Goal: Information Seeking & Learning: Learn about a topic

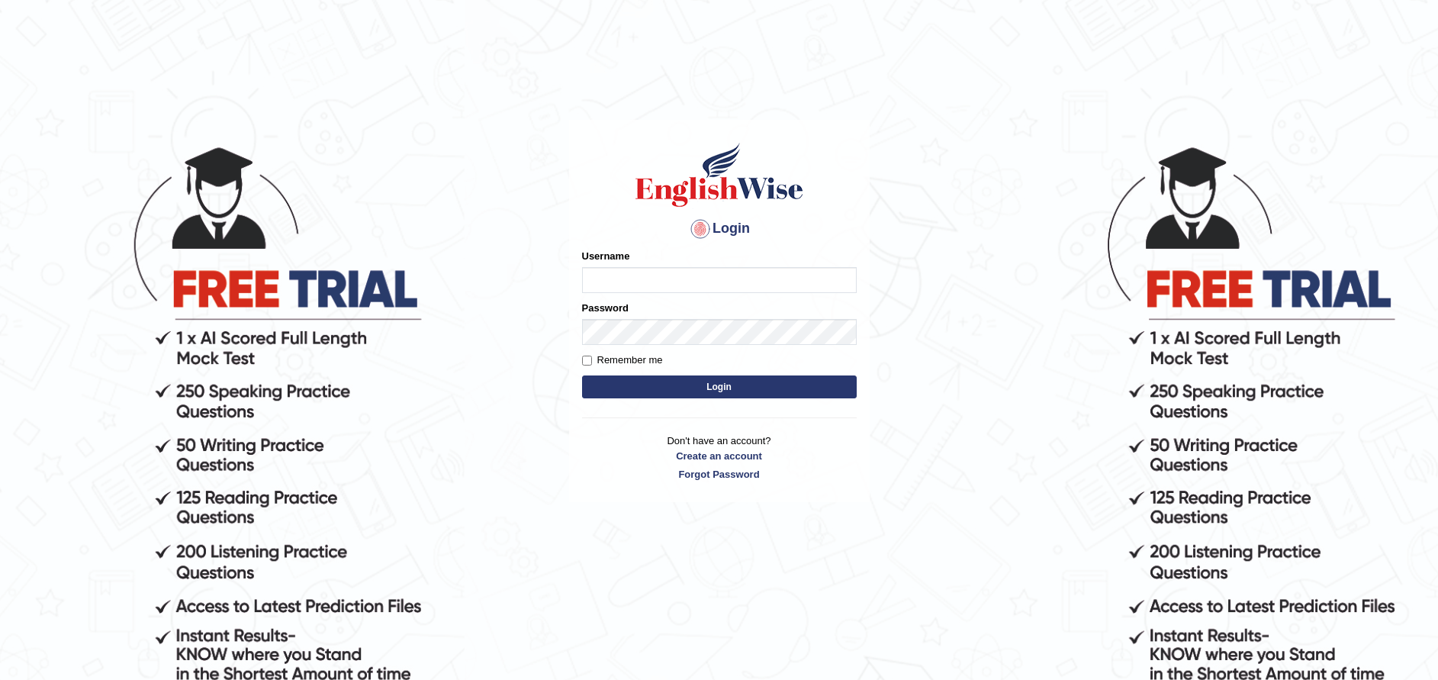
type input "paramjeet84"
click at [720, 390] on button "Login" at bounding box center [719, 386] width 275 height 23
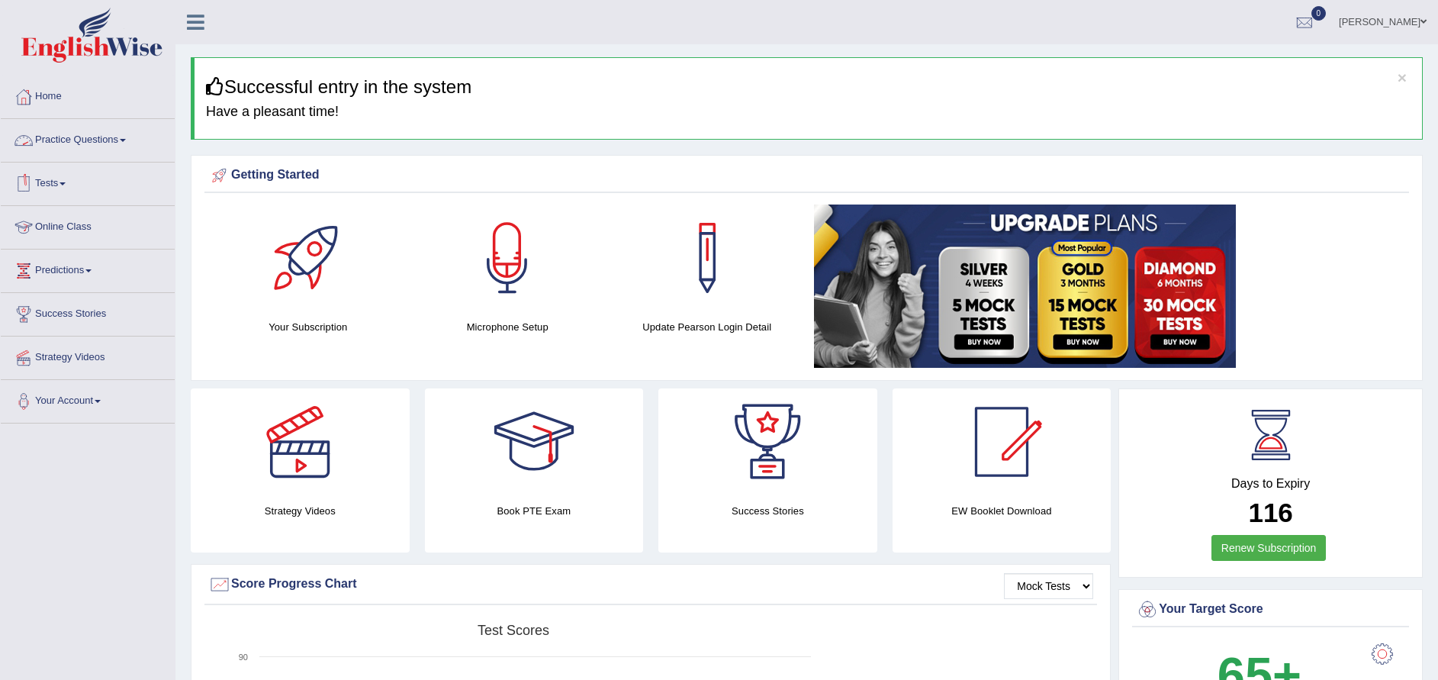
click at [101, 138] on link "Practice Questions" at bounding box center [88, 138] width 174 height 38
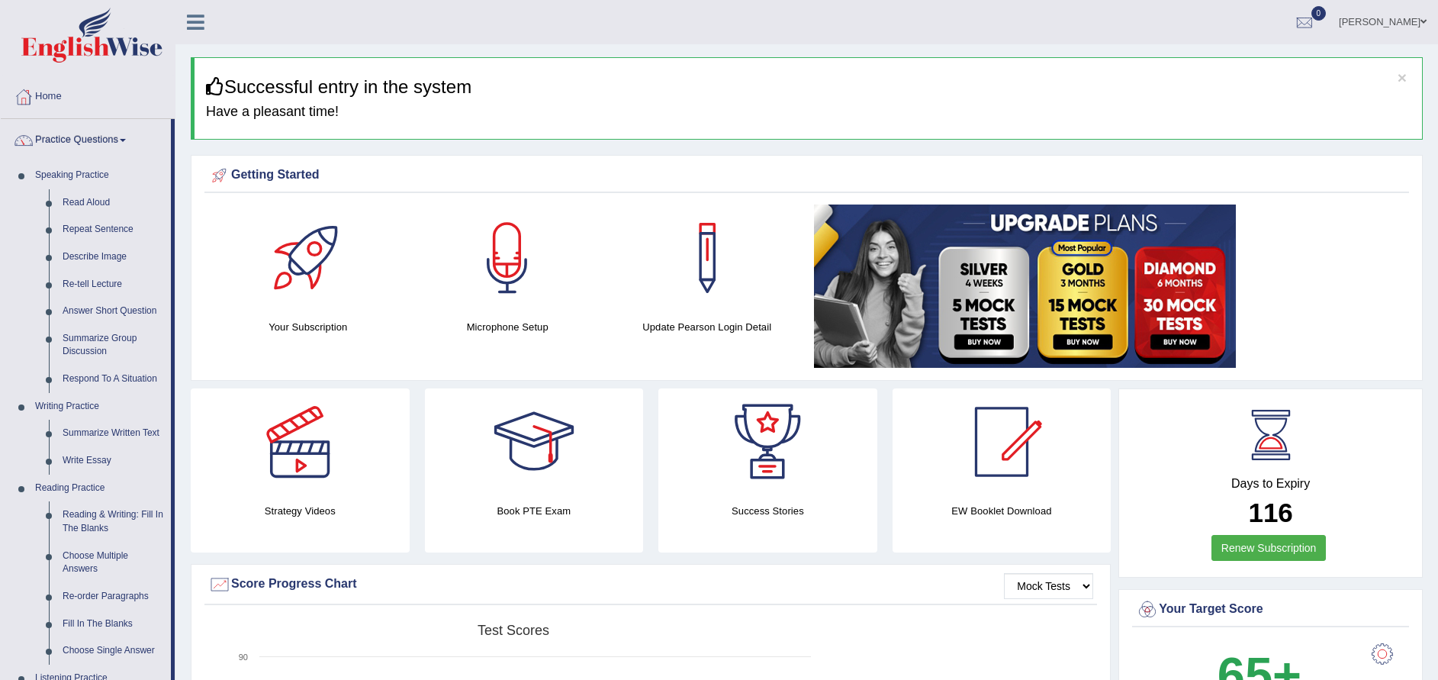
click at [88, 228] on link "Repeat Sentence" at bounding box center [113, 229] width 115 height 27
click at [102, 255] on link "Describe Image" at bounding box center [113, 256] width 115 height 27
click at [95, 231] on link "Repeat Sentence" at bounding box center [113, 229] width 115 height 27
click at [504, 265] on div at bounding box center [507, 257] width 107 height 107
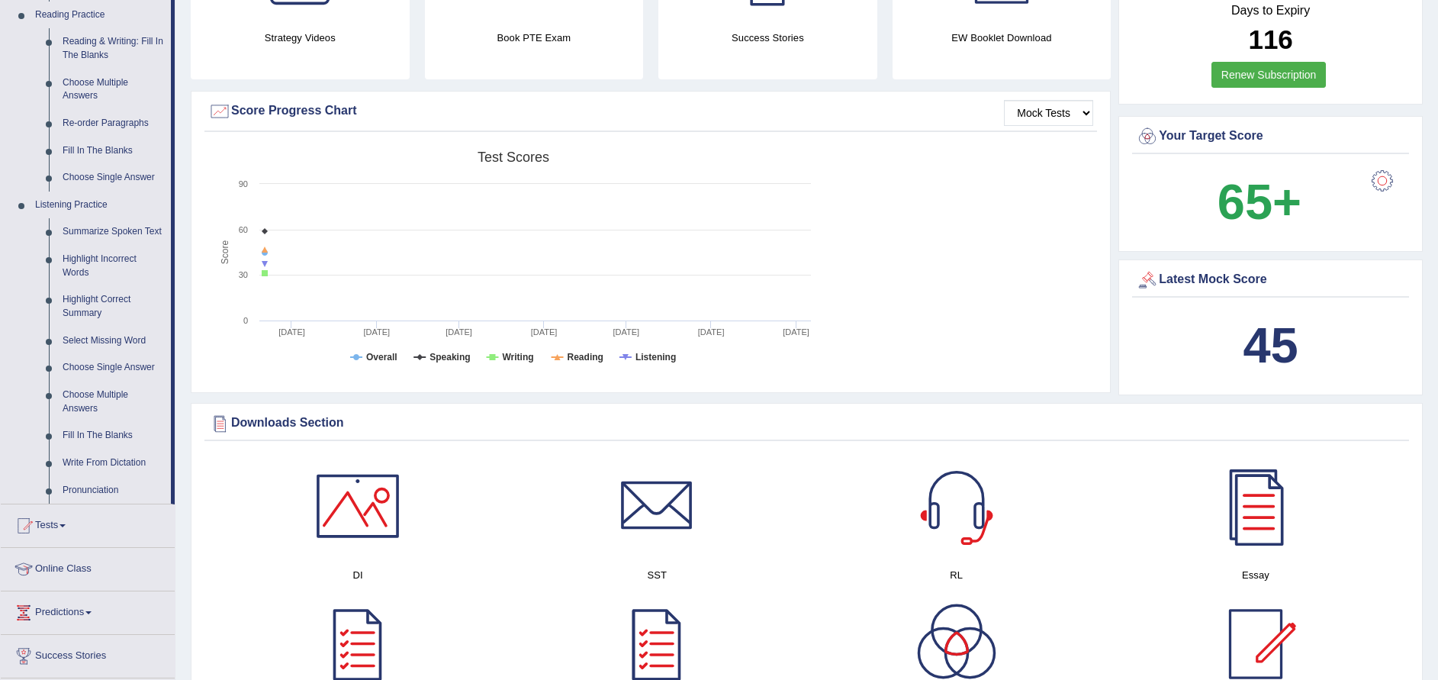
scroll to position [397, 0]
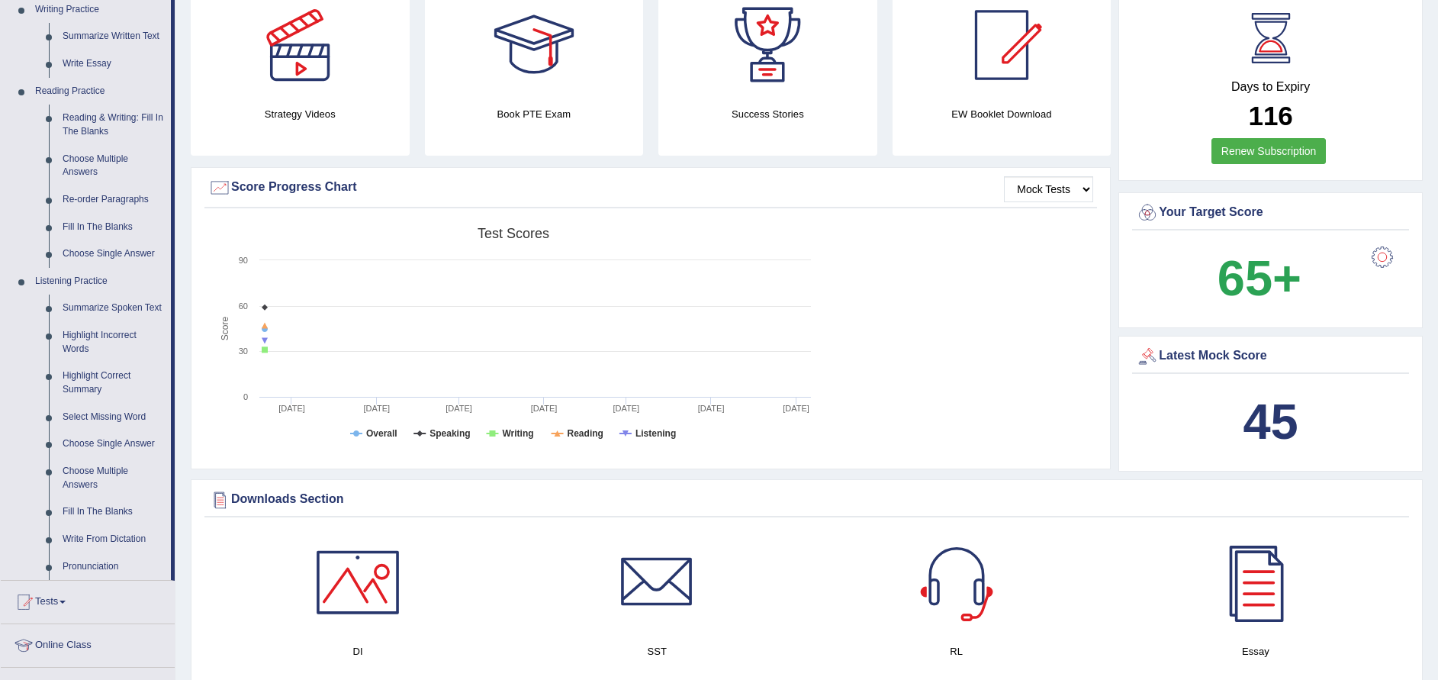
click at [118, 310] on link "Summarize Spoken Text" at bounding box center [113, 307] width 115 height 27
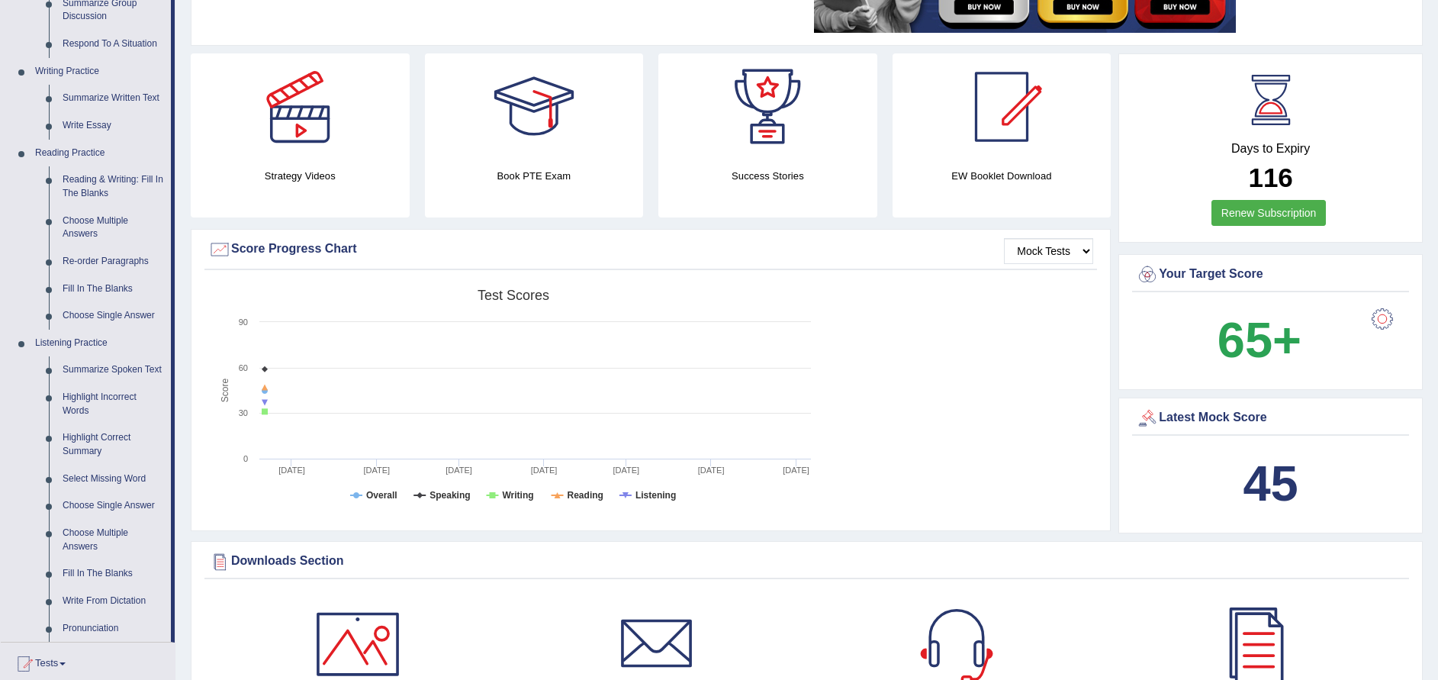
scroll to position [243, 0]
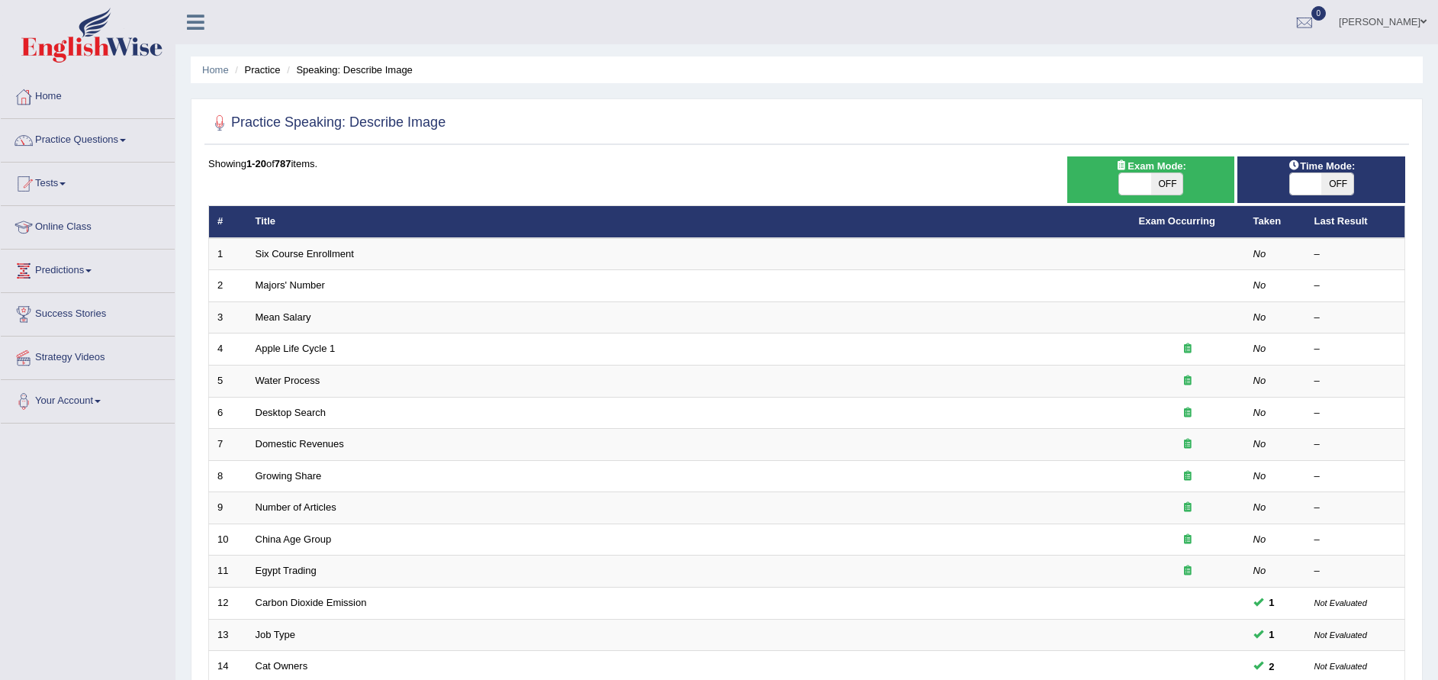
click at [313, 347] on link "Apple Life Cycle 1" at bounding box center [296, 347] width 80 height 11
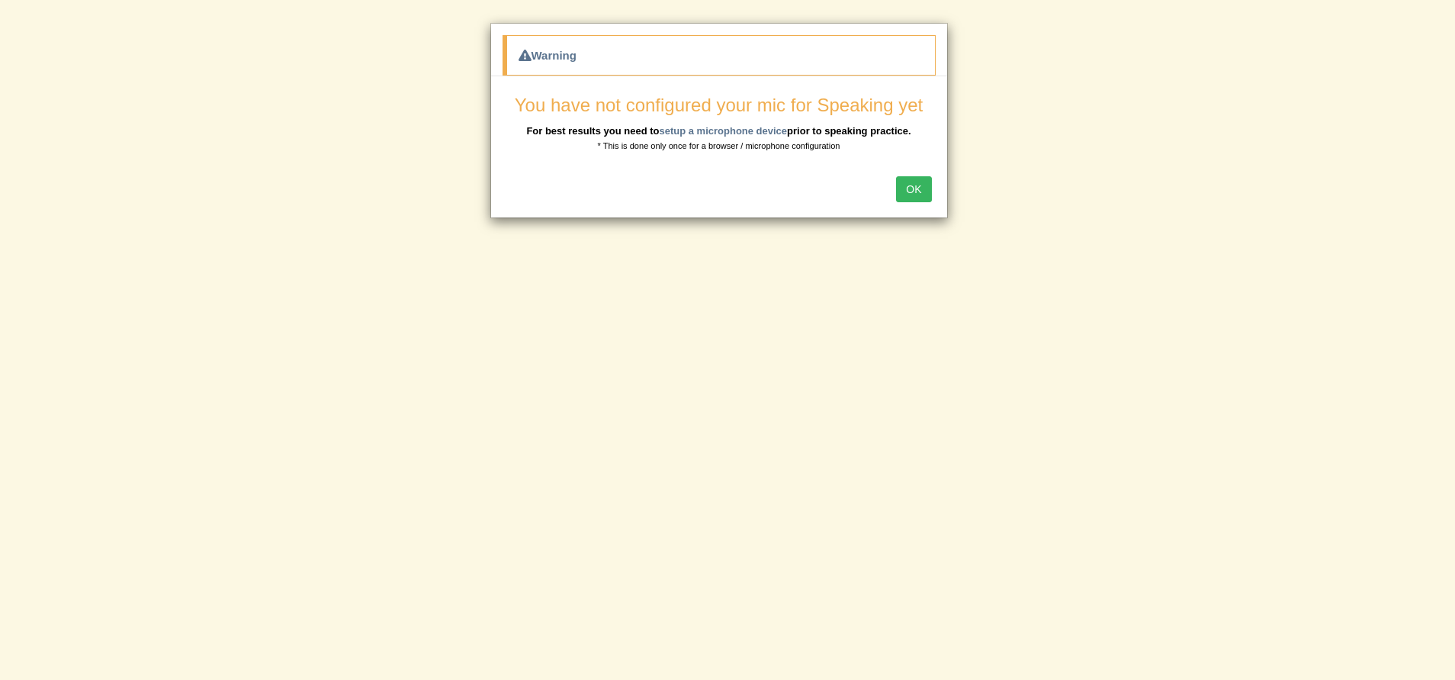
click at [925, 191] on button "OK" at bounding box center [913, 189] width 35 height 26
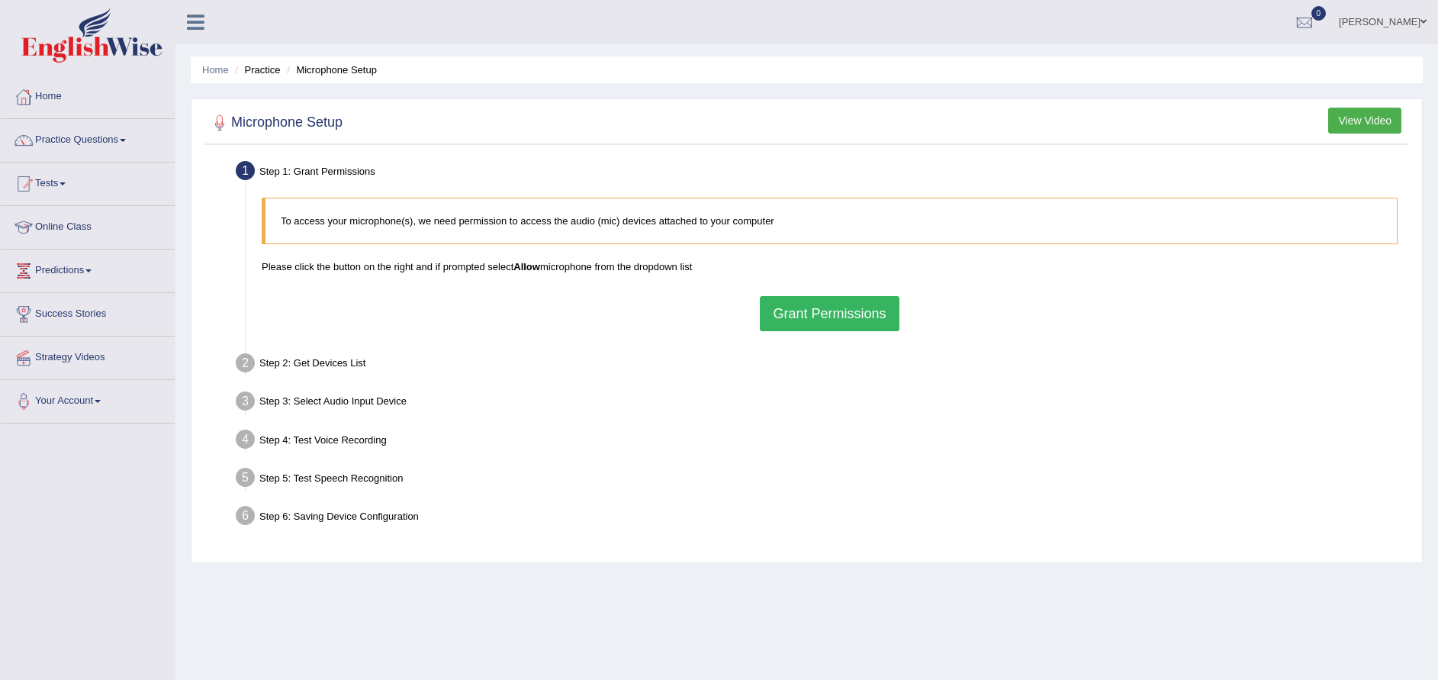
click at [831, 316] on button "Grant Permissions" at bounding box center [829, 313] width 139 height 35
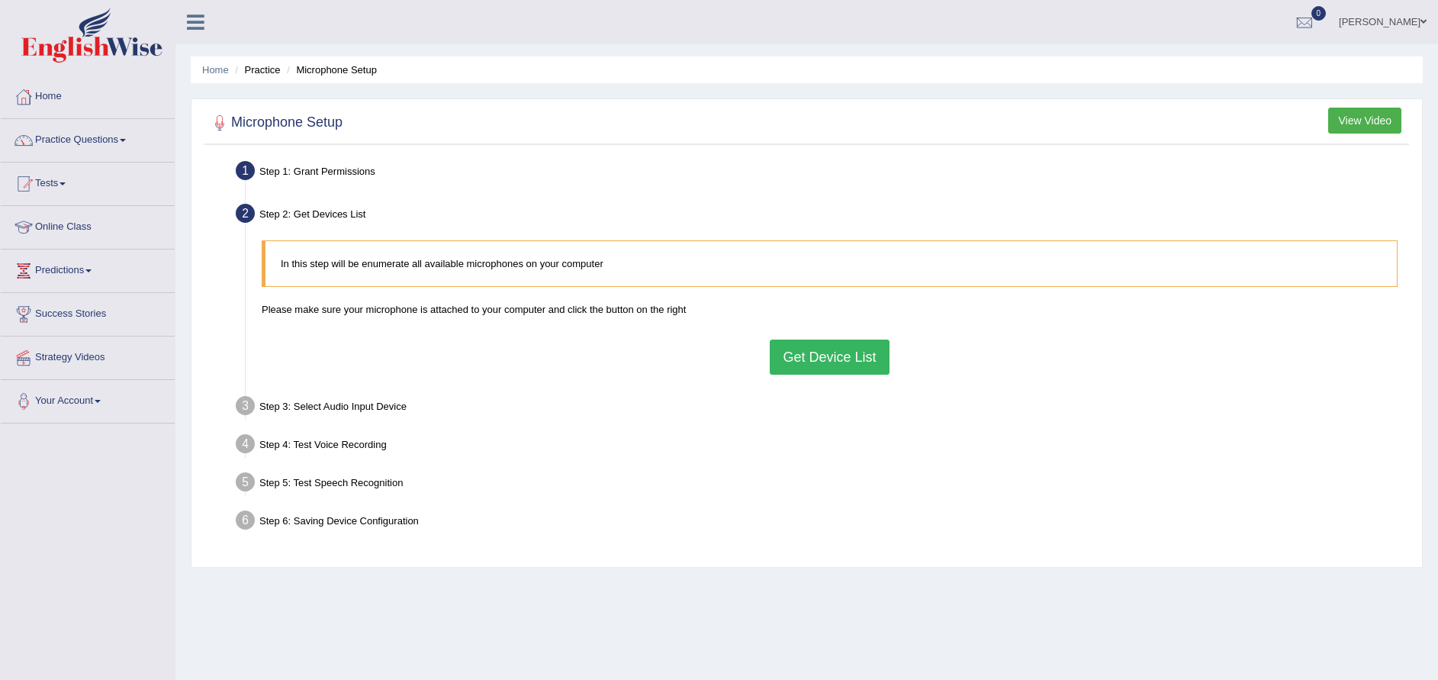
click at [821, 357] on button "Get Device List" at bounding box center [829, 356] width 119 height 35
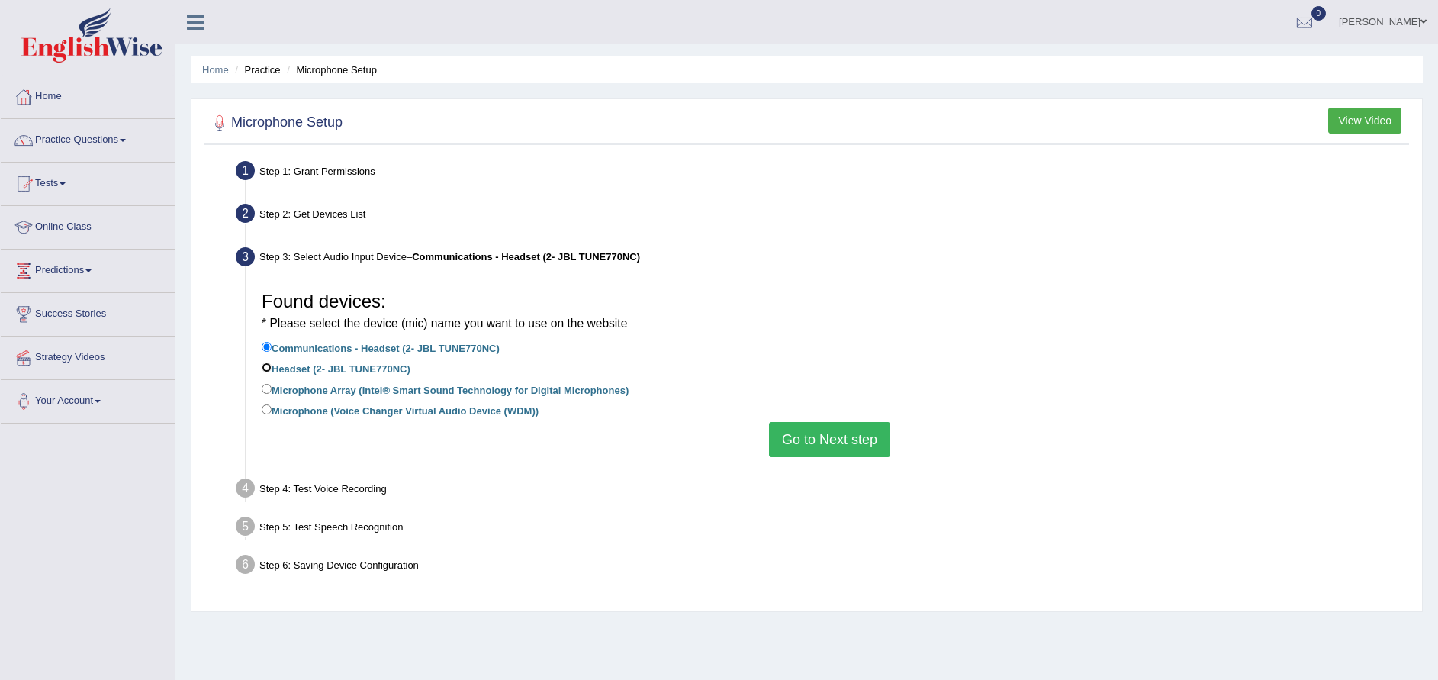
click at [262, 365] on input "Headset (2- JBL TUNE770NC)" at bounding box center [267, 367] width 10 height 10
radio input "true"
click at [848, 440] on button "Go to Next step" at bounding box center [829, 439] width 121 height 35
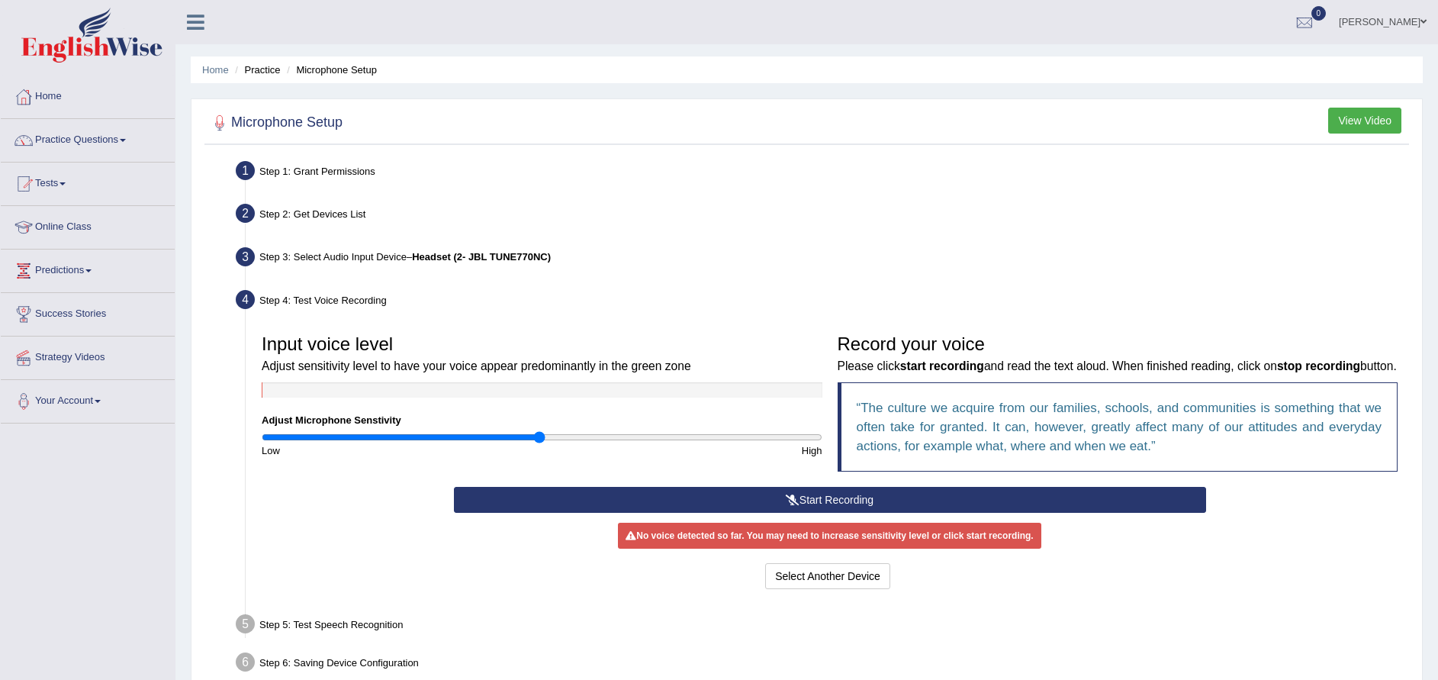
click at [819, 505] on button "Start Recording" at bounding box center [830, 500] width 752 height 26
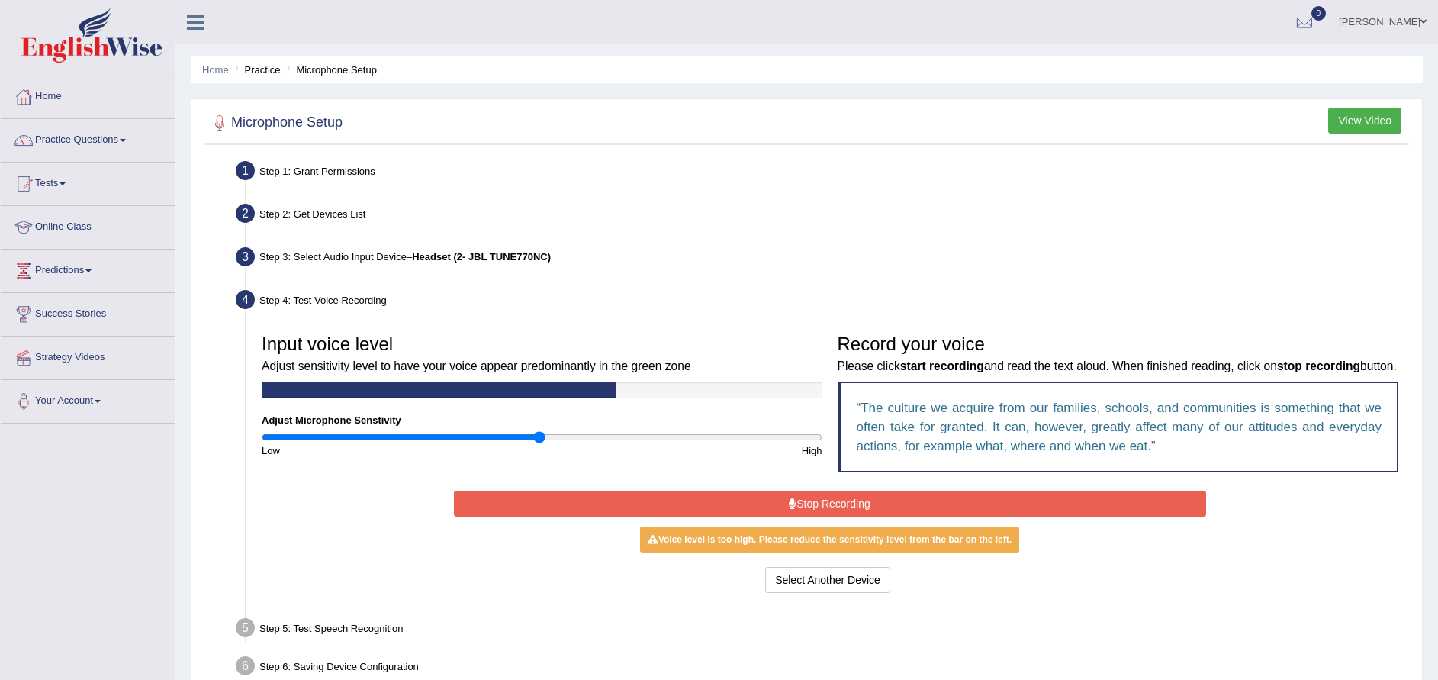
click at [843, 506] on button "Stop Recording" at bounding box center [830, 503] width 752 height 26
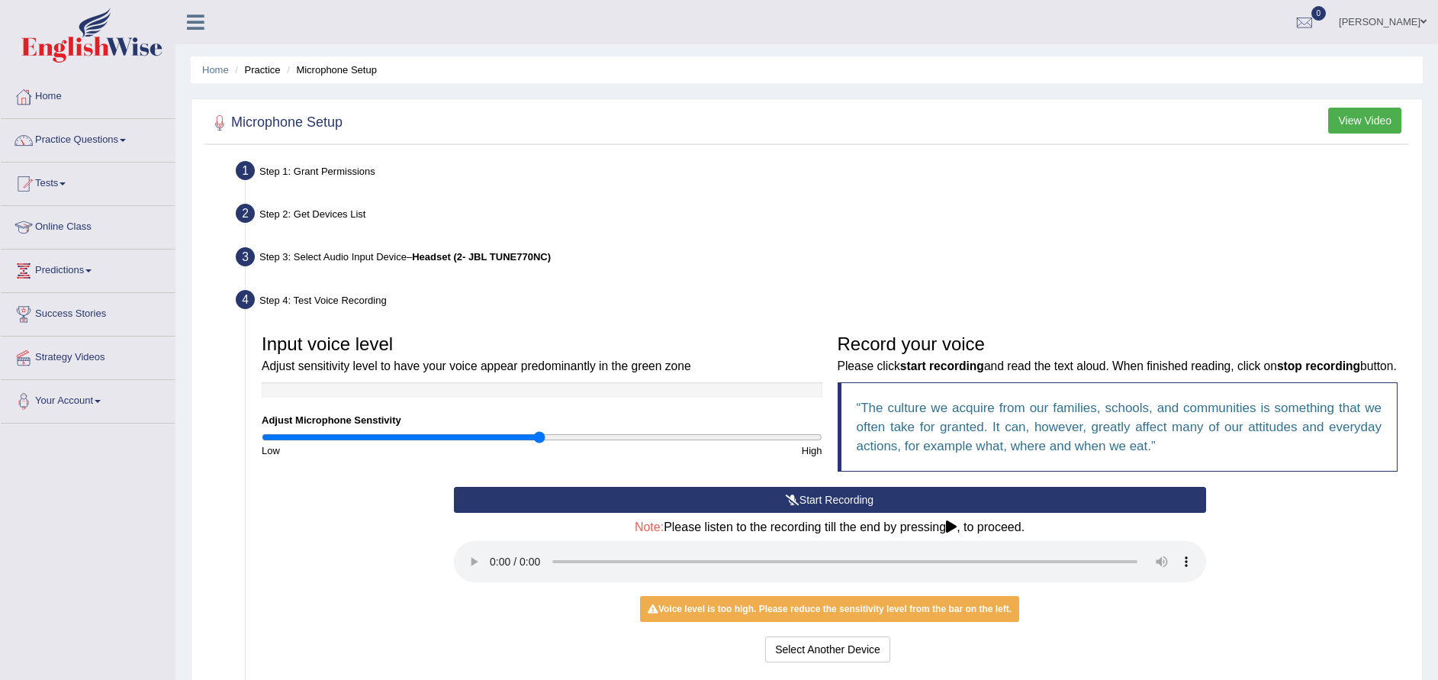
click at [859, 495] on button "Start Recording" at bounding box center [830, 500] width 752 height 26
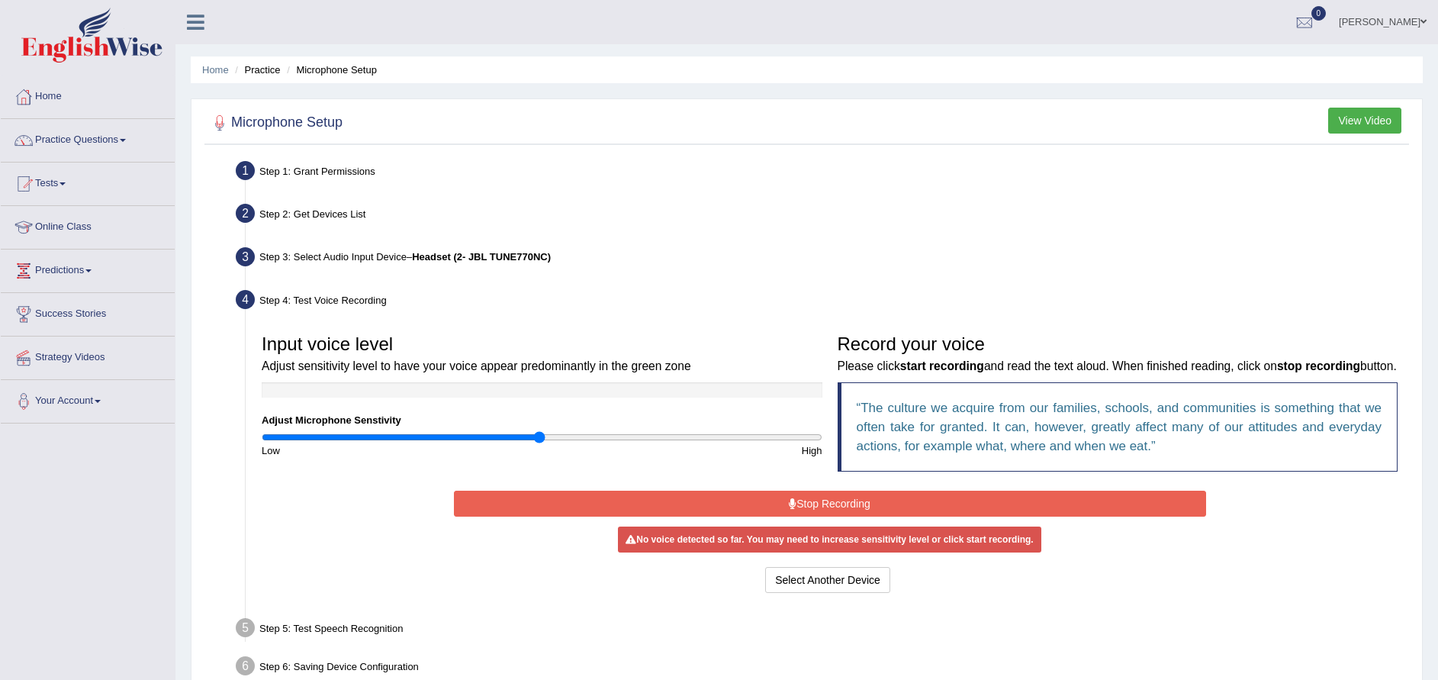
click at [857, 499] on button "Stop Recording" at bounding box center [830, 503] width 752 height 26
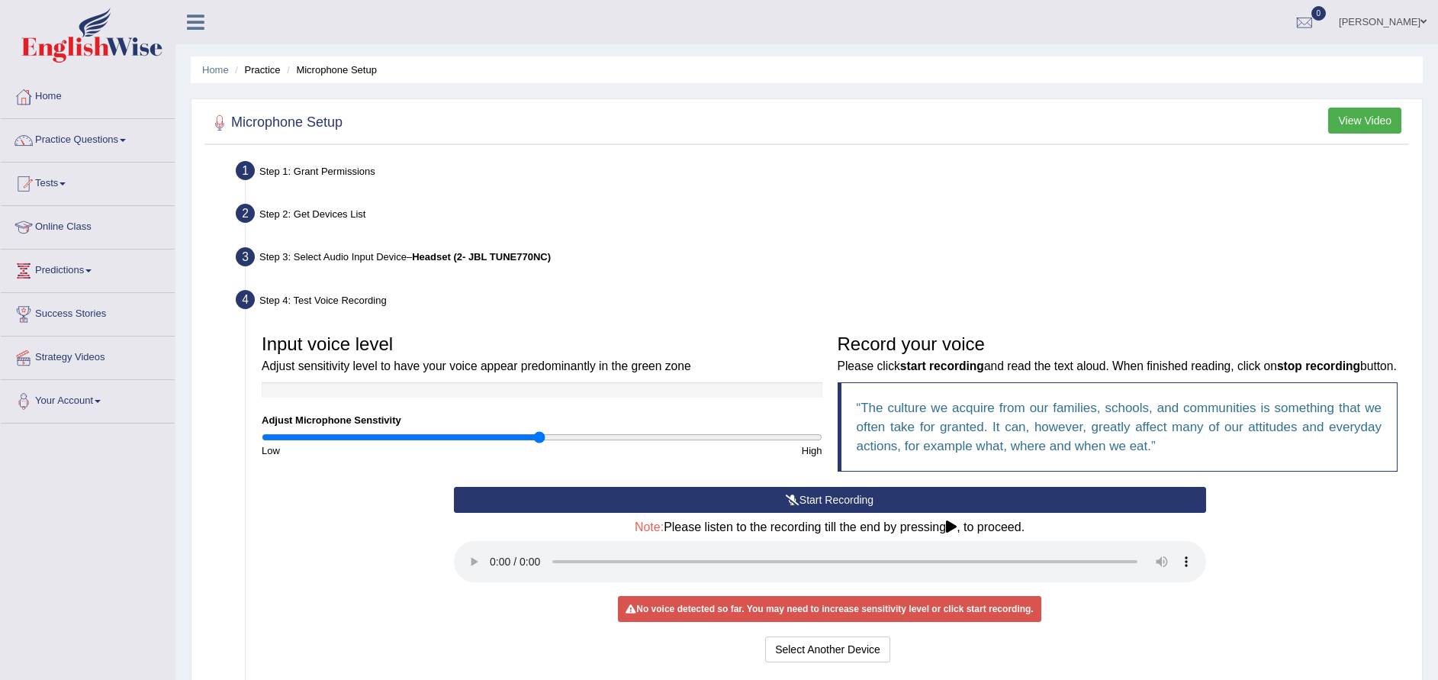
click at [857, 499] on button "Start Recording" at bounding box center [830, 500] width 752 height 26
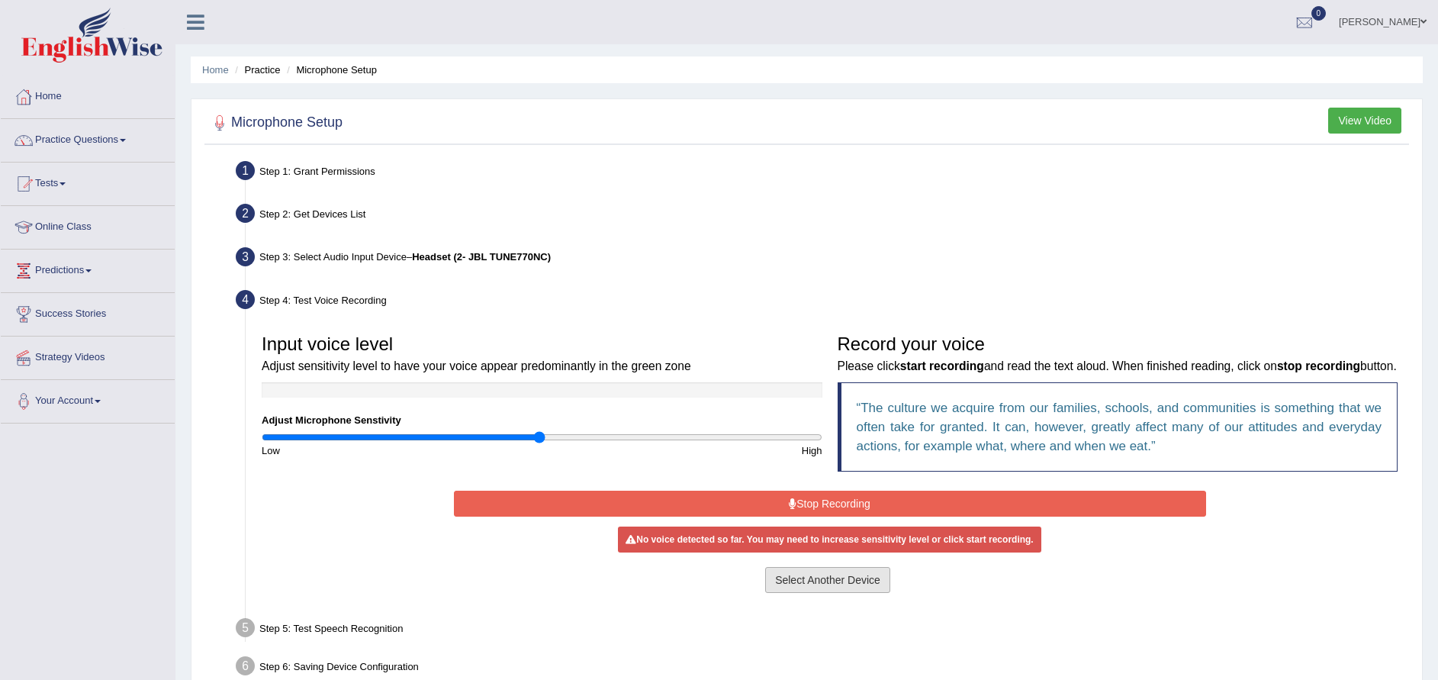
click at [828, 581] on button "Select Another Device" at bounding box center [827, 580] width 125 height 26
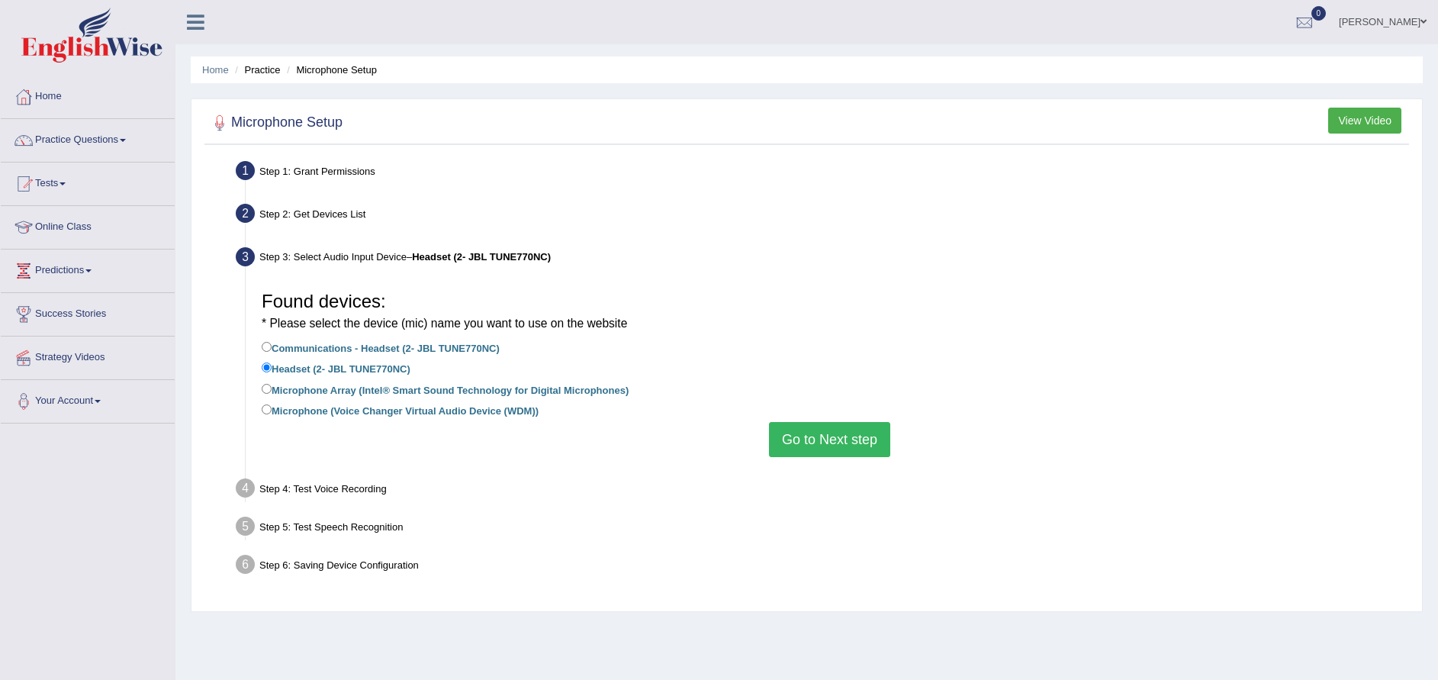
click at [851, 440] on button "Go to Next step" at bounding box center [829, 439] width 121 height 35
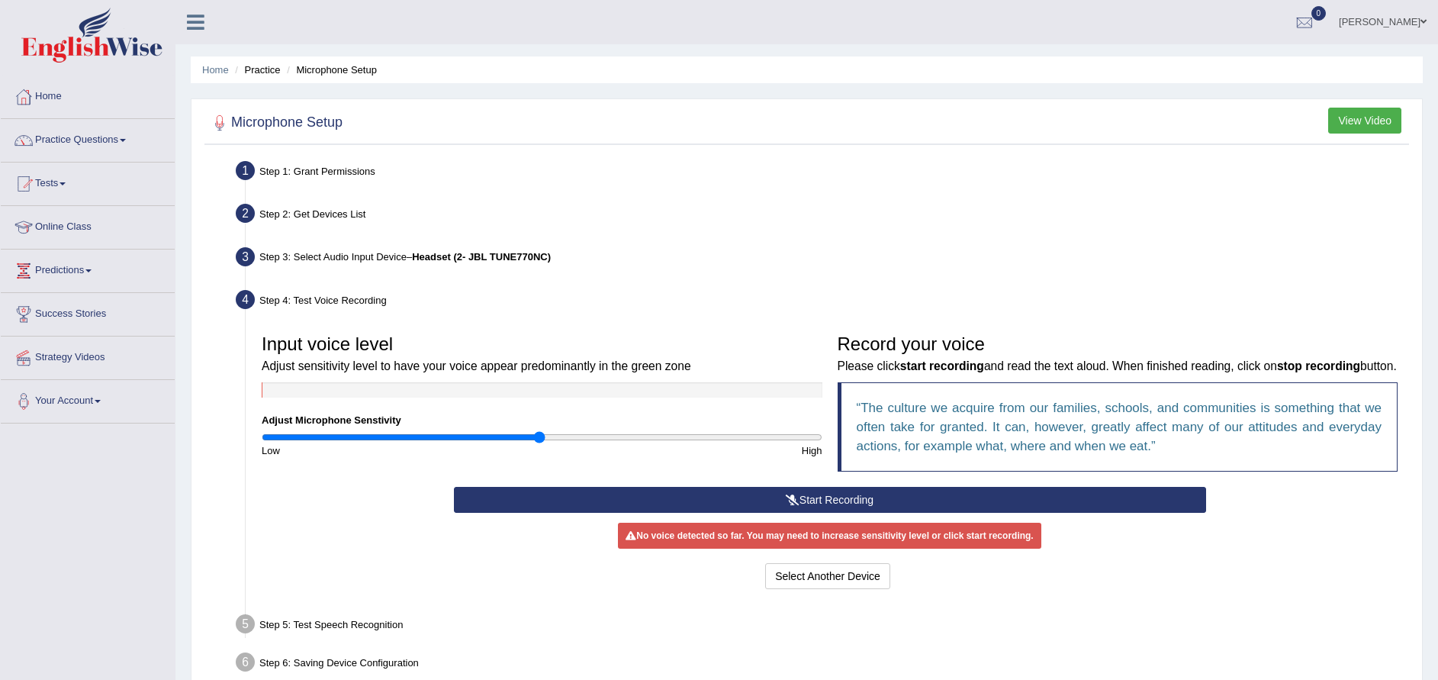
click at [778, 501] on button "Start Recording" at bounding box center [830, 500] width 752 height 26
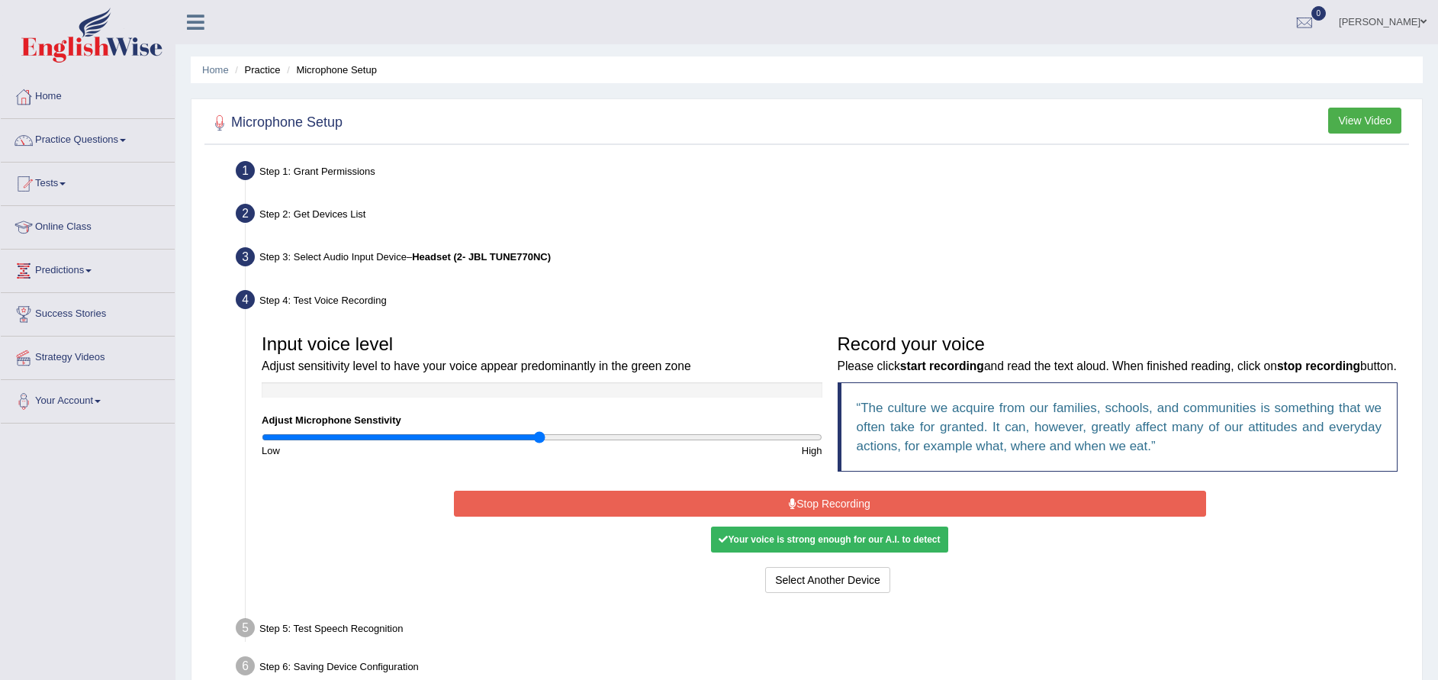
click at [836, 517] on div "Start Recording Stop Recording Note: Please listen to the recording till the en…" at bounding box center [829, 542] width 767 height 110
click at [830, 503] on button "Stop Recording" at bounding box center [830, 503] width 752 height 26
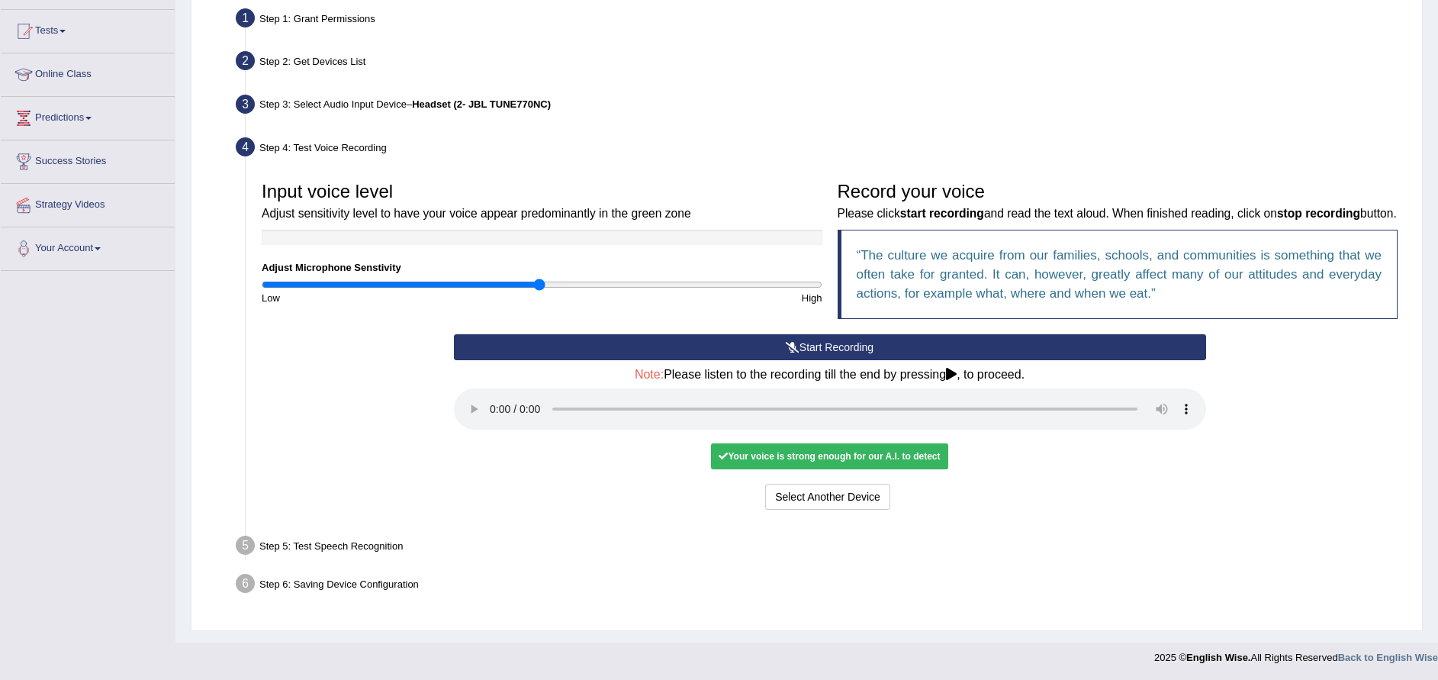
scroll to position [153, 0]
click at [863, 507] on button "Voice is ok. Go to Next step" at bounding box center [893, 496] width 151 height 26
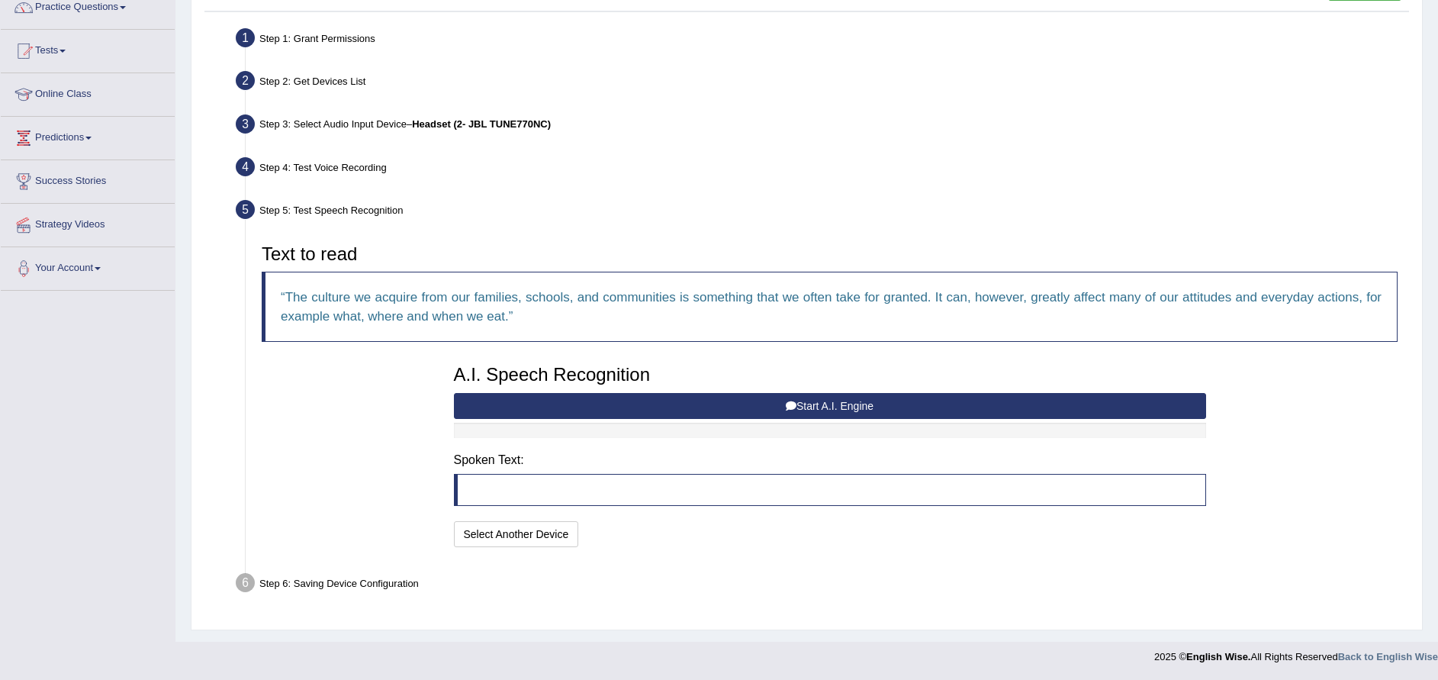
scroll to position [133, 0]
click at [838, 433] on div at bounding box center [830, 430] width 752 height 15
click at [850, 404] on button "Start A.I. Engine" at bounding box center [830, 406] width 752 height 26
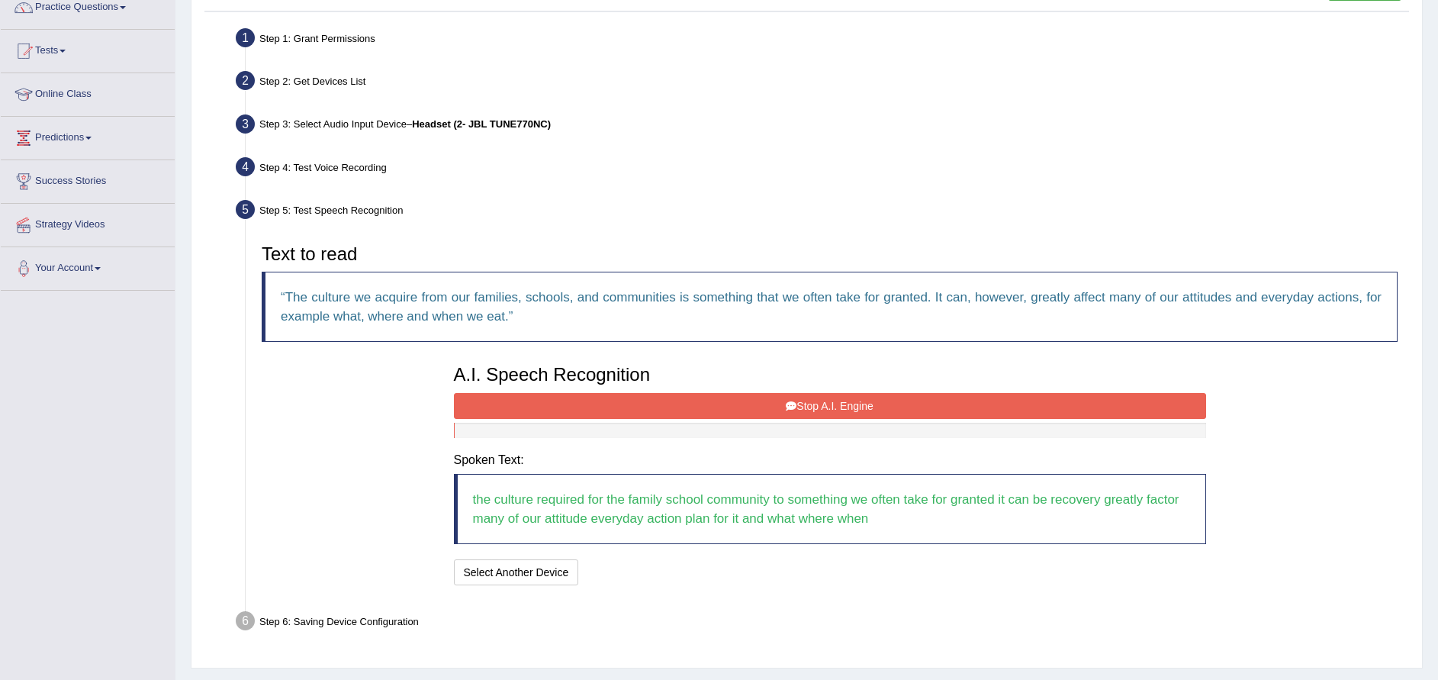
click at [833, 403] on button "Stop A.I. Engine" at bounding box center [830, 406] width 752 height 26
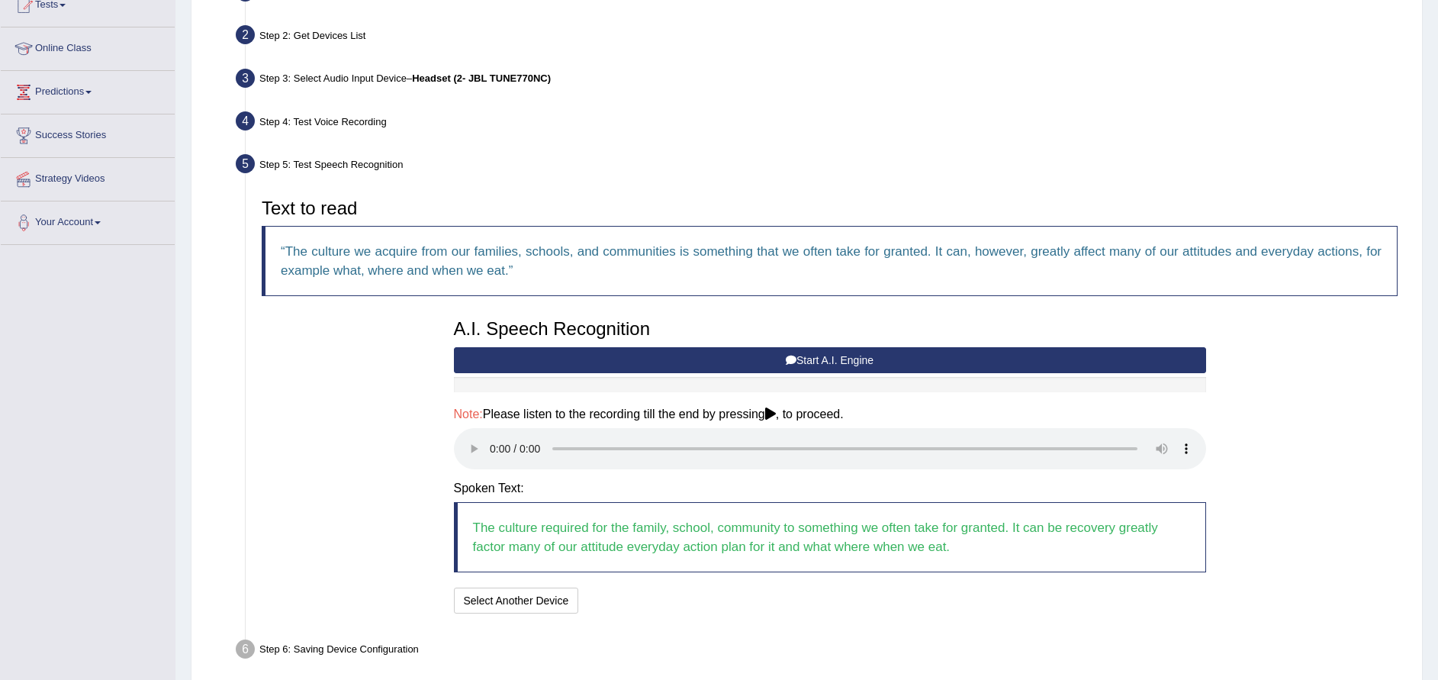
scroll to position [245, 0]
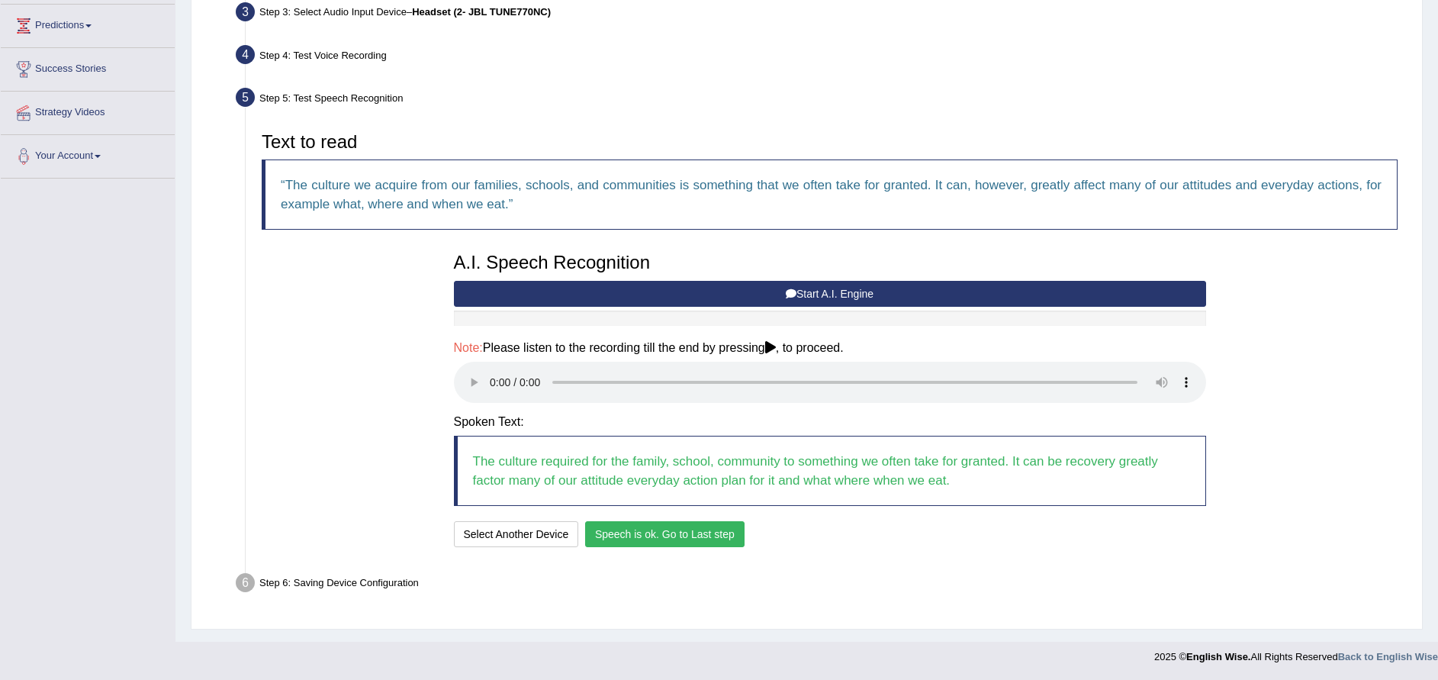
click at [646, 531] on button "Speech is ok. Go to Last step" at bounding box center [664, 534] width 159 height 26
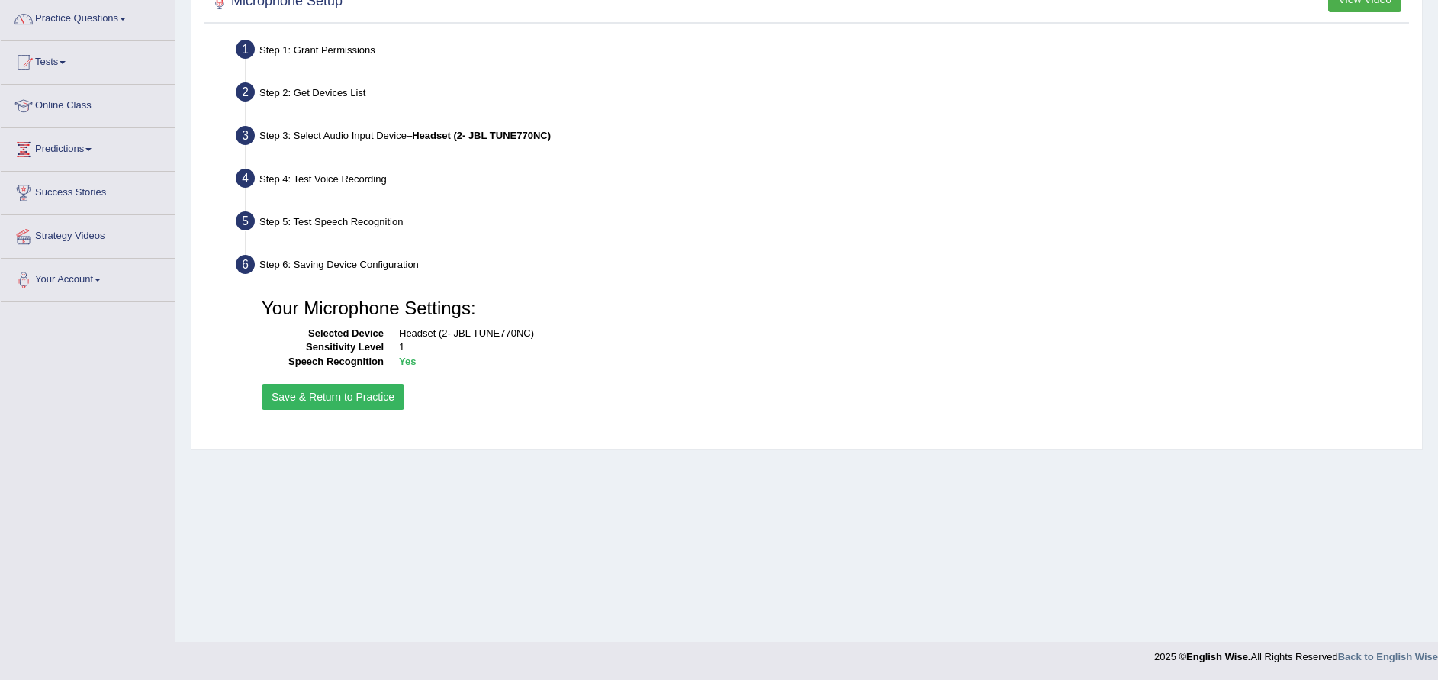
click at [286, 399] on button "Save & Return to Practice" at bounding box center [333, 397] width 143 height 26
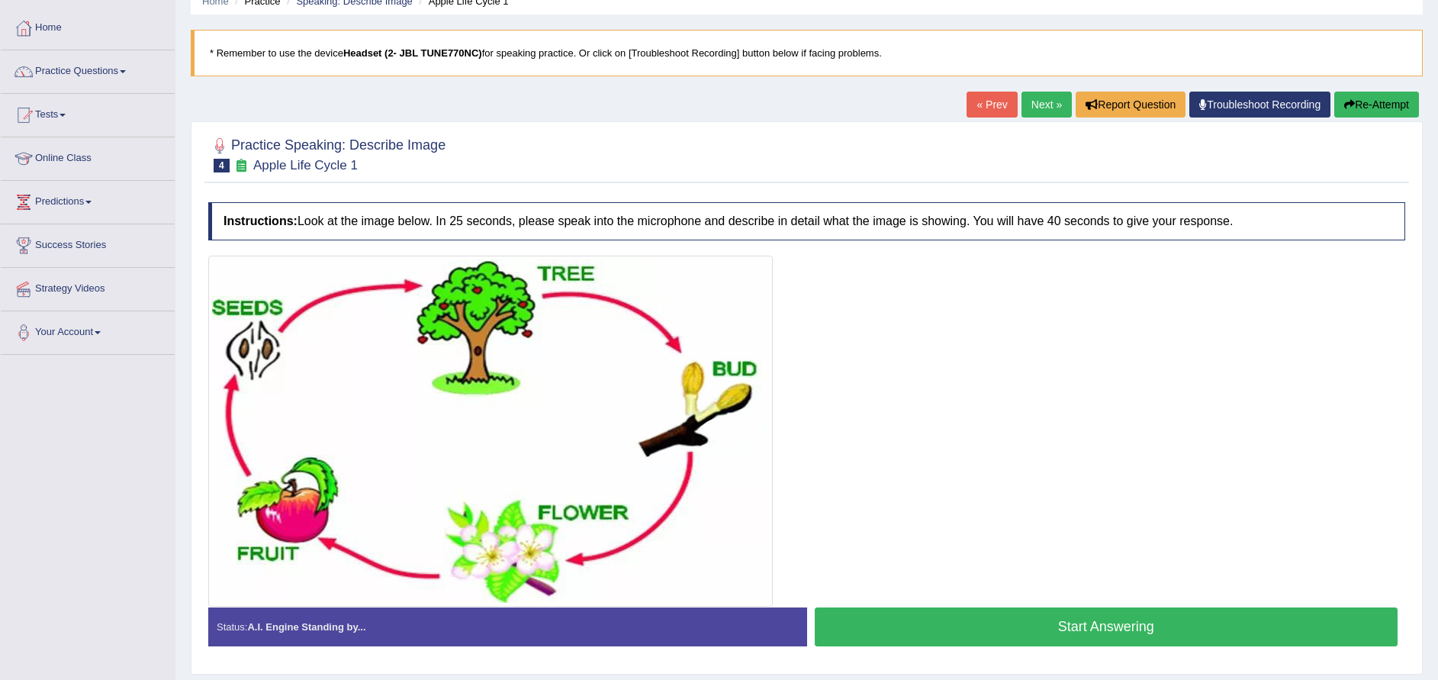
scroll to position [92, 0]
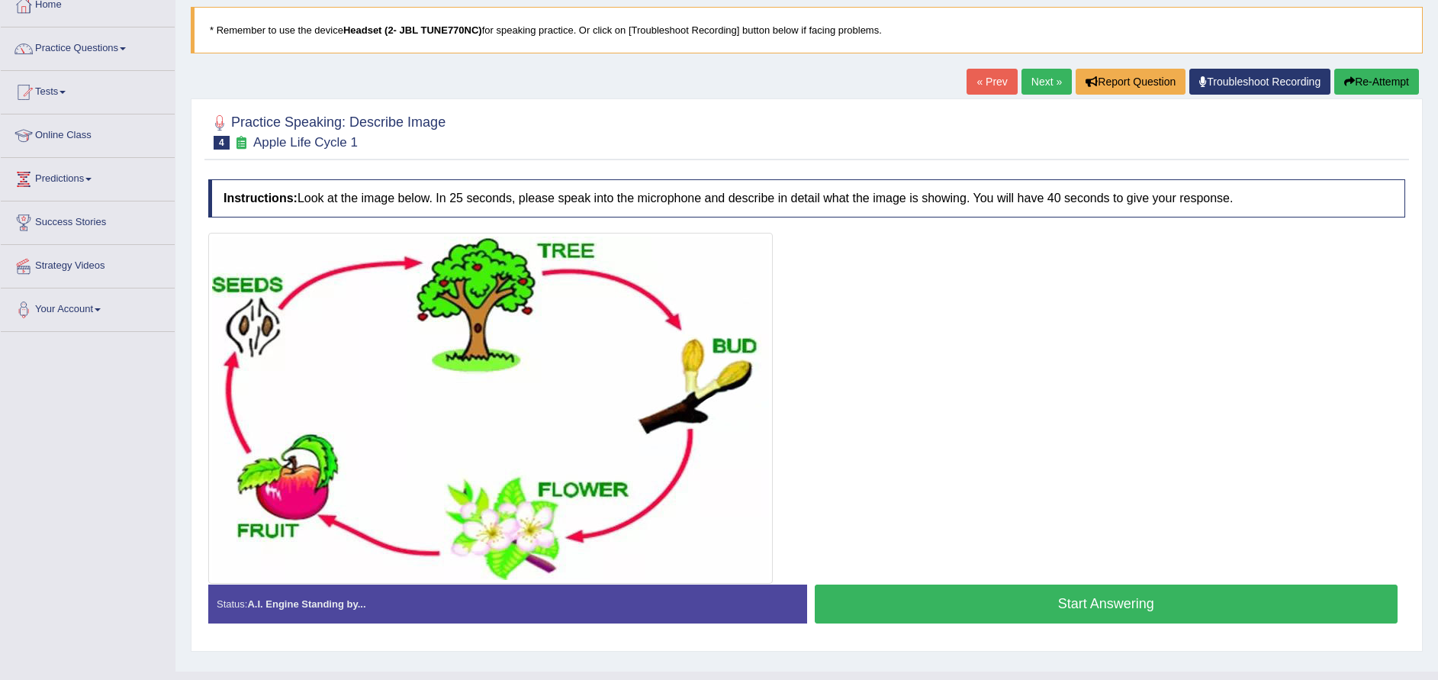
click at [1057, 608] on button "Start Answering" at bounding box center [1106, 603] width 583 height 39
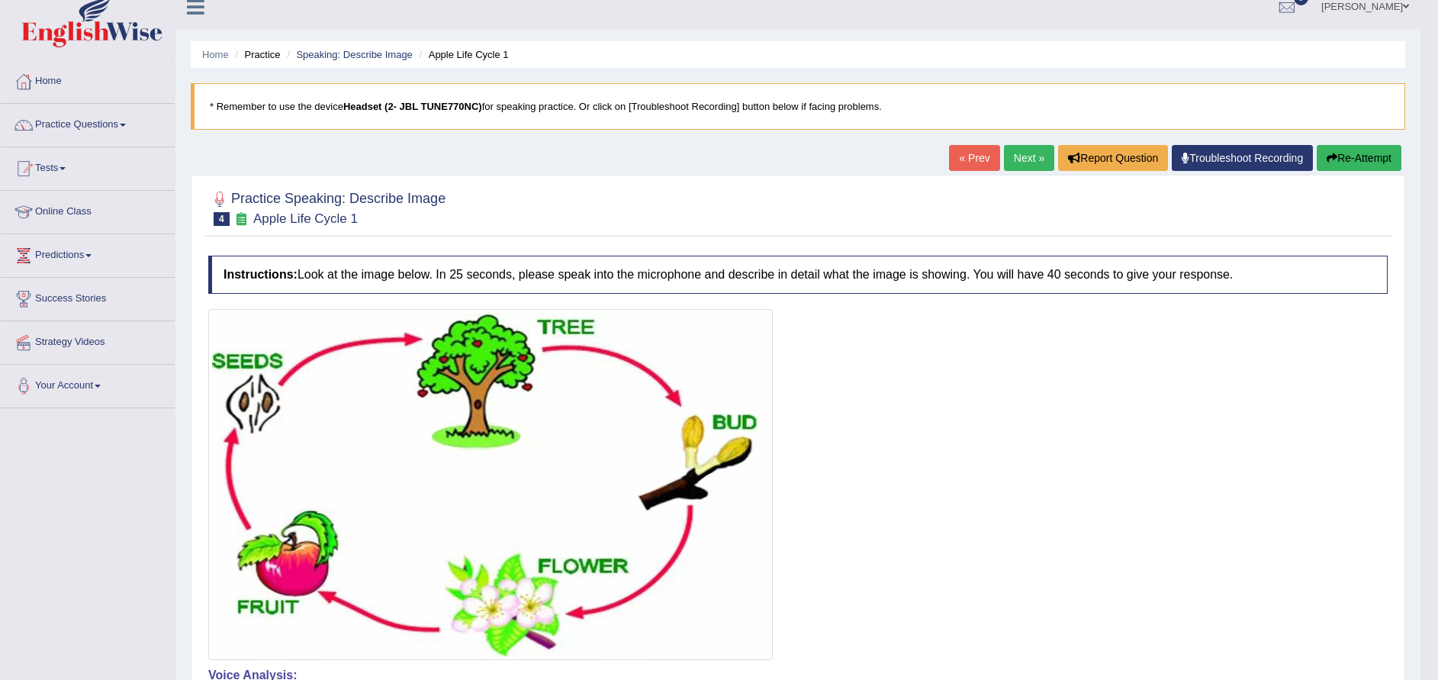
scroll to position [0, 0]
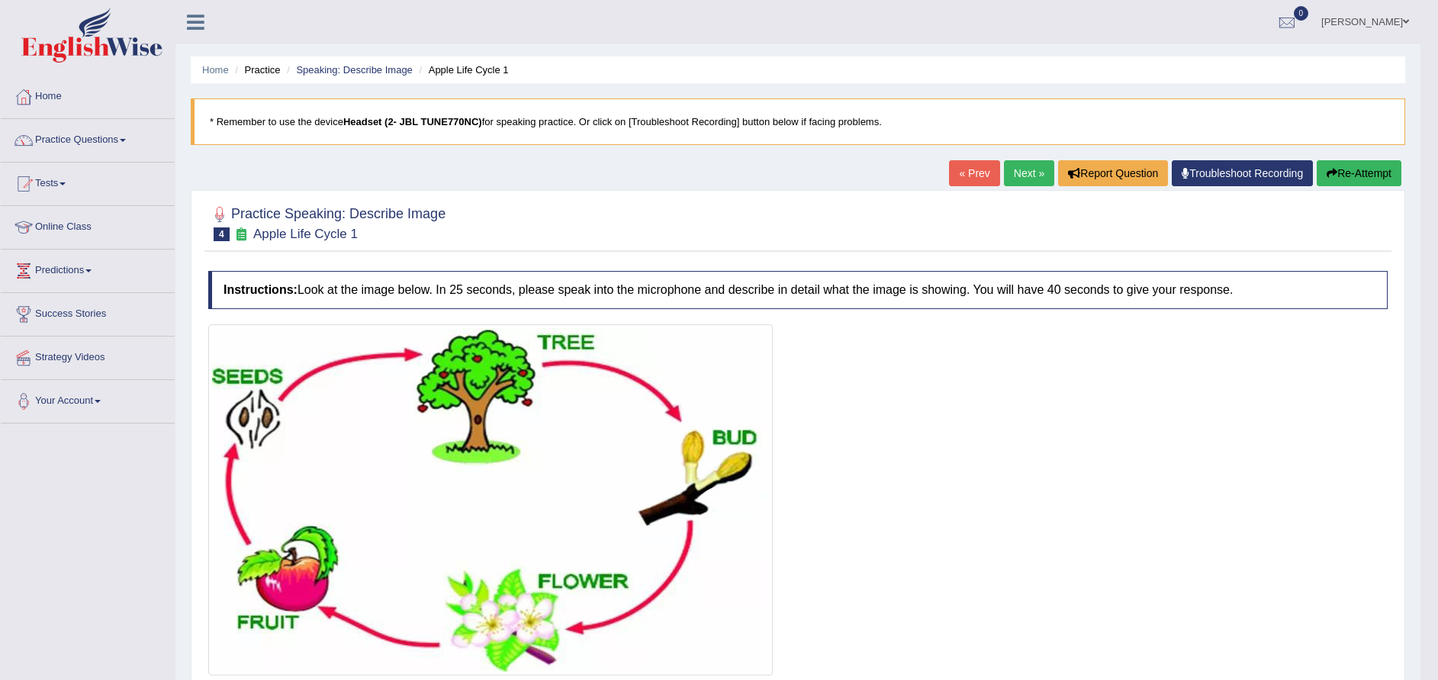
click at [1016, 170] on link "Next »" at bounding box center [1029, 173] width 50 height 26
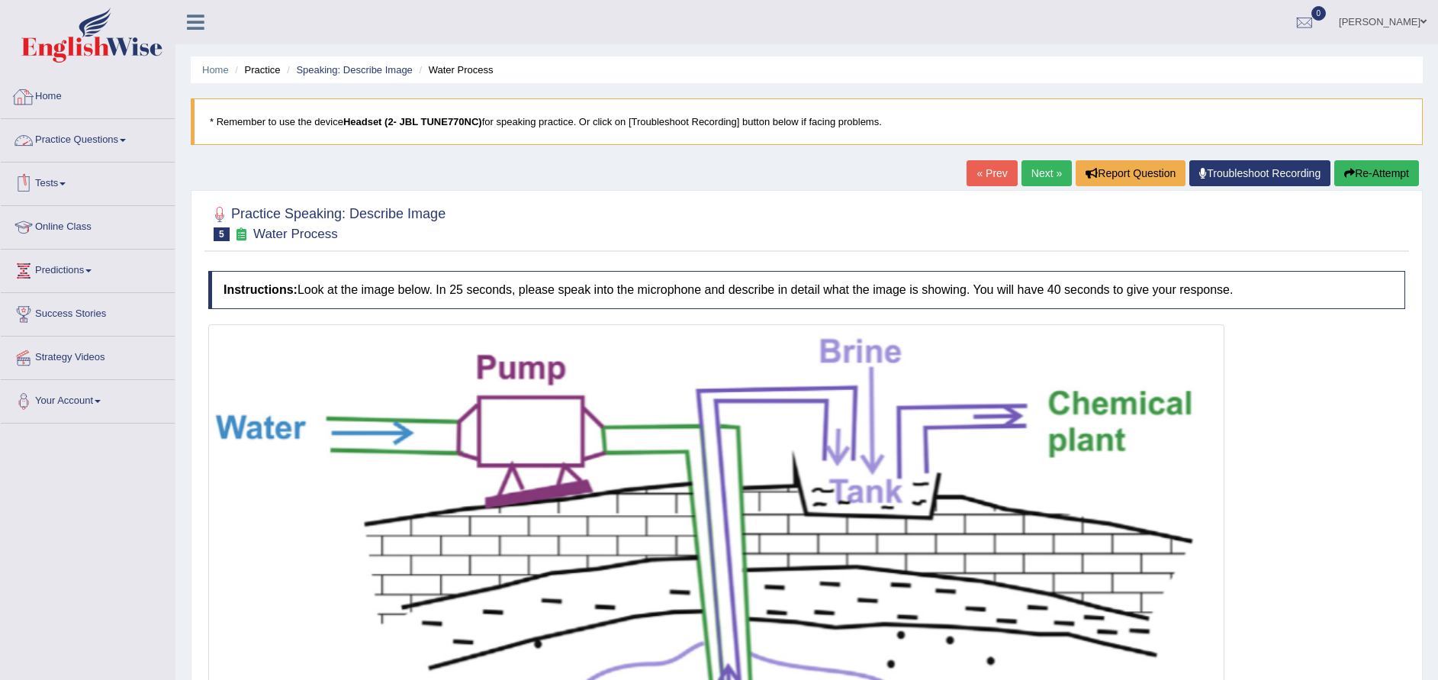
click at [61, 108] on link "Home" at bounding box center [88, 95] width 174 height 38
click at [73, 221] on link "Online Class" at bounding box center [88, 225] width 174 height 38
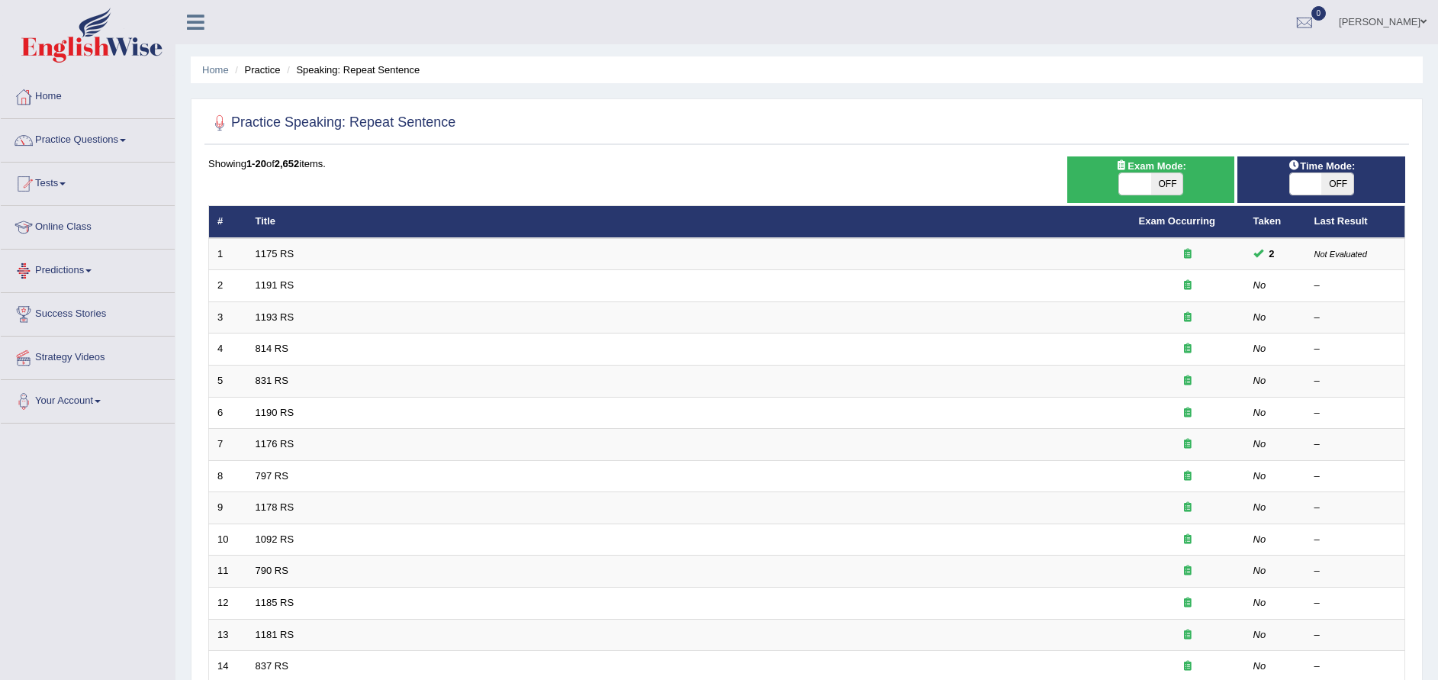
click at [270, 251] on link "1175 RS" at bounding box center [275, 253] width 39 height 11
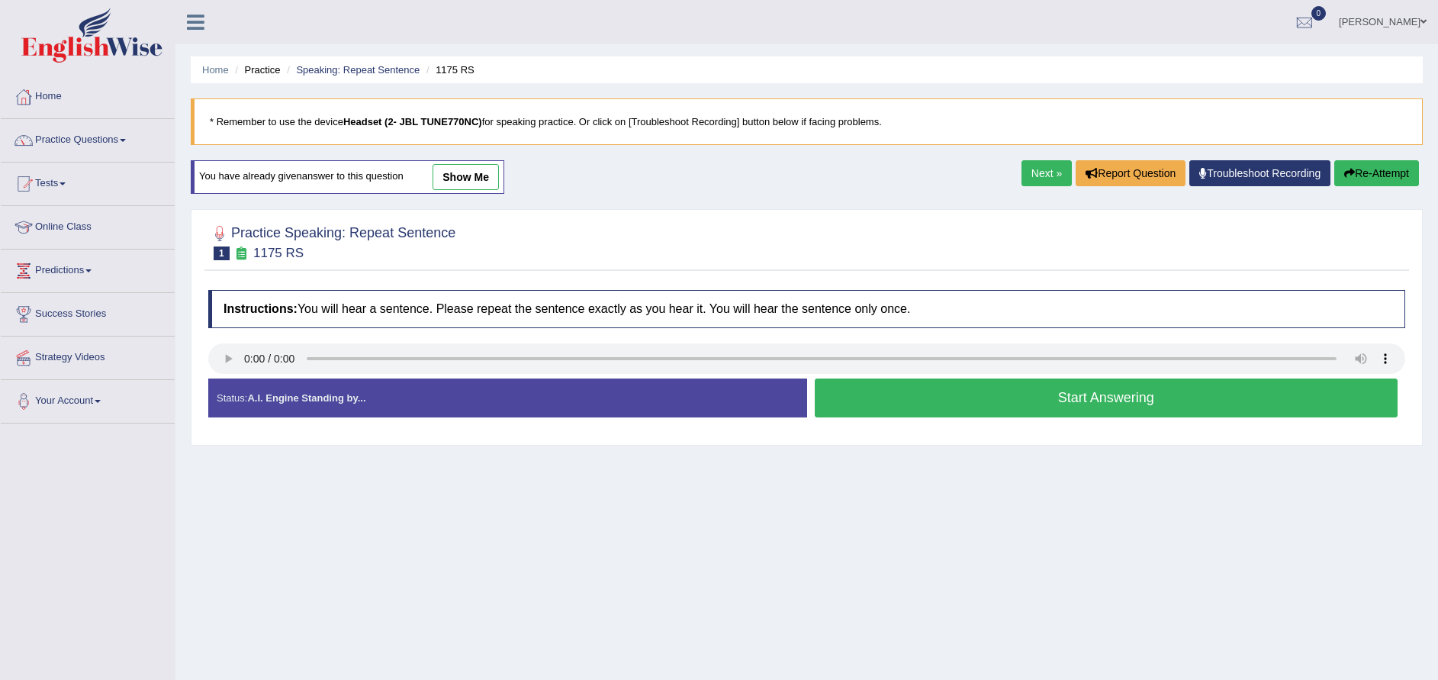
click at [452, 175] on link "show me" at bounding box center [465, 177] width 66 height 26
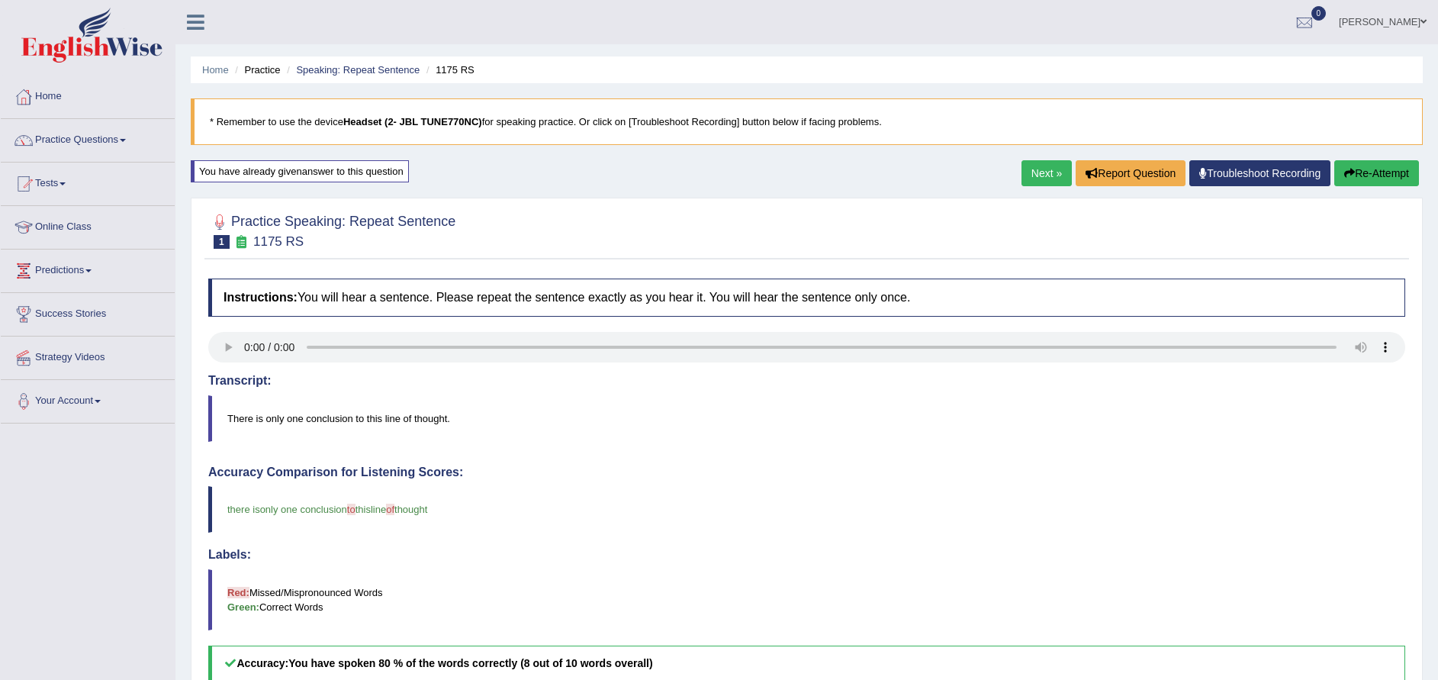
click at [1053, 178] on link "Next »" at bounding box center [1046, 173] width 50 height 26
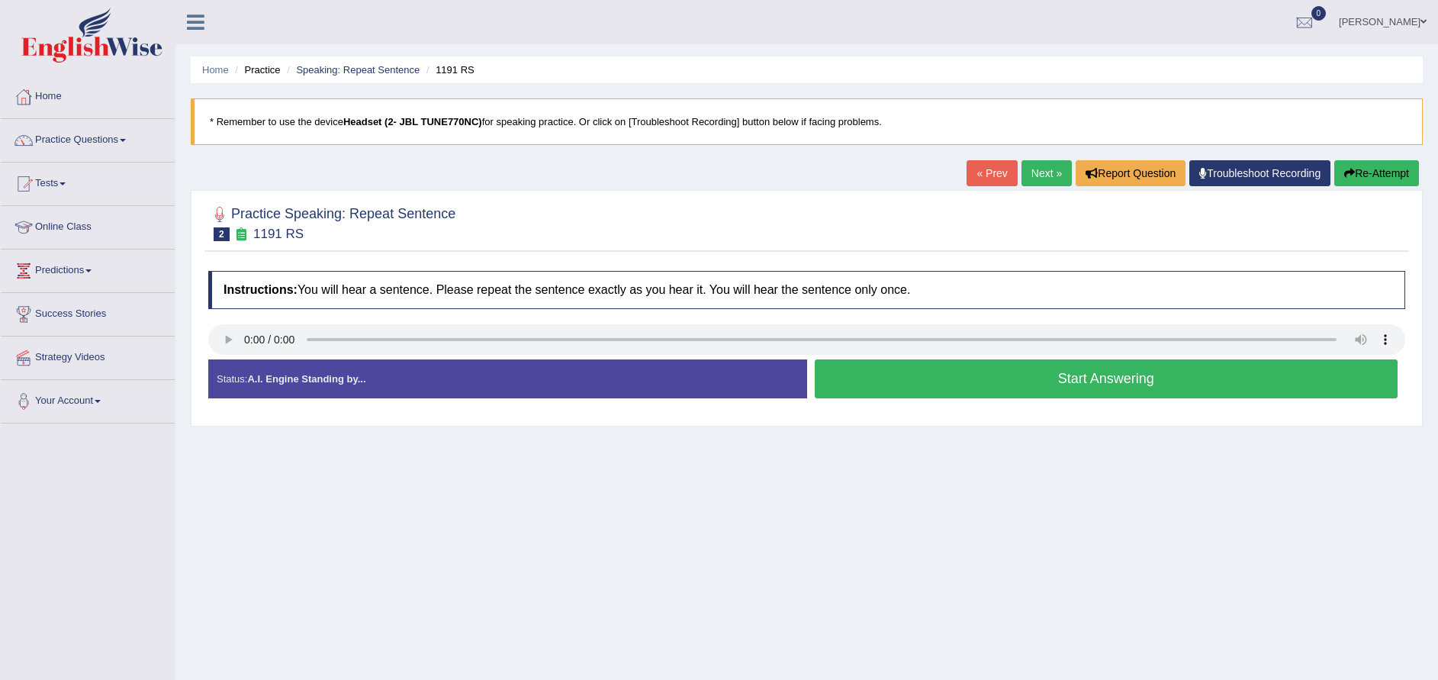
click at [937, 391] on button "Start Answering" at bounding box center [1106, 378] width 583 height 39
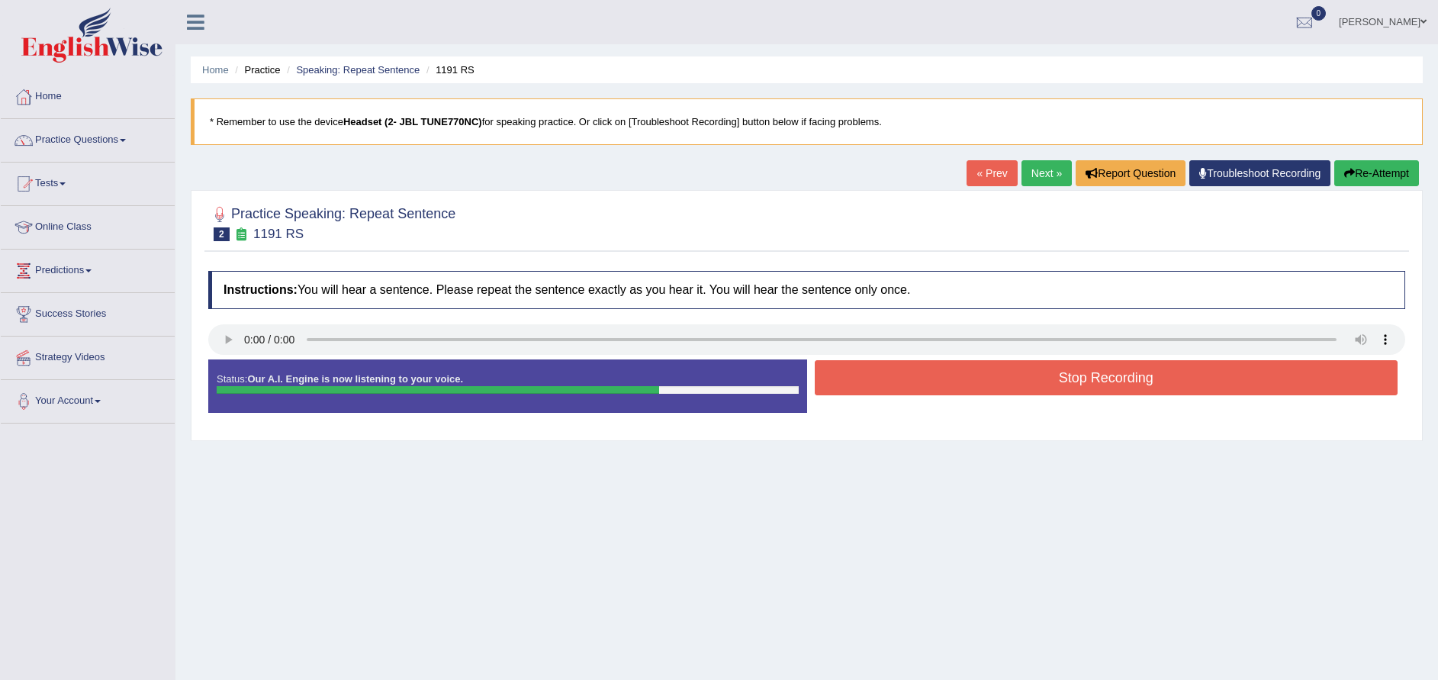
click at [935, 377] on button "Stop Recording" at bounding box center [1106, 377] width 583 height 35
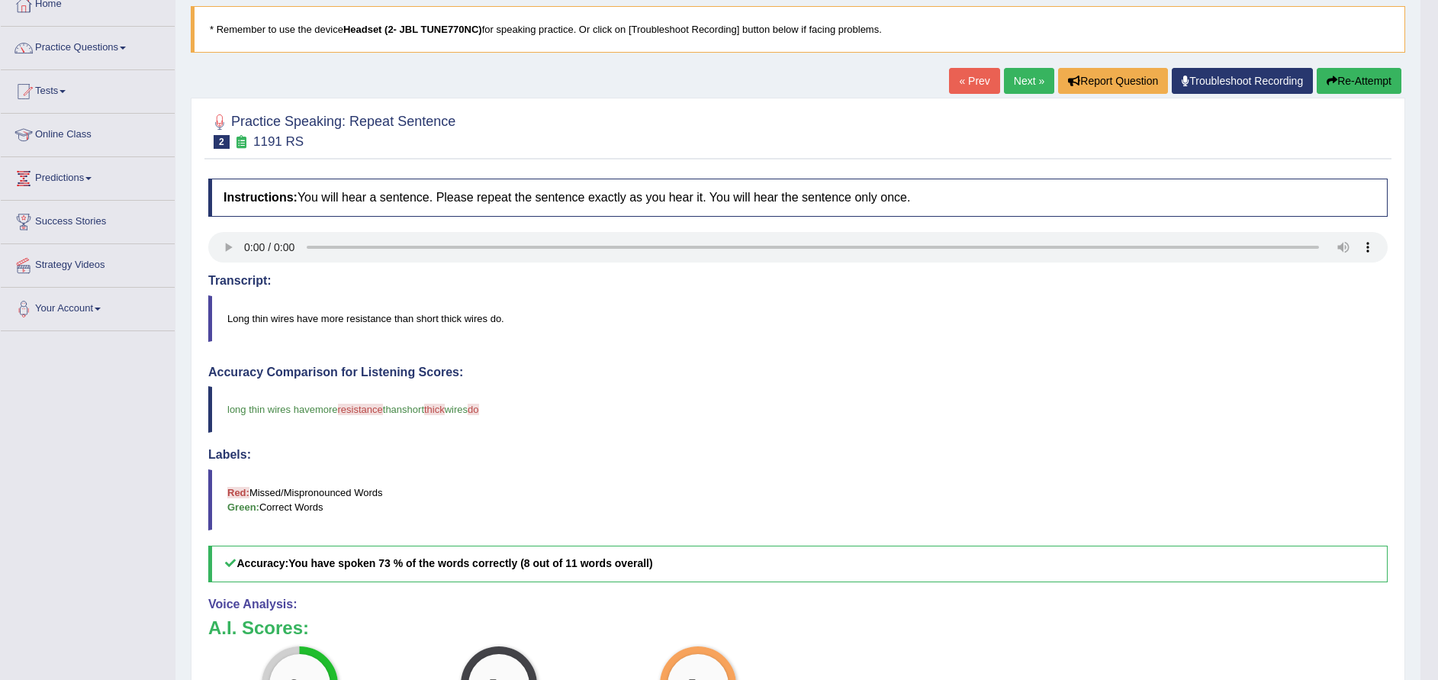
scroll to position [47, 0]
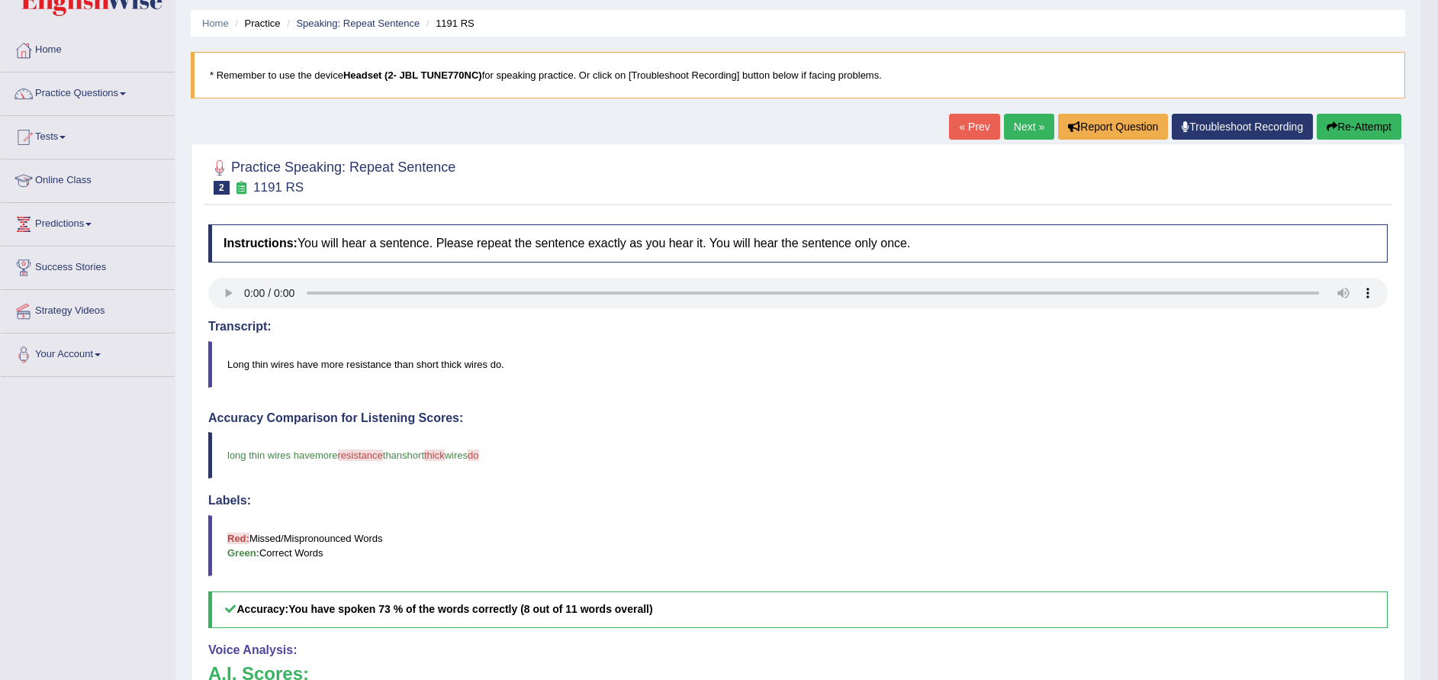
click at [1344, 121] on button "Re-Attempt" at bounding box center [1358, 127] width 85 height 26
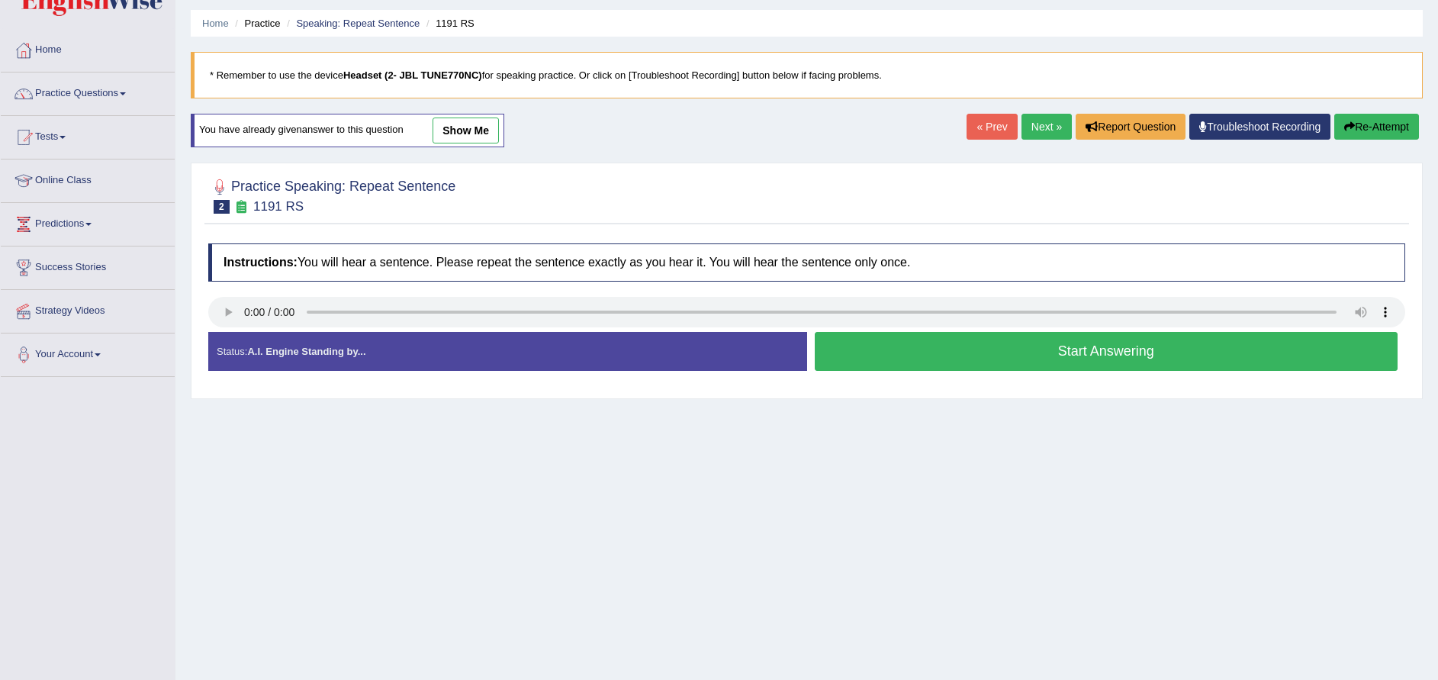
click at [848, 356] on button "Start Answering" at bounding box center [1106, 351] width 583 height 39
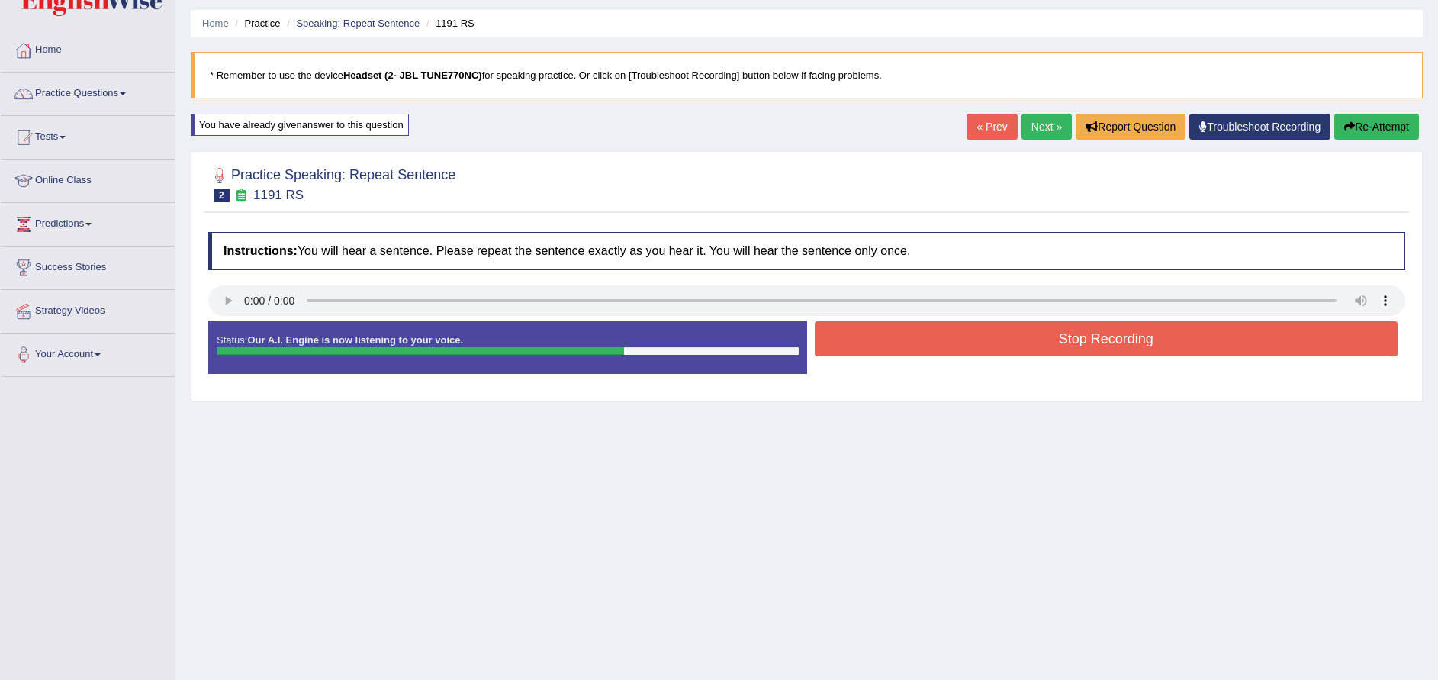
click at [873, 339] on button "Stop Recording" at bounding box center [1106, 338] width 583 height 35
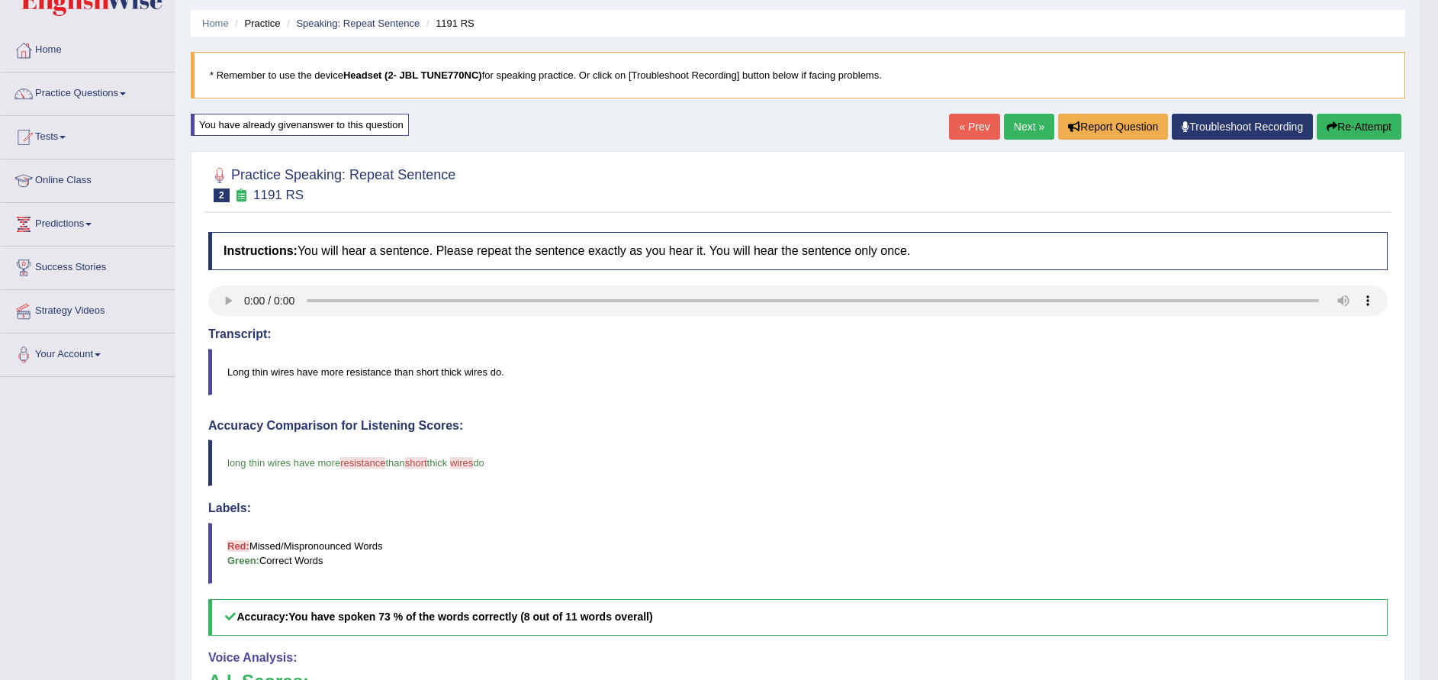
click at [1436, 633] on html "Toggle navigation Home Practice Questions Speaking Practice Read Aloud Repeat S…" at bounding box center [719, 293] width 1438 height 680
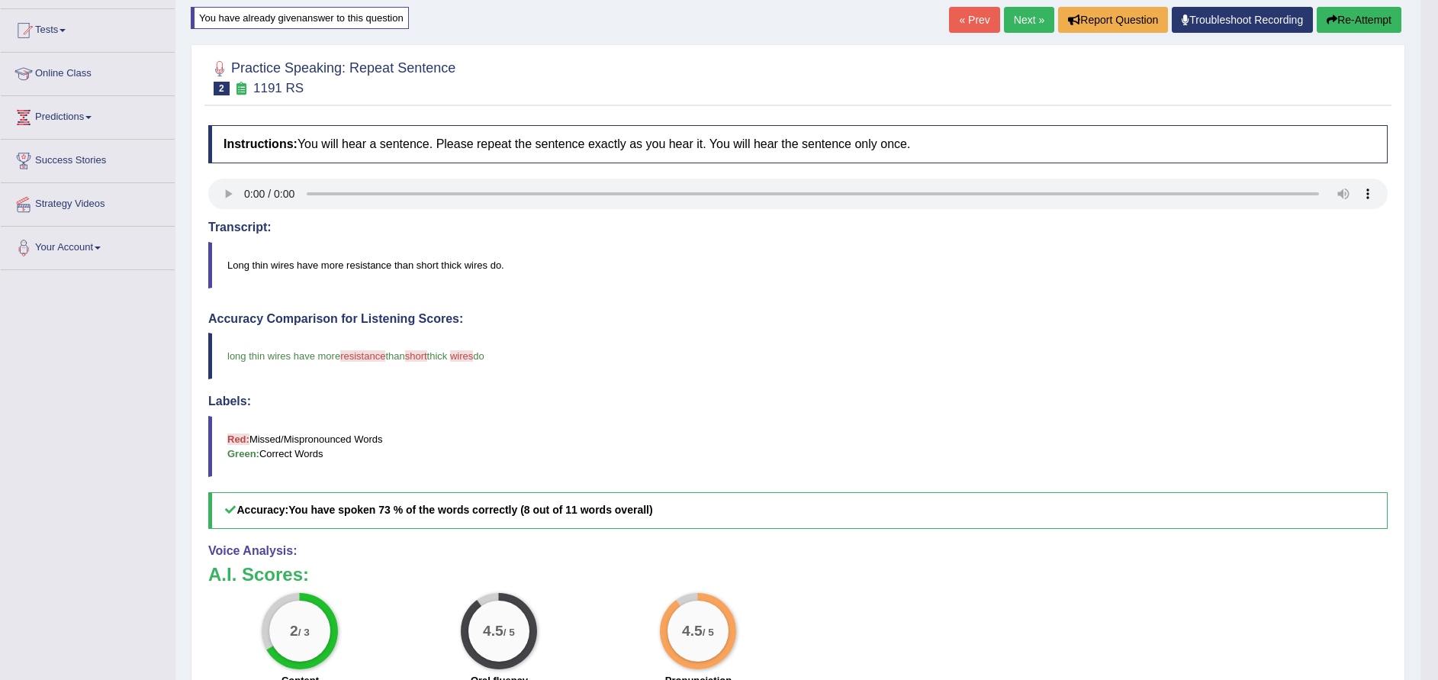
scroll to position [62, 0]
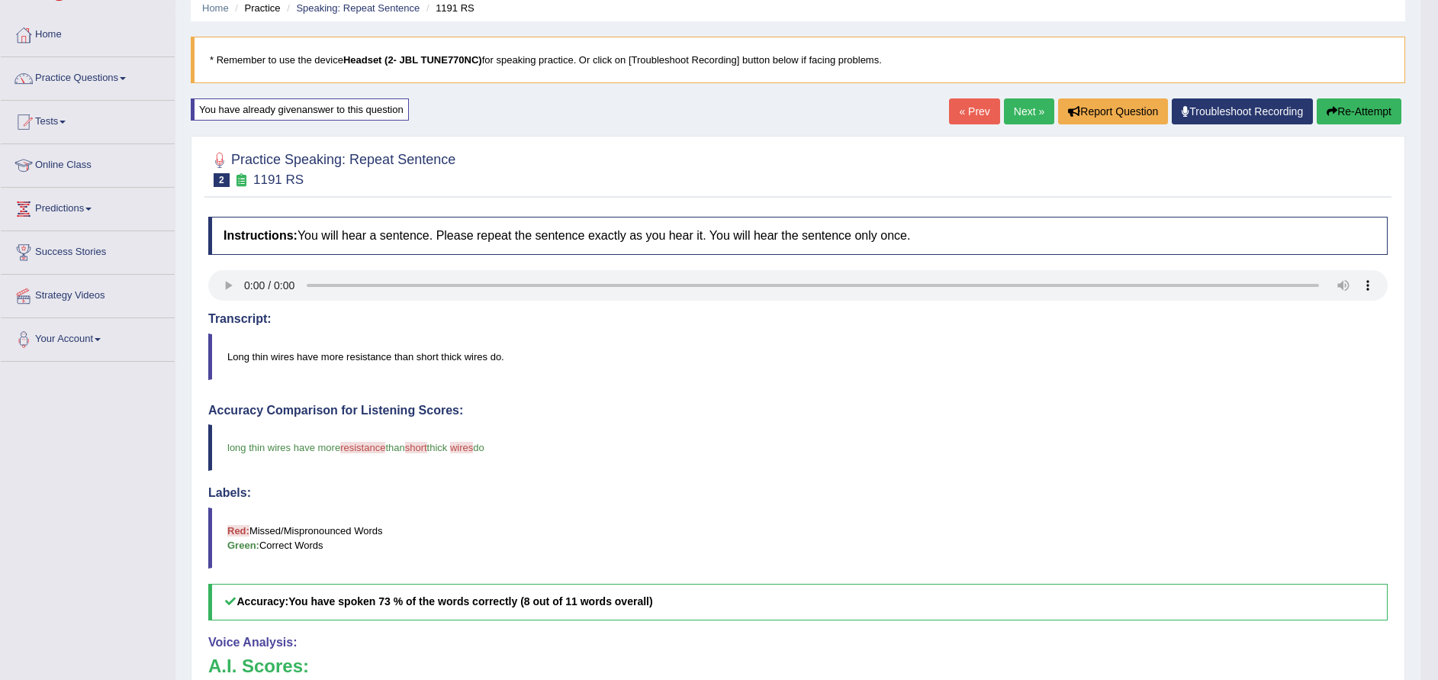
click at [1345, 103] on button "Re-Attempt" at bounding box center [1358, 111] width 85 height 26
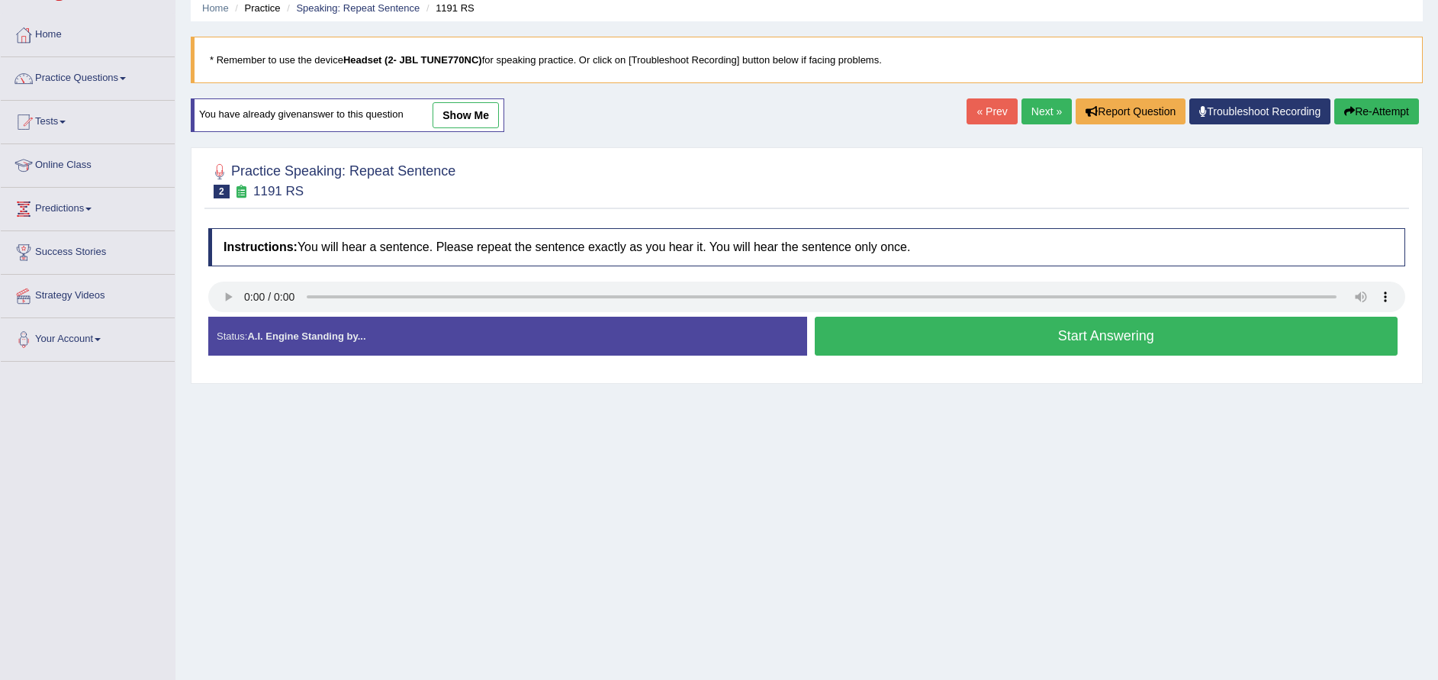
click at [1071, 340] on button "Start Answering" at bounding box center [1106, 336] width 583 height 39
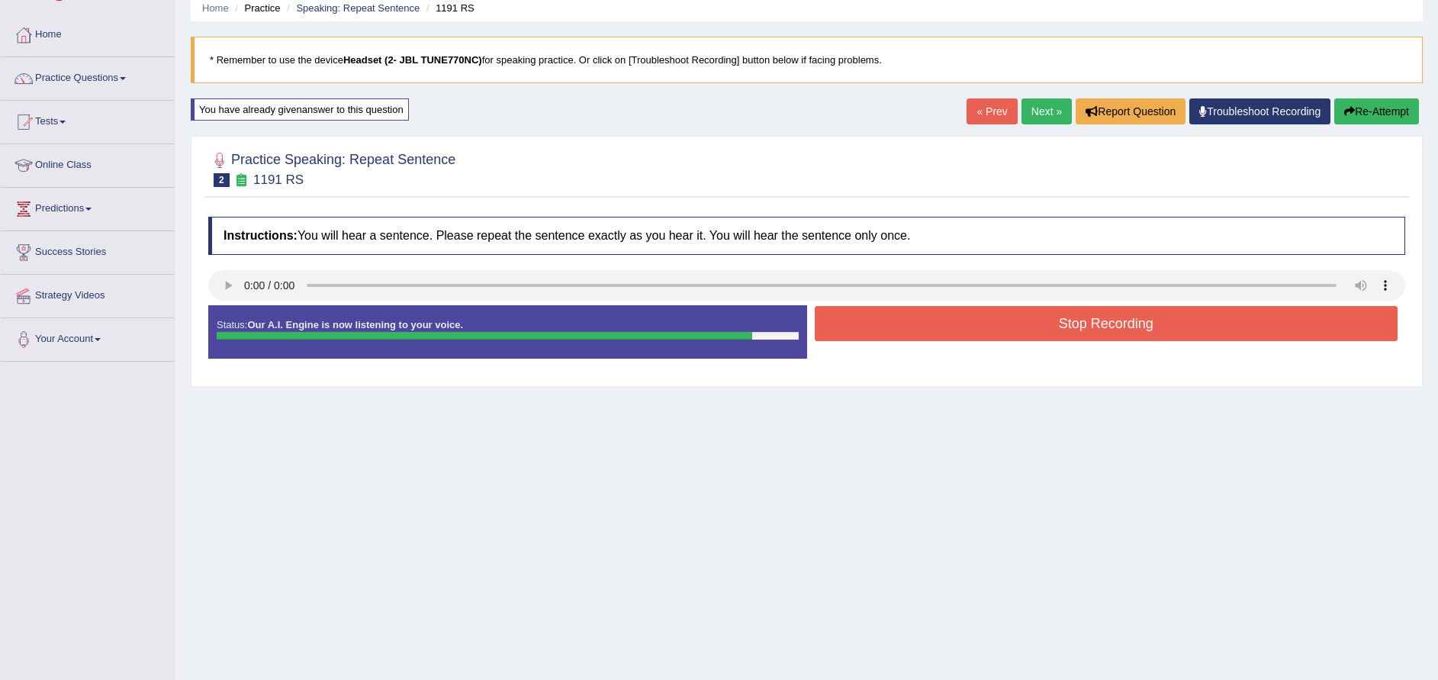
click at [1062, 326] on button "Stop Recording" at bounding box center [1106, 323] width 583 height 35
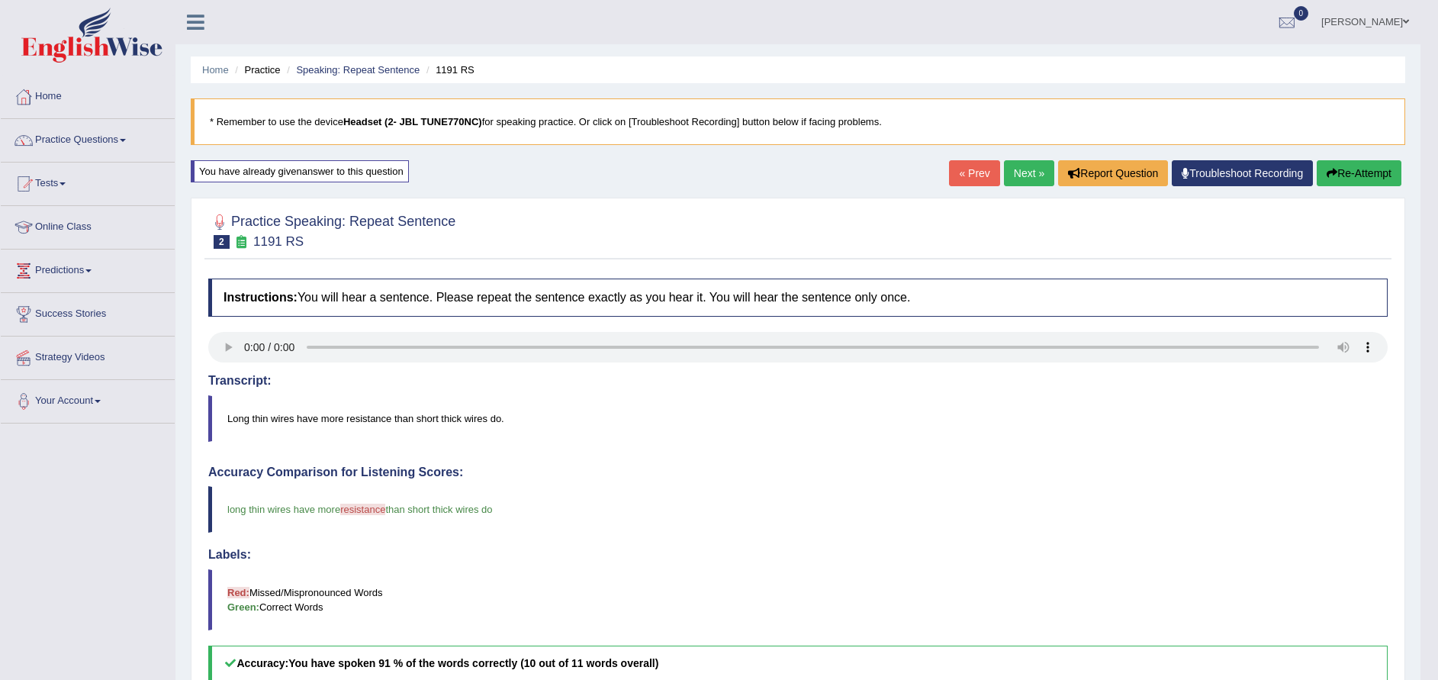
click at [1023, 172] on link "Next »" at bounding box center [1029, 173] width 50 height 26
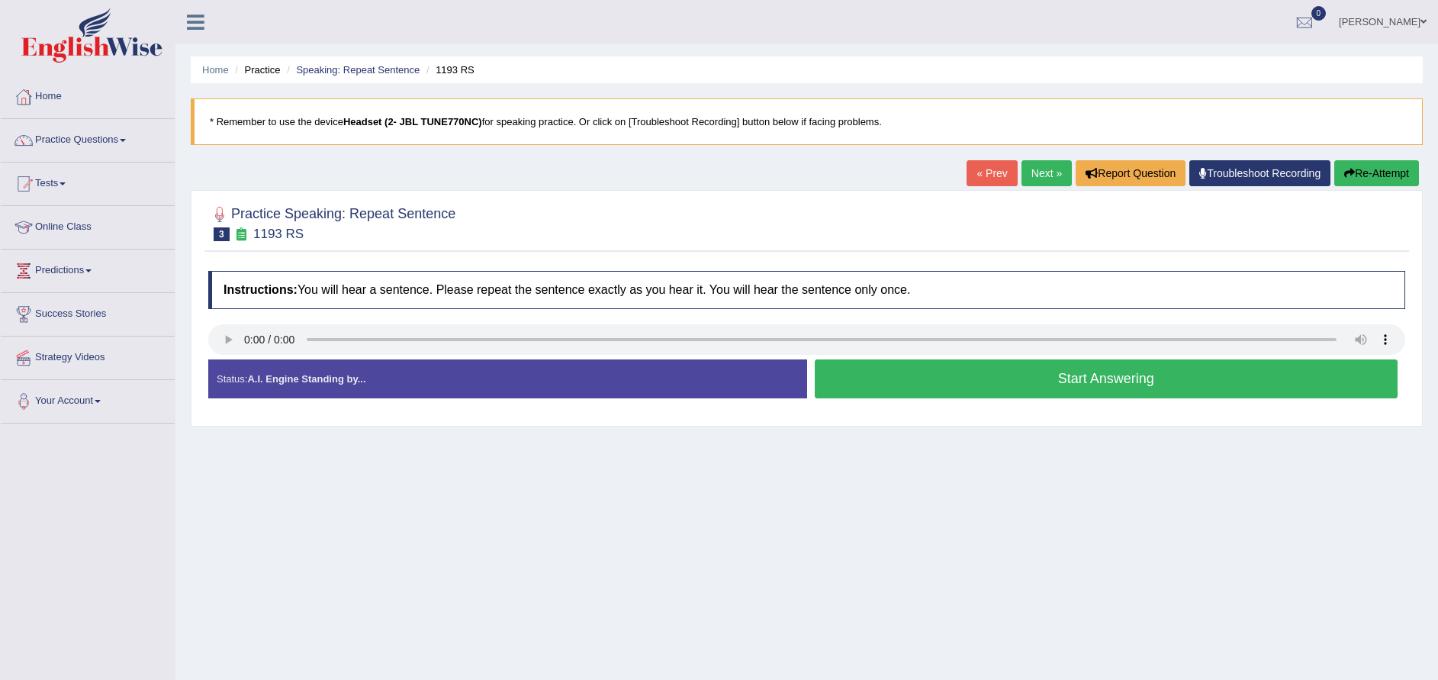
click at [906, 386] on button "Start Answering" at bounding box center [1106, 378] width 583 height 39
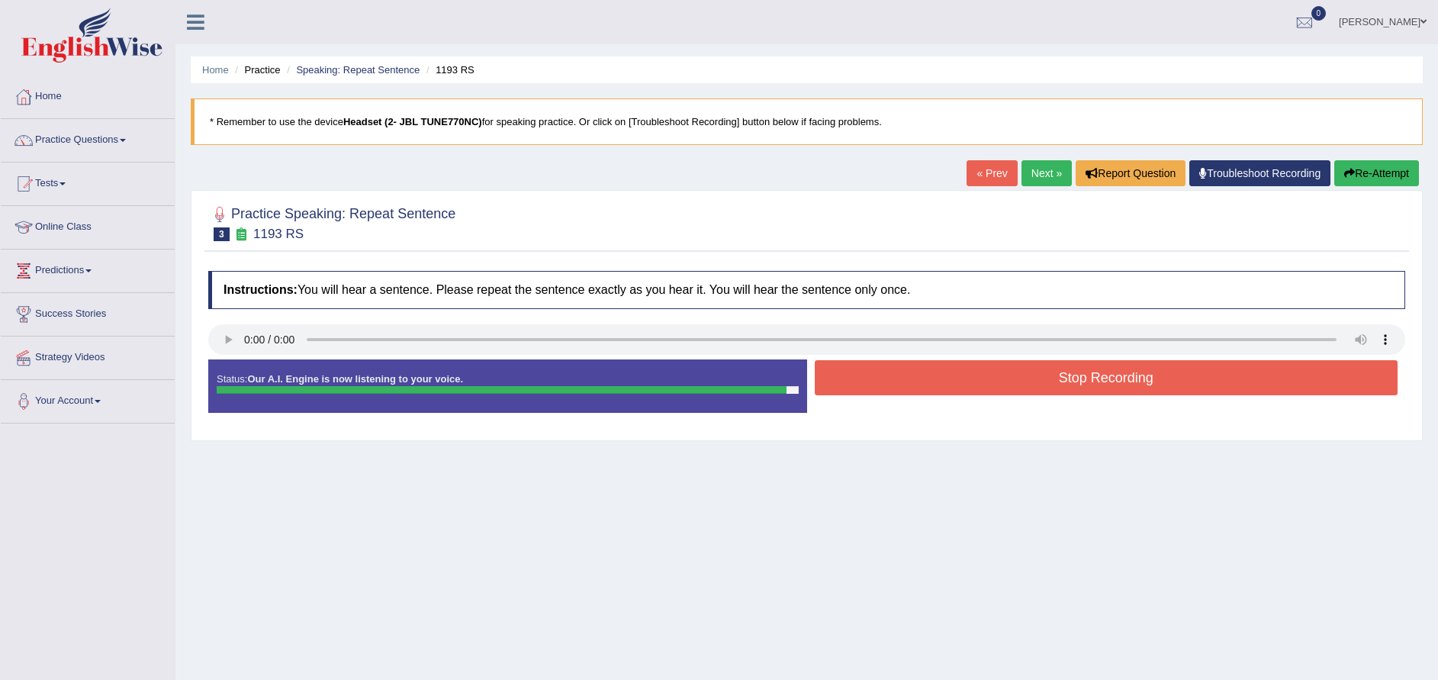
click at [905, 386] on button "Stop Recording" at bounding box center [1106, 377] width 583 height 35
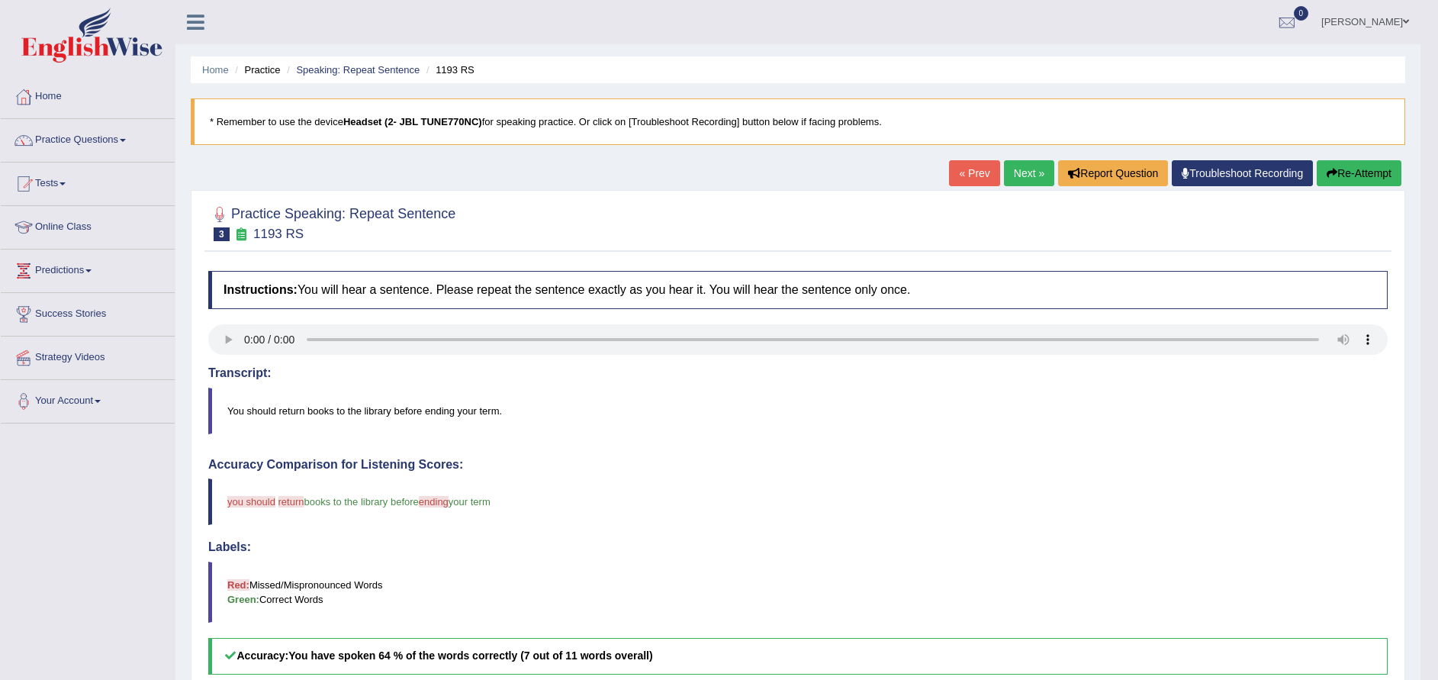
click at [1353, 162] on button "Re-Attempt" at bounding box center [1358, 173] width 85 height 26
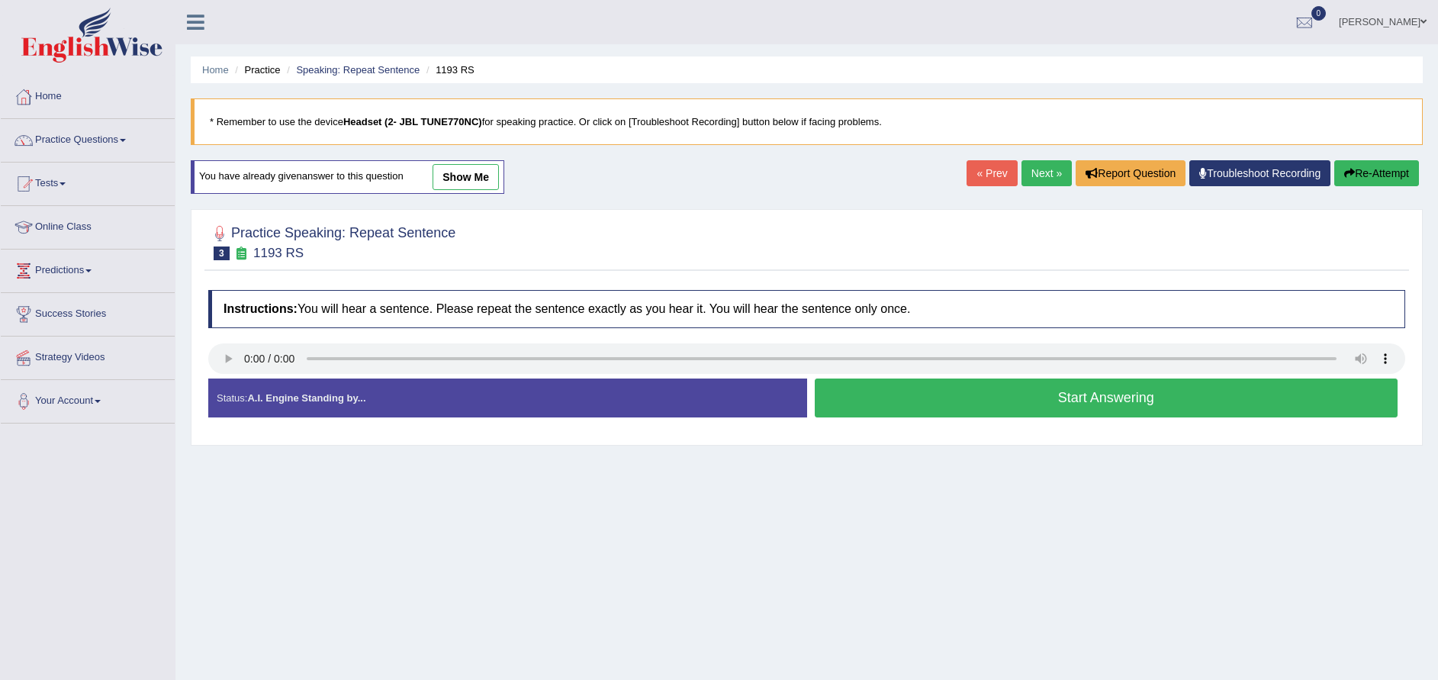
click at [866, 394] on button "Start Answering" at bounding box center [1106, 397] width 583 height 39
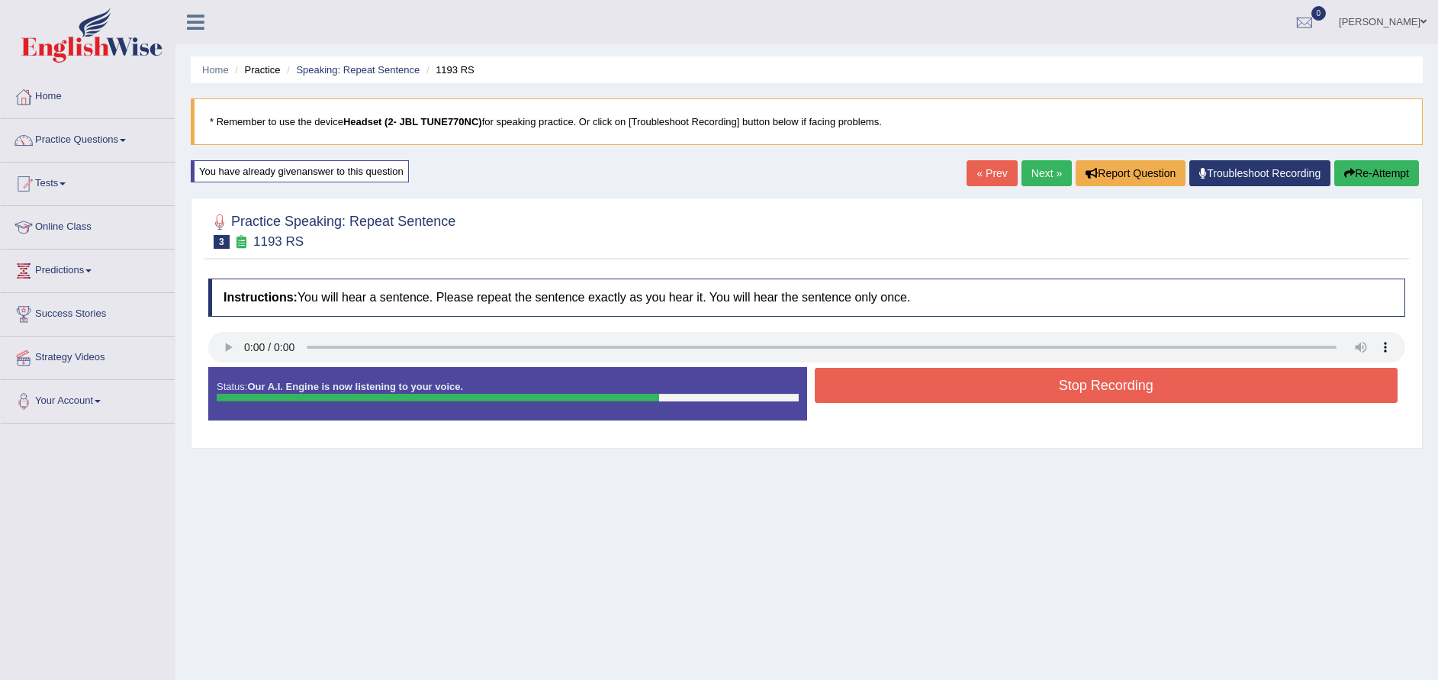
click at [866, 381] on button "Stop Recording" at bounding box center [1106, 385] width 583 height 35
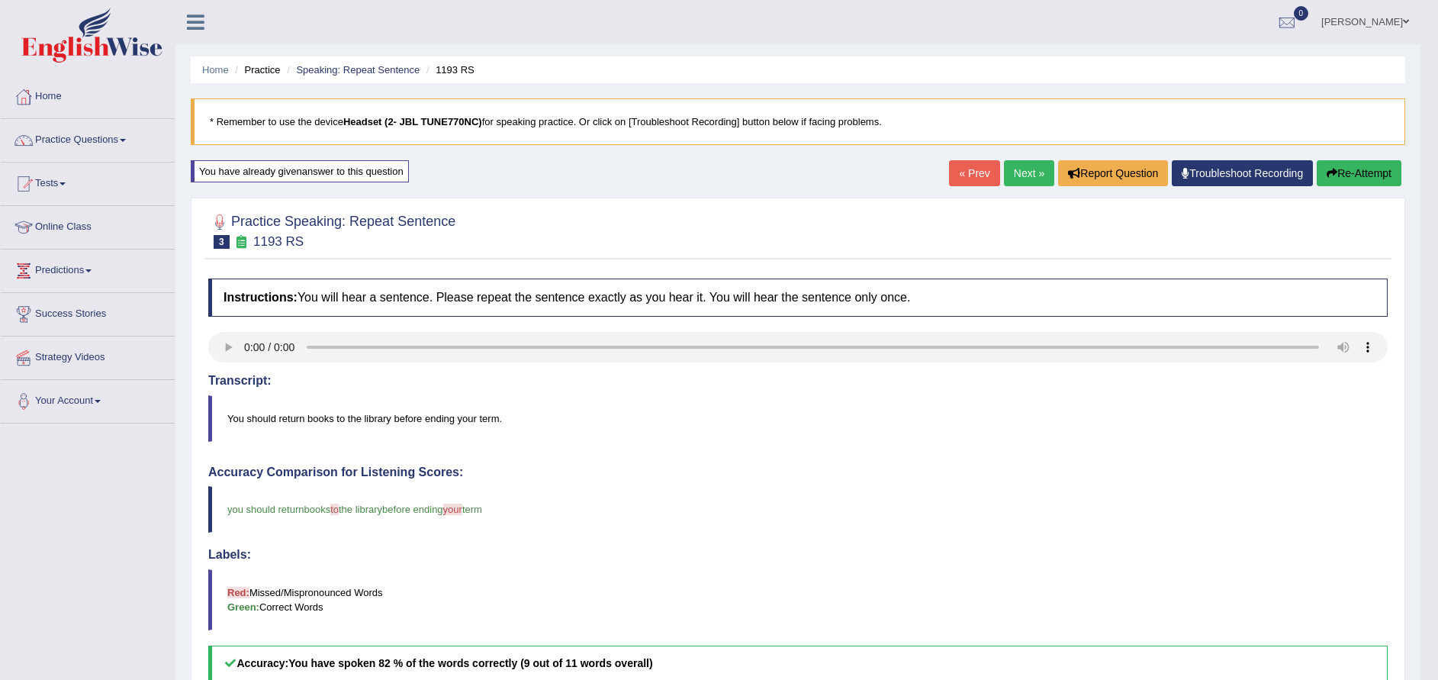
click at [1019, 169] on link "Next »" at bounding box center [1029, 173] width 50 height 26
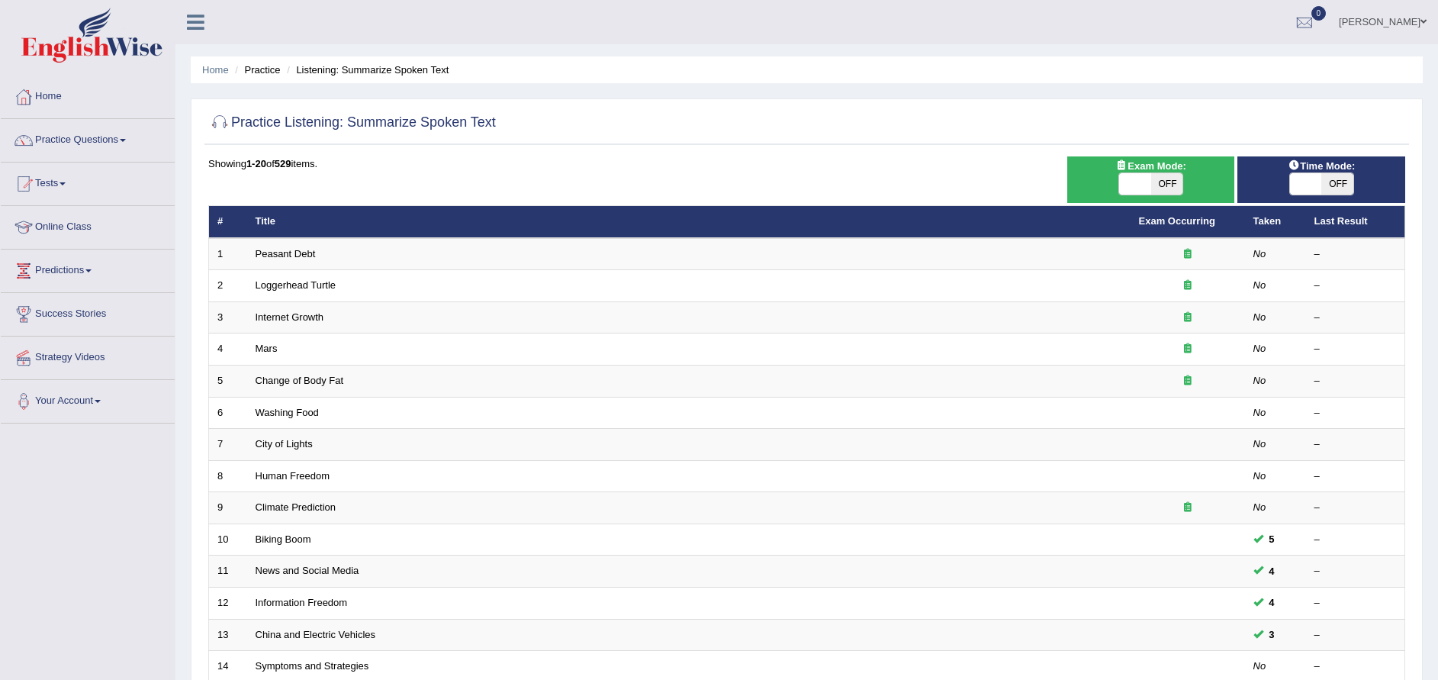
click at [262, 251] on link "Peasant Debt" at bounding box center [286, 253] width 60 height 11
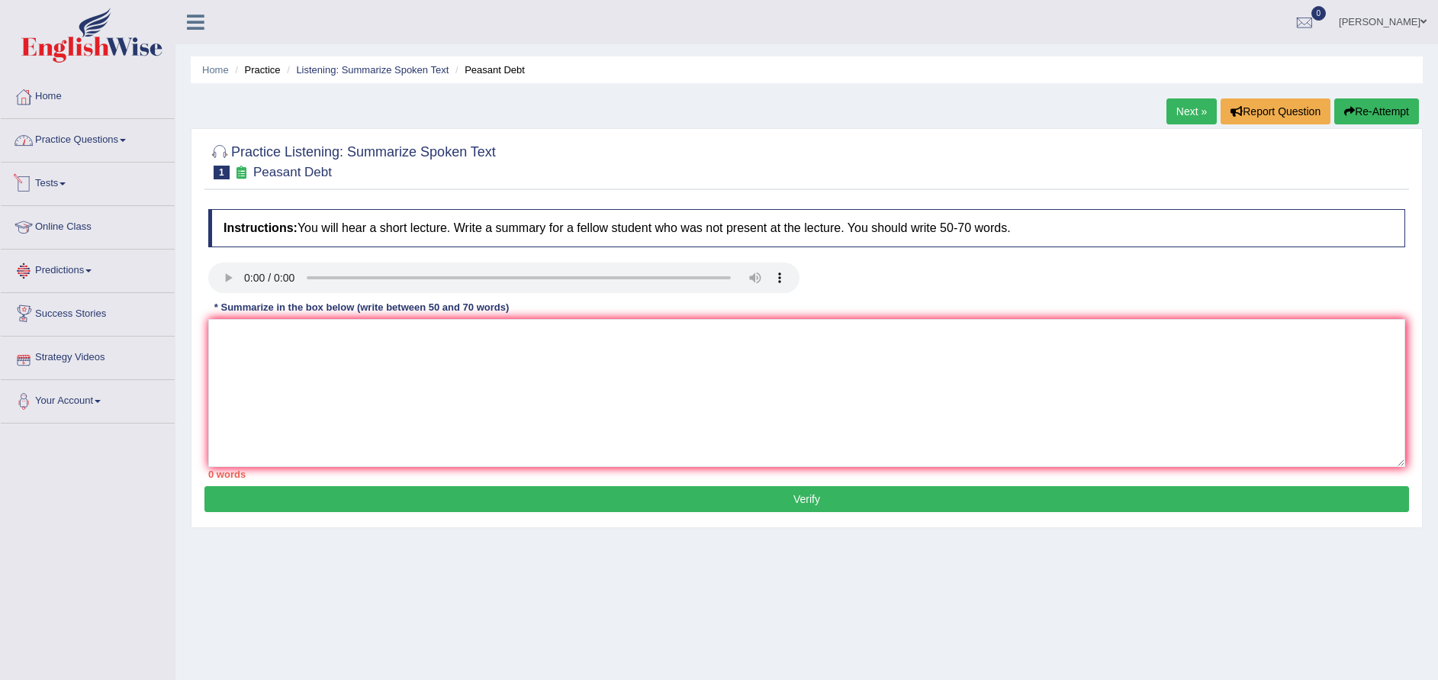
click at [85, 145] on link "Practice Questions" at bounding box center [88, 138] width 174 height 38
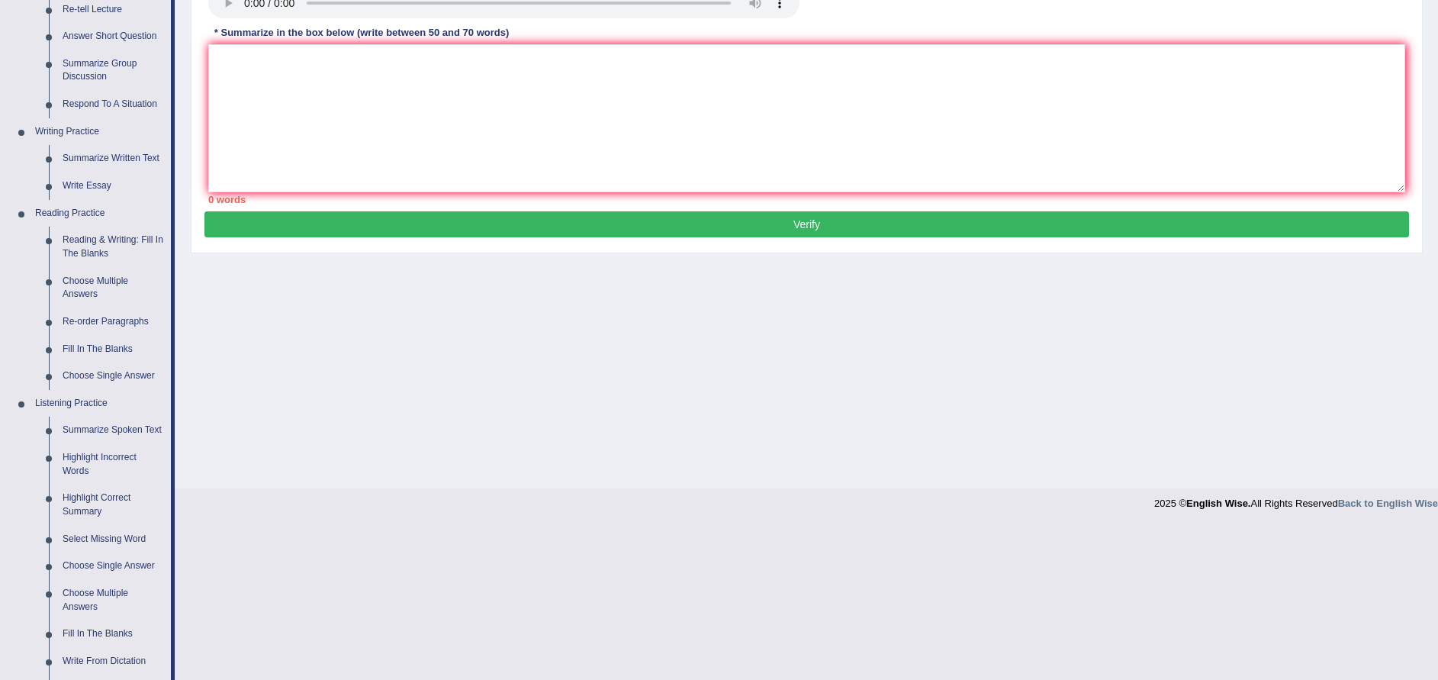
scroll to position [320, 0]
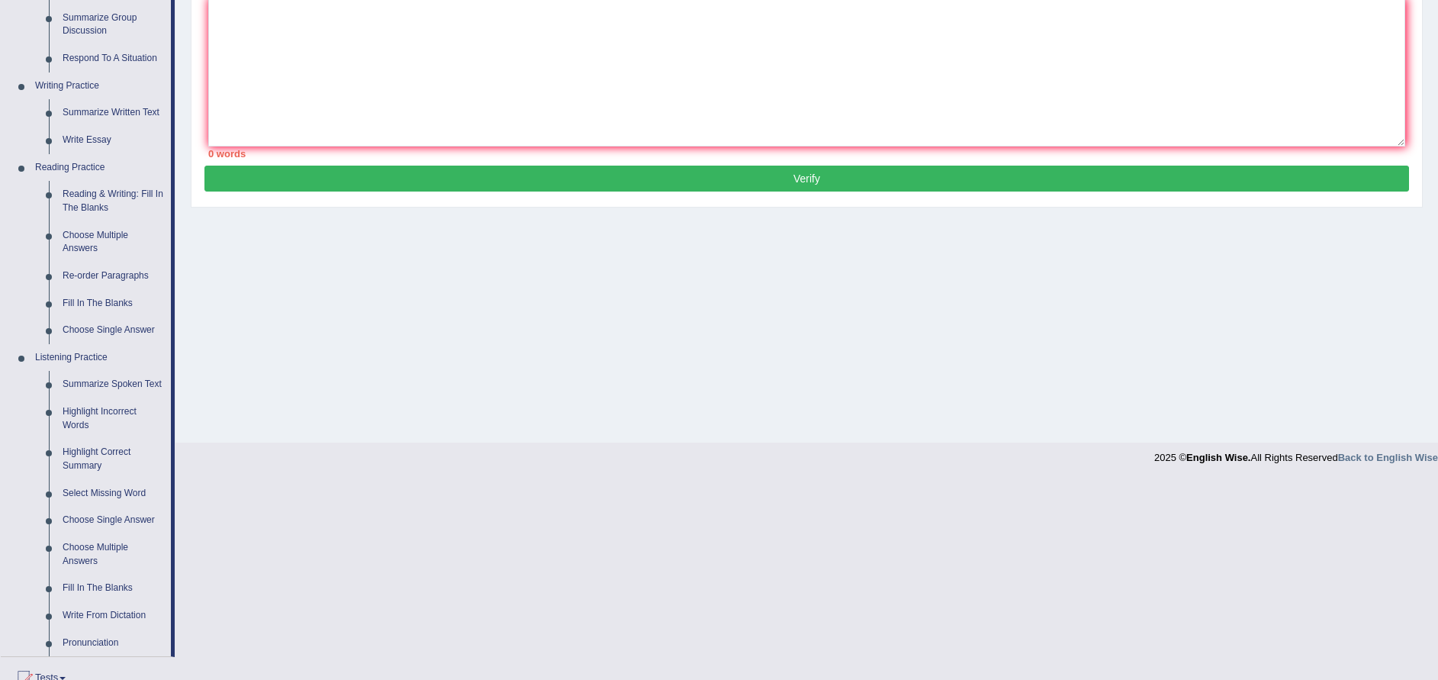
click at [102, 407] on link "Highlight Incorrect Words" at bounding box center [113, 418] width 115 height 40
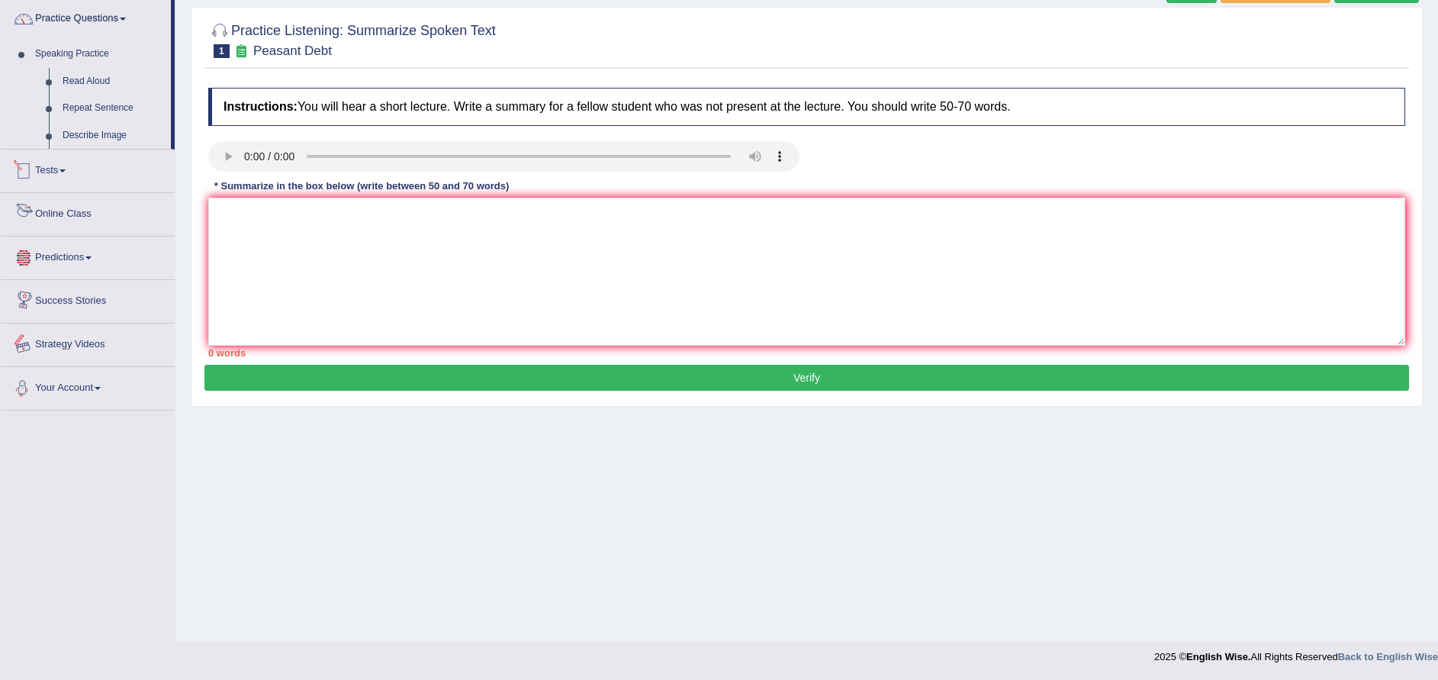
scroll to position [139, 0]
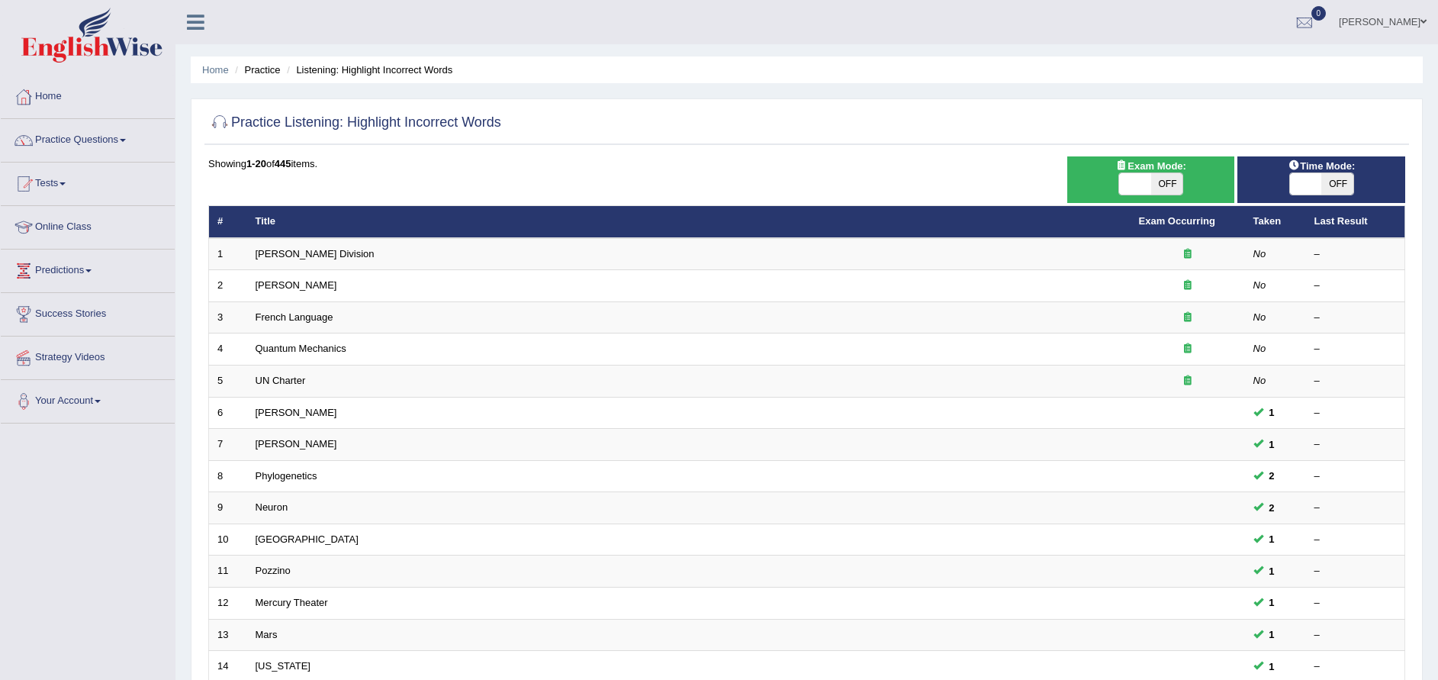
click at [293, 255] on link "Ward Division" at bounding box center [315, 253] width 119 height 11
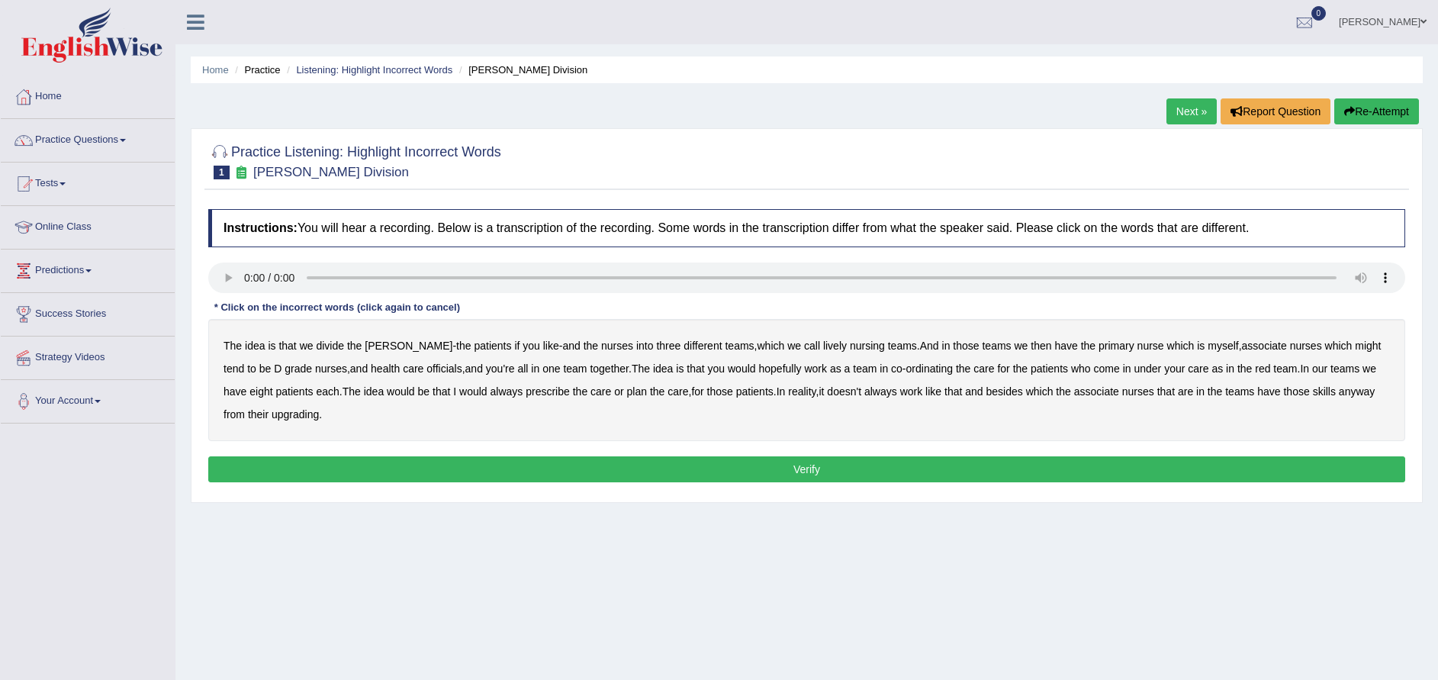
click at [823, 344] on b "lively" at bounding box center [835, 345] width 24 height 12
click at [1355, 345] on b "might" at bounding box center [1368, 345] width 26 height 12
click at [426, 372] on b "officials" at bounding box center [443, 368] width 35 height 12
click at [387, 387] on b "would" at bounding box center [401, 391] width 28 height 12
click at [272, 412] on b "upgrading" at bounding box center [295, 414] width 47 height 12
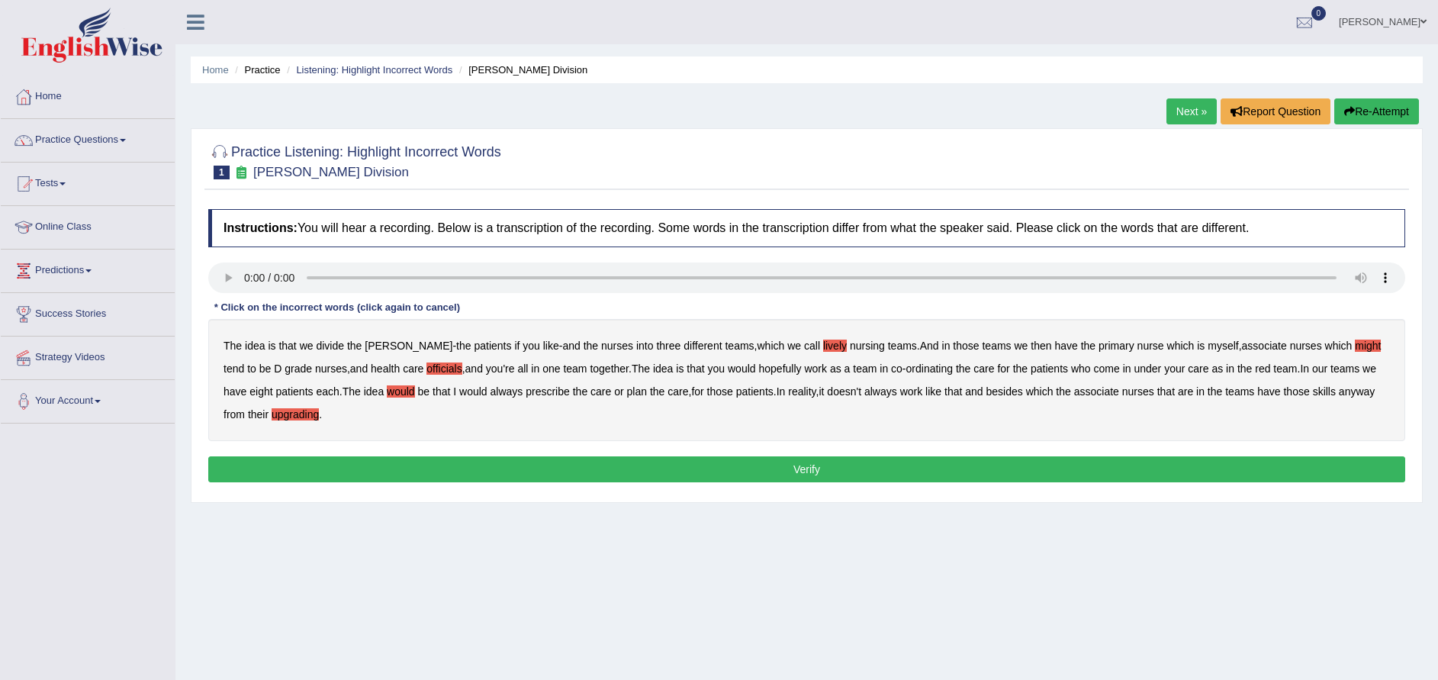
click at [839, 463] on button "Verify" at bounding box center [806, 469] width 1197 height 26
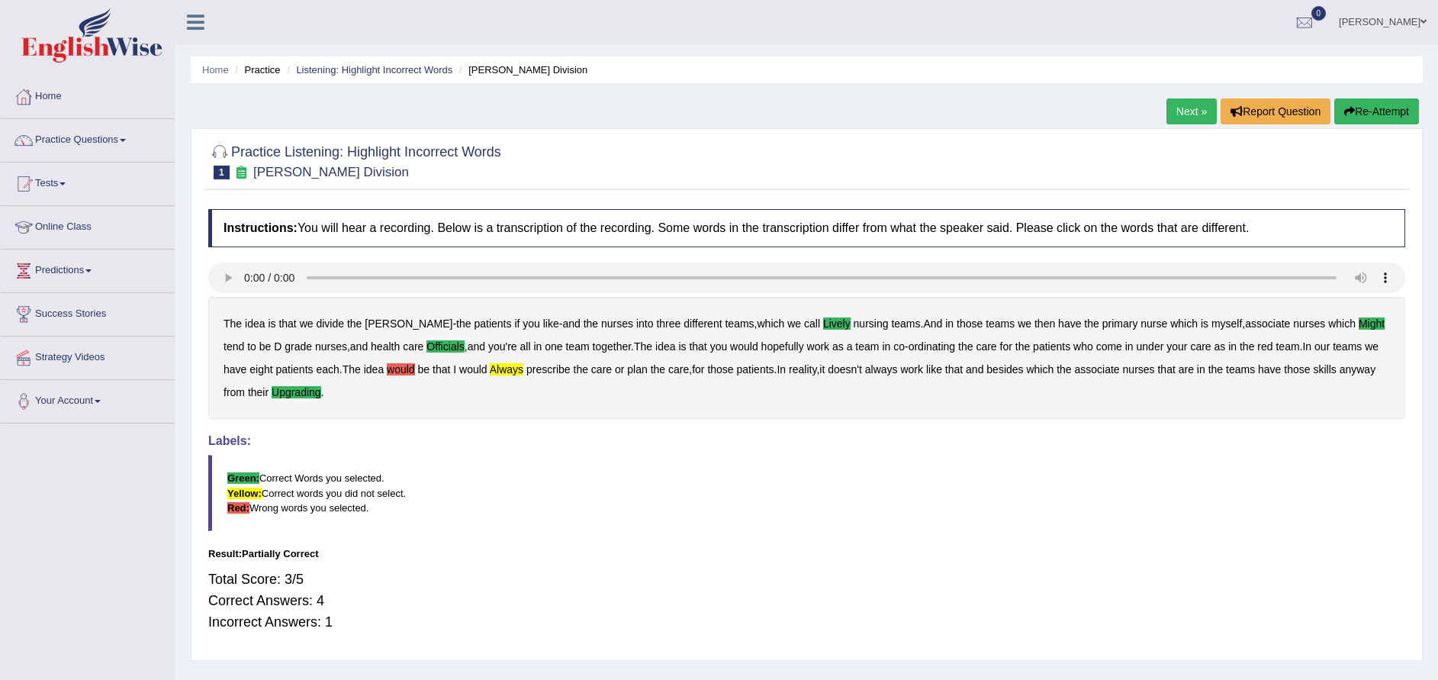
click at [1379, 107] on button "Re-Attempt" at bounding box center [1376, 111] width 85 height 26
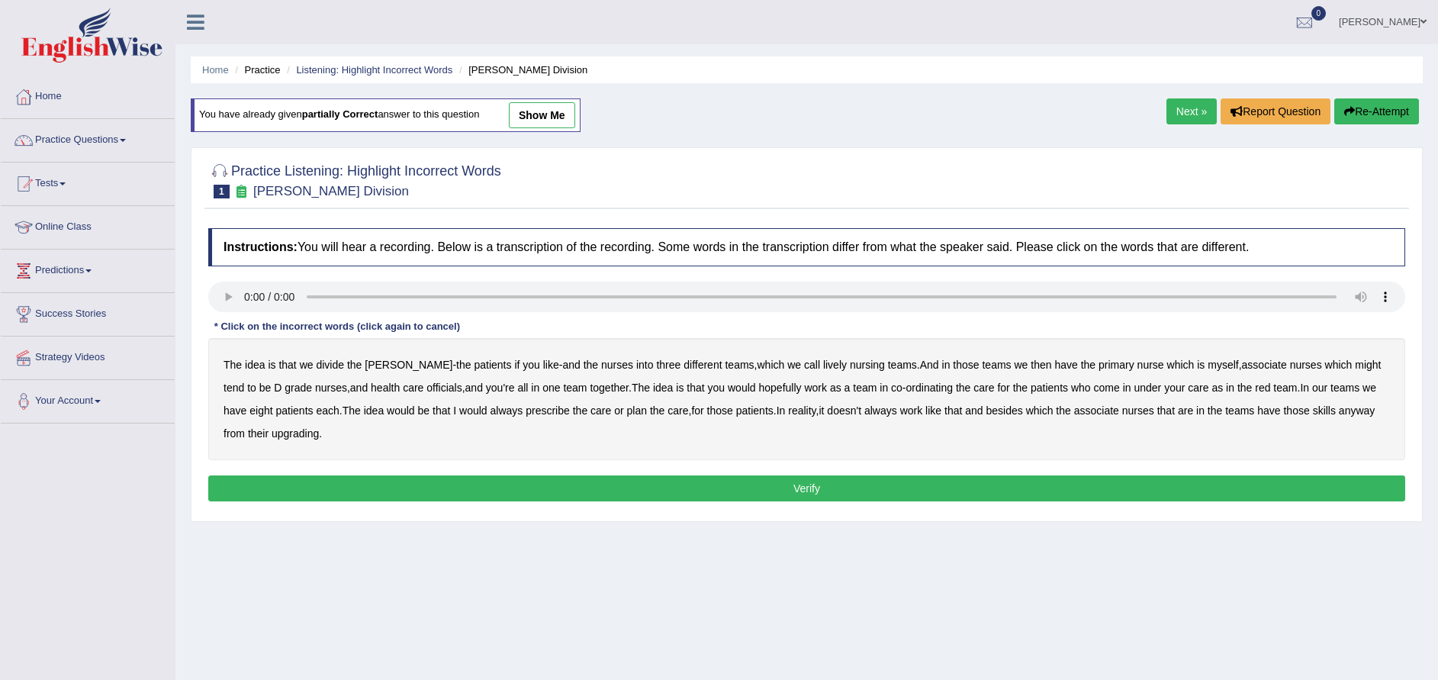
click at [823, 366] on b "lively" at bounding box center [835, 364] width 24 height 12
click at [1355, 365] on b "might" at bounding box center [1368, 364] width 26 height 12
click at [426, 385] on b "officials" at bounding box center [443, 387] width 35 height 12
click at [459, 410] on b "would" at bounding box center [473, 410] width 28 height 12
click at [490, 412] on b "always" at bounding box center [506, 410] width 33 height 12
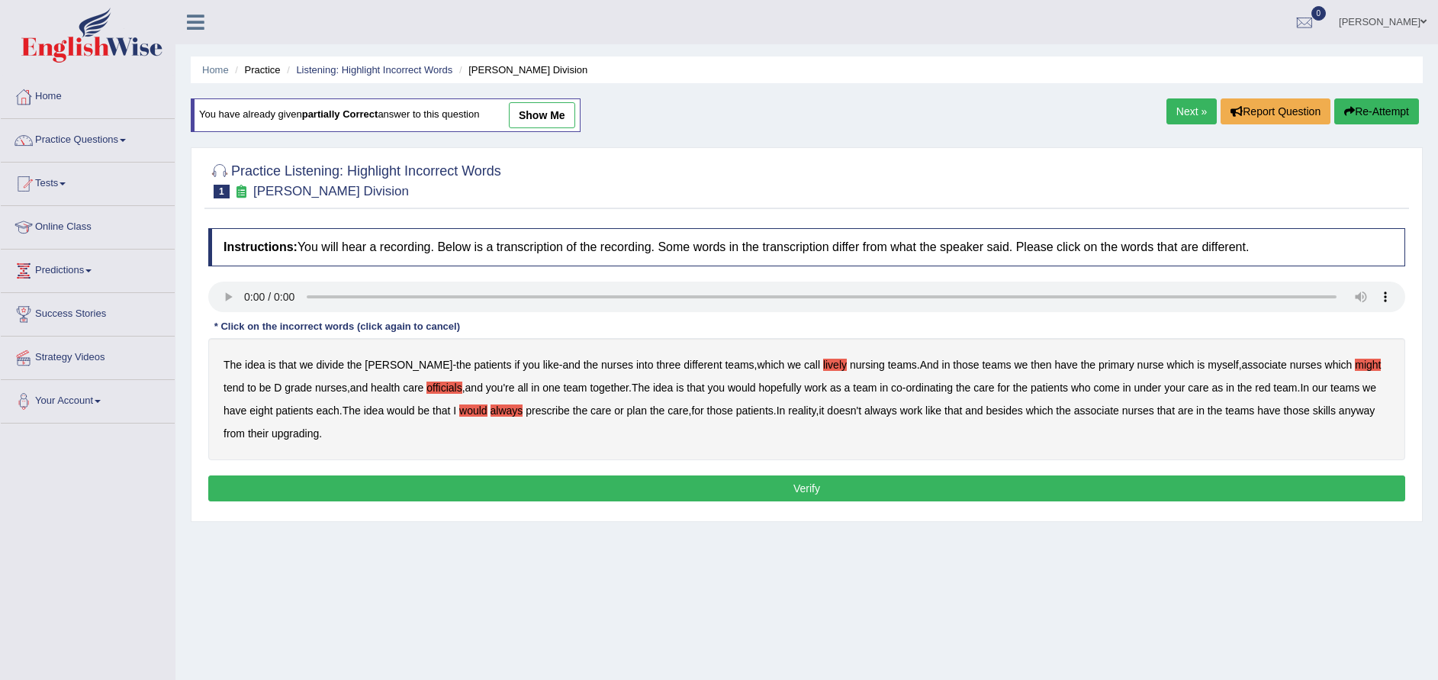
click at [438, 407] on div "The idea is that we divide the ward - the patients if you like - and the nurses…" at bounding box center [806, 399] width 1197 height 122
click at [1074, 411] on b "associate" at bounding box center [1096, 410] width 45 height 12
click at [272, 429] on b "upgrading" at bounding box center [295, 433] width 47 height 12
click at [459, 410] on b "would" at bounding box center [473, 410] width 28 height 12
click at [1074, 407] on b "associate" at bounding box center [1096, 410] width 45 height 12
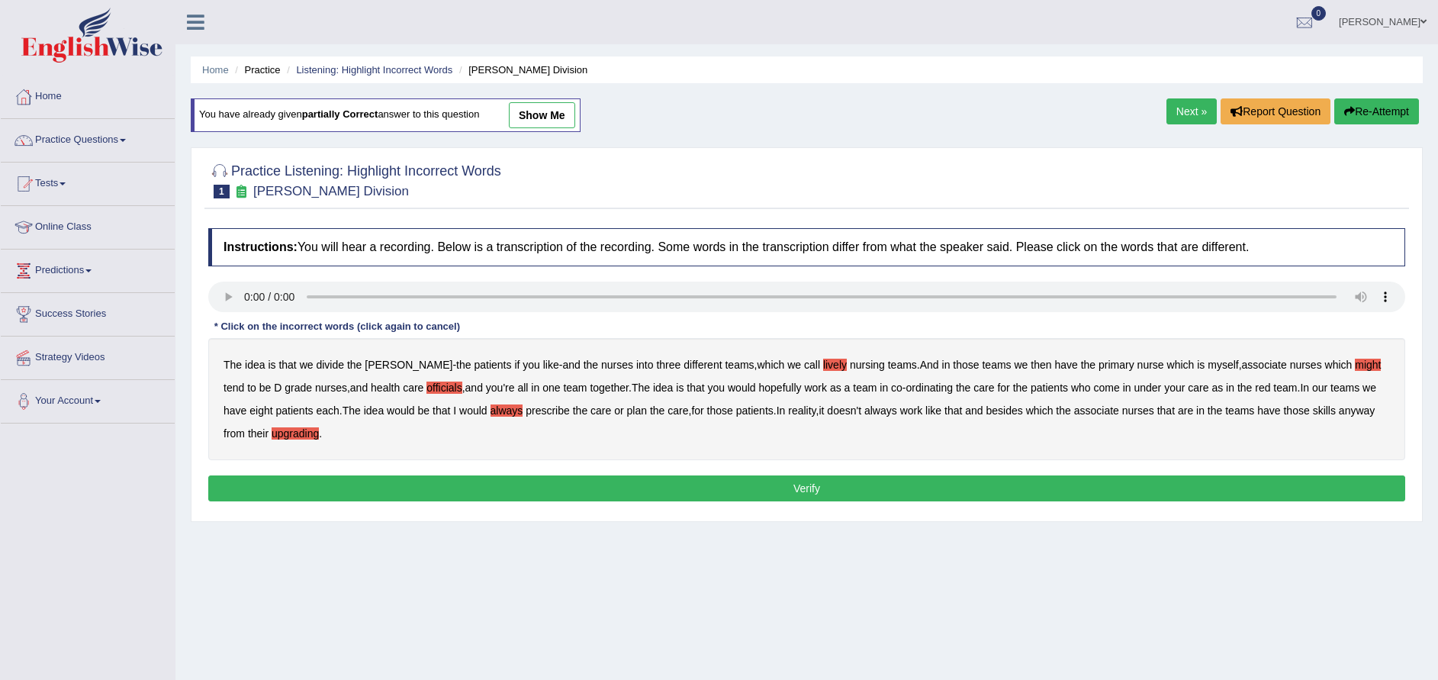
click at [754, 486] on button "Verify" at bounding box center [806, 488] width 1197 height 26
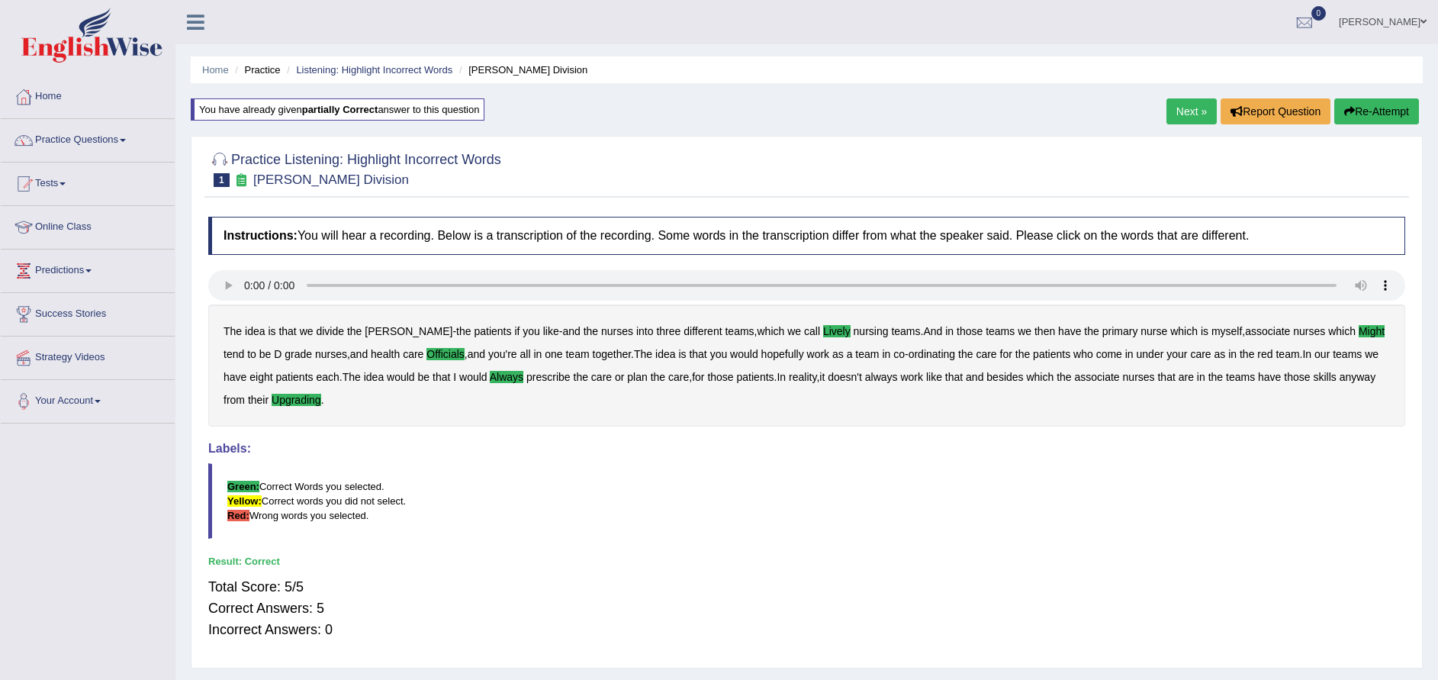
click at [1192, 114] on link "Next »" at bounding box center [1191, 111] width 50 height 26
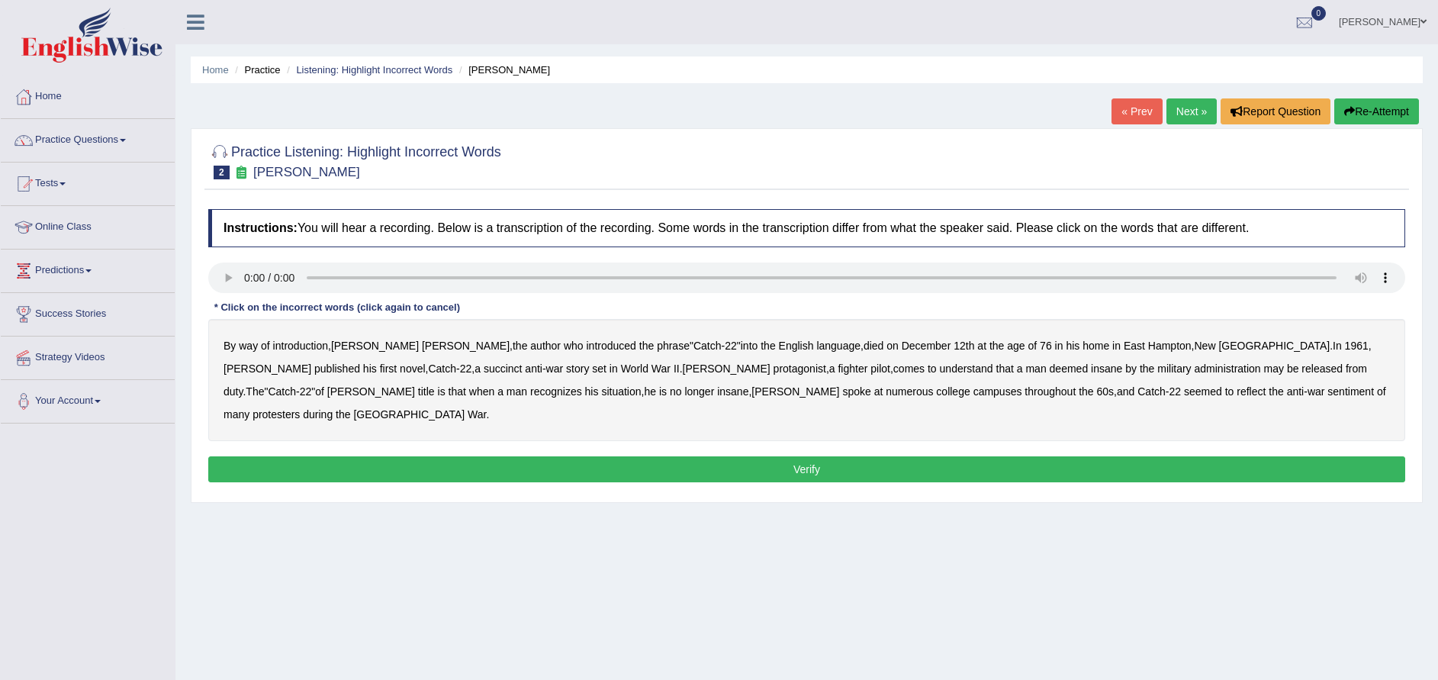
click at [484, 363] on b "succinct" at bounding box center [503, 368] width 39 height 12
click at [1194, 369] on b "administration" at bounding box center [1227, 368] width 66 height 12
click at [601, 396] on b "situation" at bounding box center [621, 391] width 40 height 12
click at [1236, 393] on b "reflect" at bounding box center [1250, 391] width 29 height 12
click at [905, 456] on button "Verify" at bounding box center [806, 469] width 1197 height 26
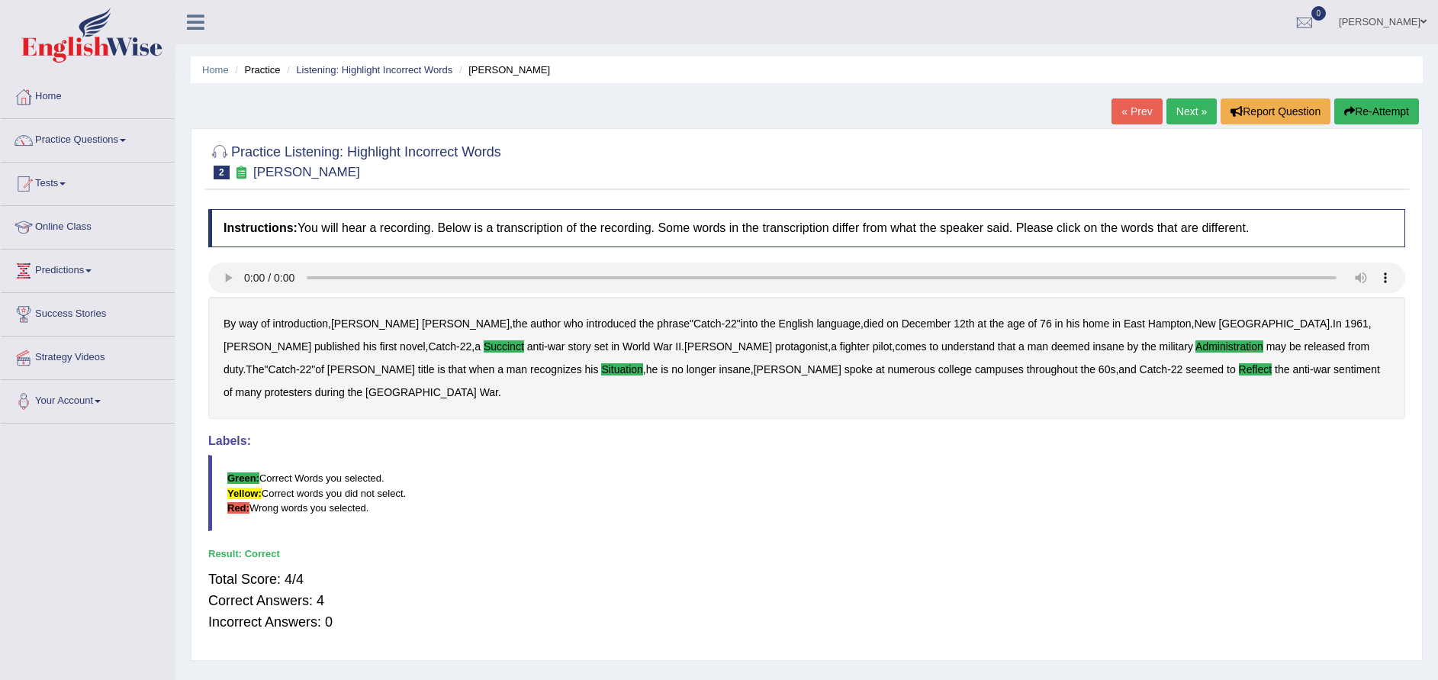
click at [1180, 107] on link "Next »" at bounding box center [1191, 111] width 50 height 26
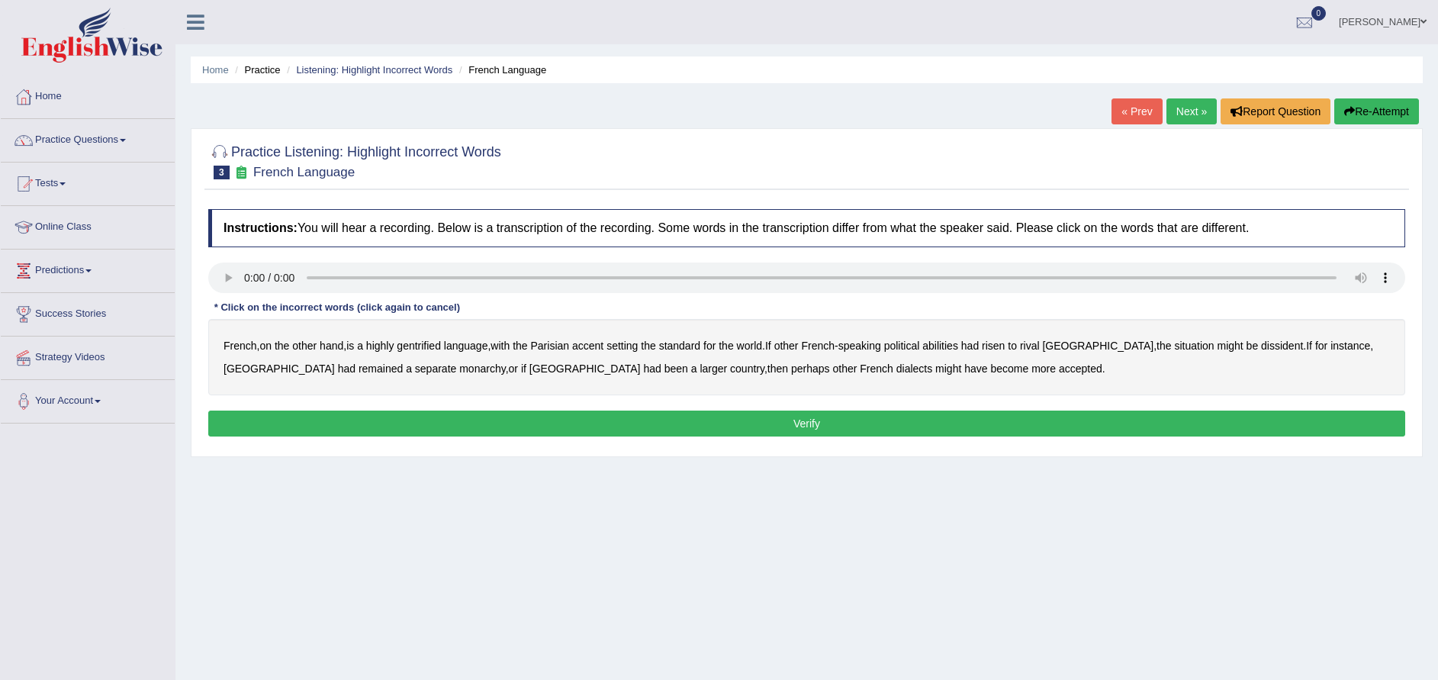
click at [420, 349] on b "gentrified" at bounding box center [419, 345] width 44 height 12
click at [946, 346] on b "abilities" at bounding box center [940, 345] width 36 height 12
click at [1261, 350] on b "dissident" at bounding box center [1282, 345] width 42 height 12
click at [459, 371] on b "monarchy" at bounding box center [482, 368] width 46 height 12
click at [789, 425] on button "Verify" at bounding box center [806, 423] width 1197 height 26
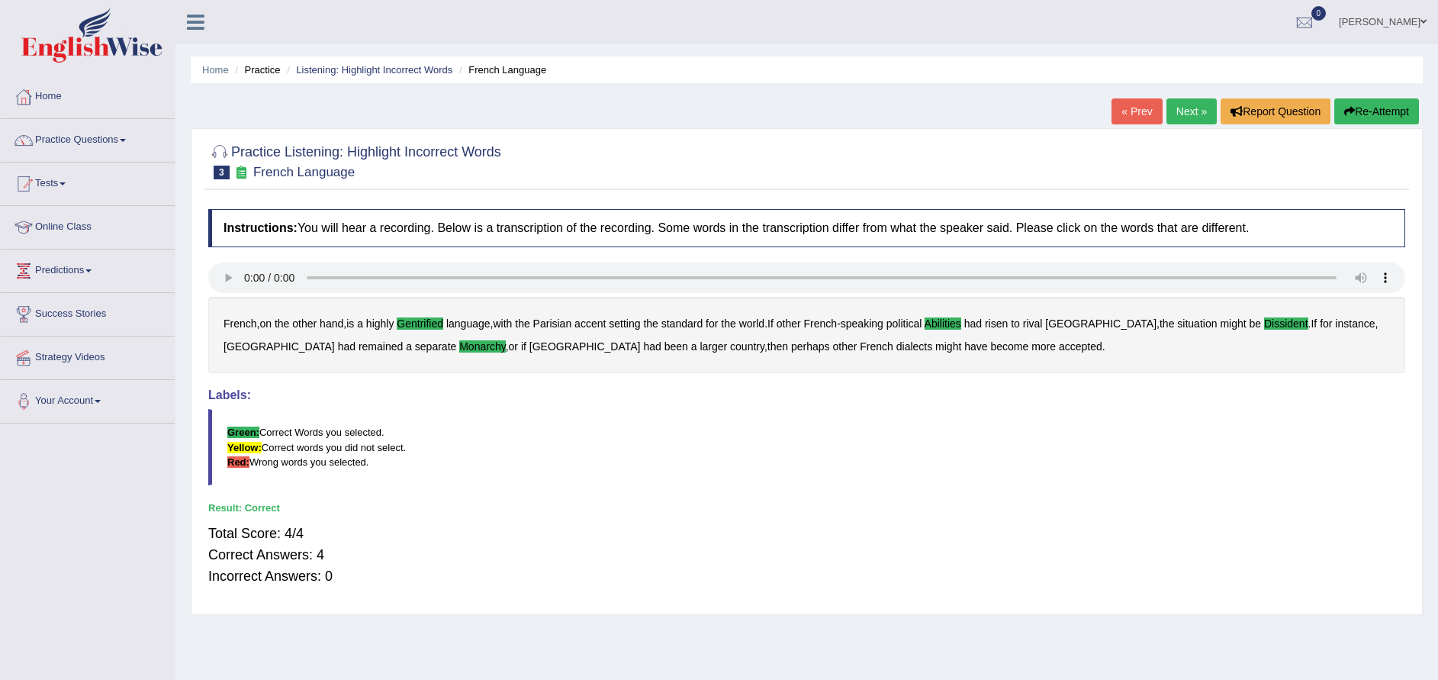
click at [1180, 108] on link "Next »" at bounding box center [1191, 111] width 50 height 26
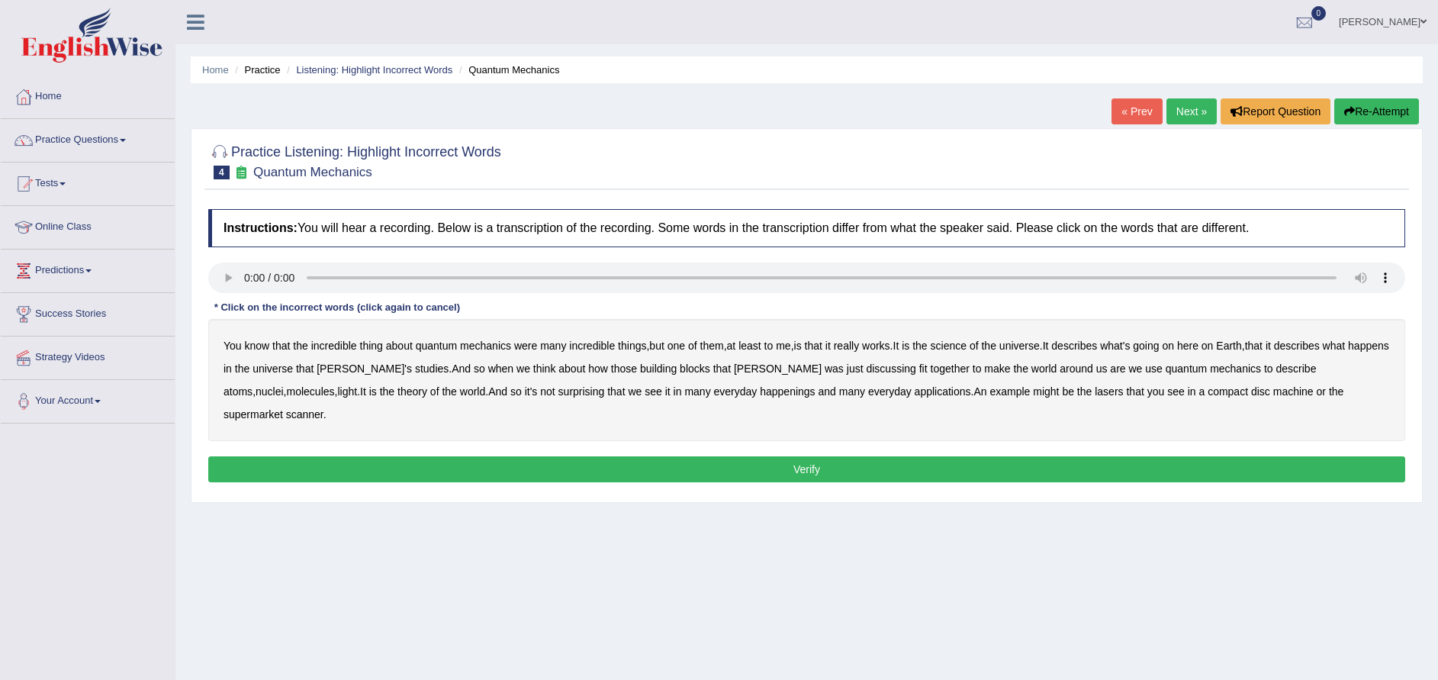
click at [964, 349] on b "science" at bounding box center [948, 345] width 36 height 12
click at [866, 368] on b "discussing" at bounding box center [891, 368] width 50 height 12
click at [284, 385] on b "nuclei" at bounding box center [270, 391] width 28 height 12
click at [252, 385] on b "atoms" at bounding box center [237, 391] width 29 height 12
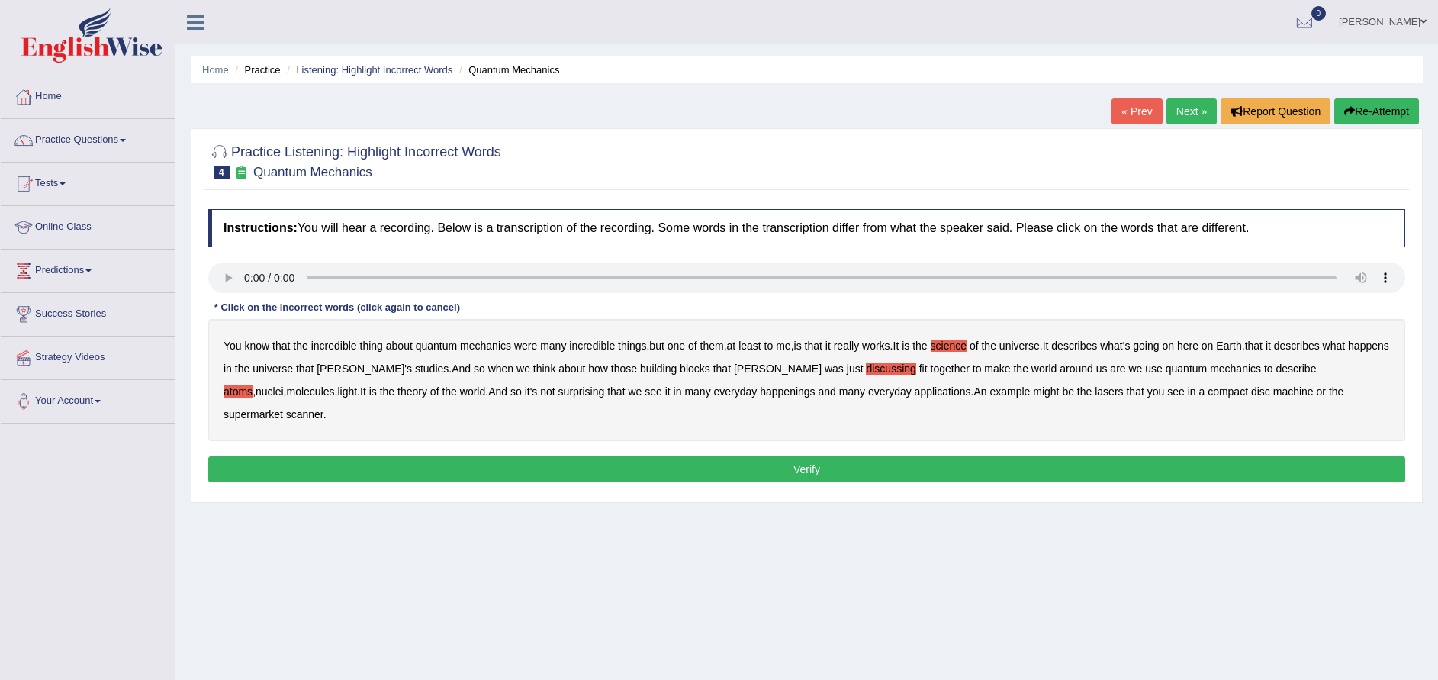
click at [760, 391] on b "happenings" at bounding box center [787, 391] width 55 height 12
click at [1273, 394] on b "machine" at bounding box center [1293, 391] width 40 height 12
click at [782, 456] on button "Verify" at bounding box center [806, 469] width 1197 height 26
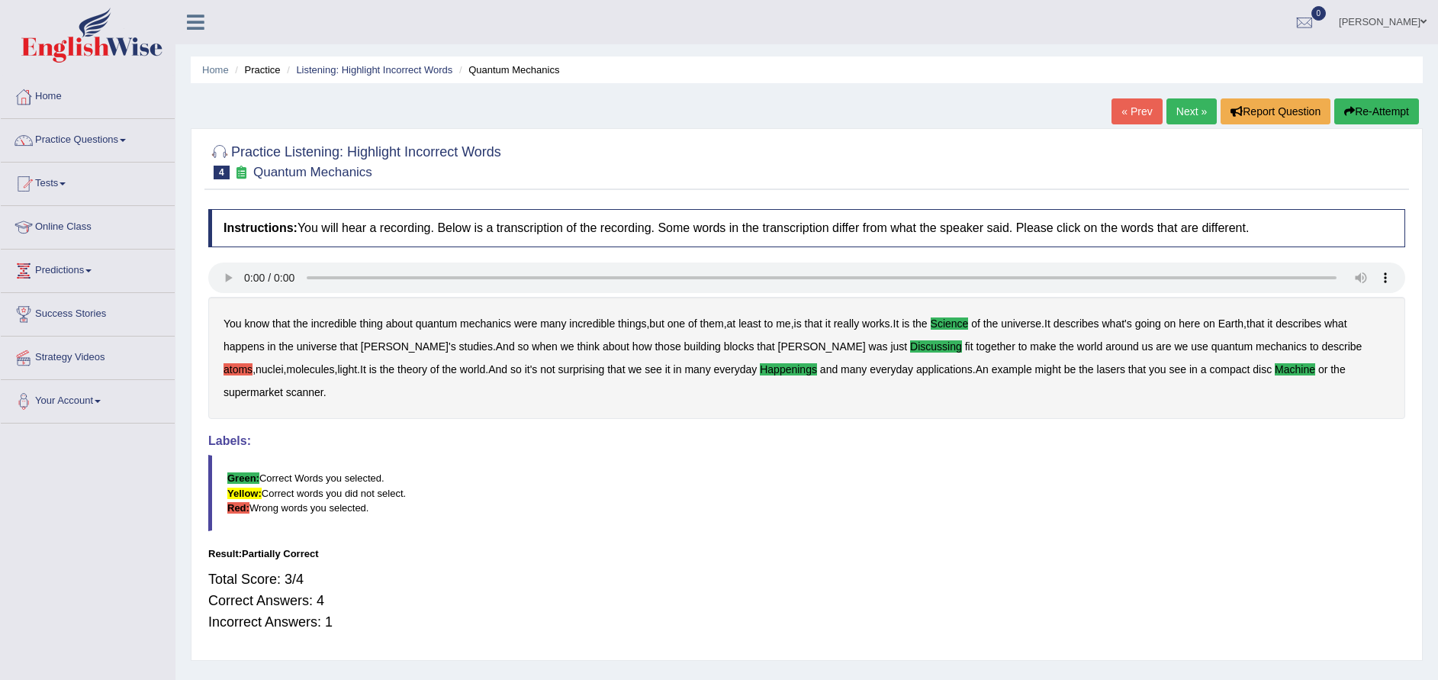
click at [1376, 101] on button "Re-Attempt" at bounding box center [1376, 111] width 85 height 26
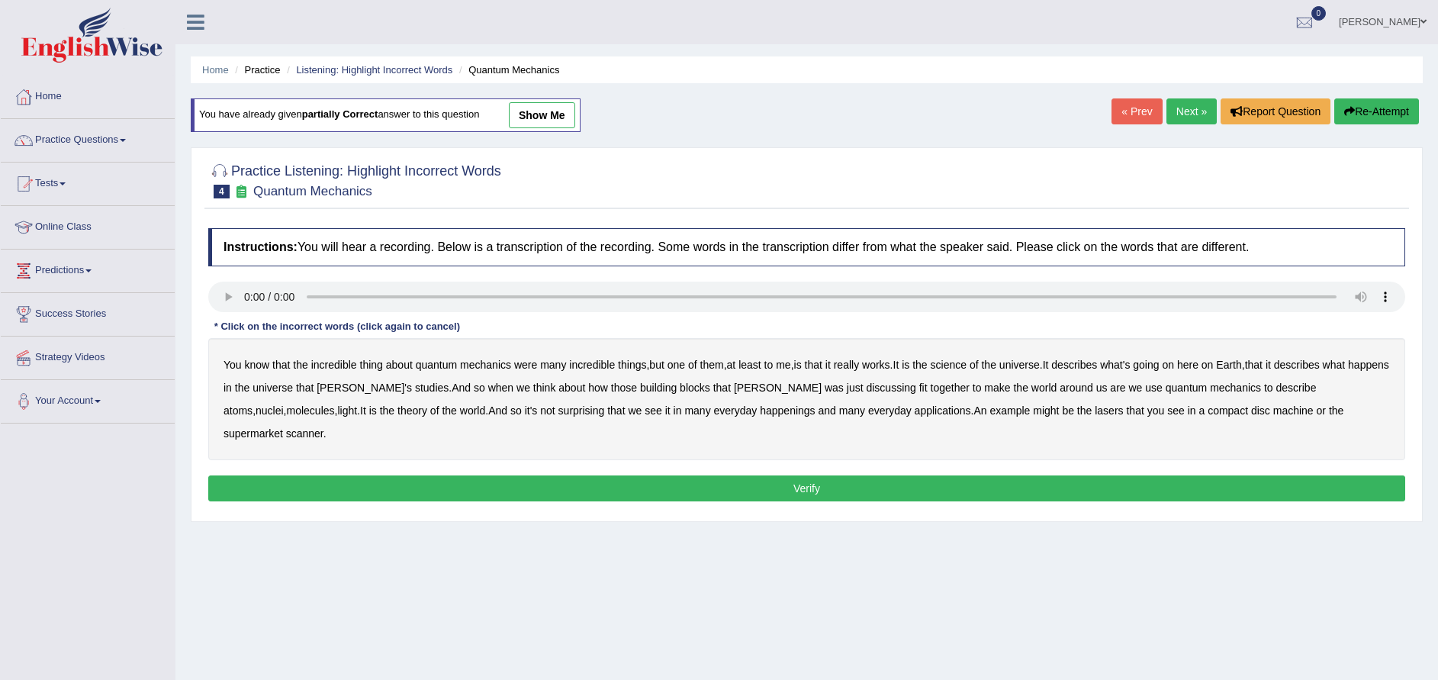
click at [959, 362] on b "science" at bounding box center [948, 364] width 36 height 12
click at [866, 389] on b "discussing" at bounding box center [891, 387] width 50 height 12
click at [760, 406] on b "happenings" at bounding box center [787, 410] width 55 height 12
click at [864, 475] on button "Verify" at bounding box center [806, 488] width 1197 height 26
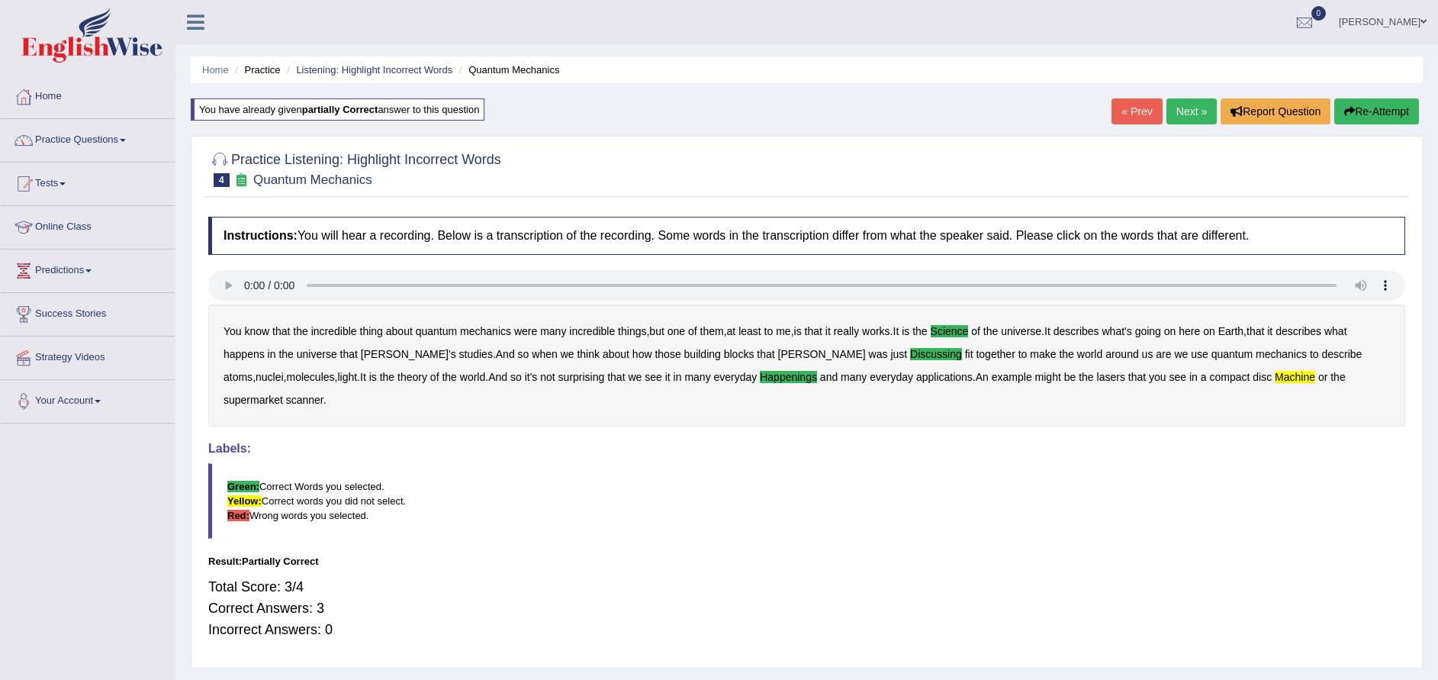
click at [1178, 109] on link "Next »" at bounding box center [1191, 111] width 50 height 26
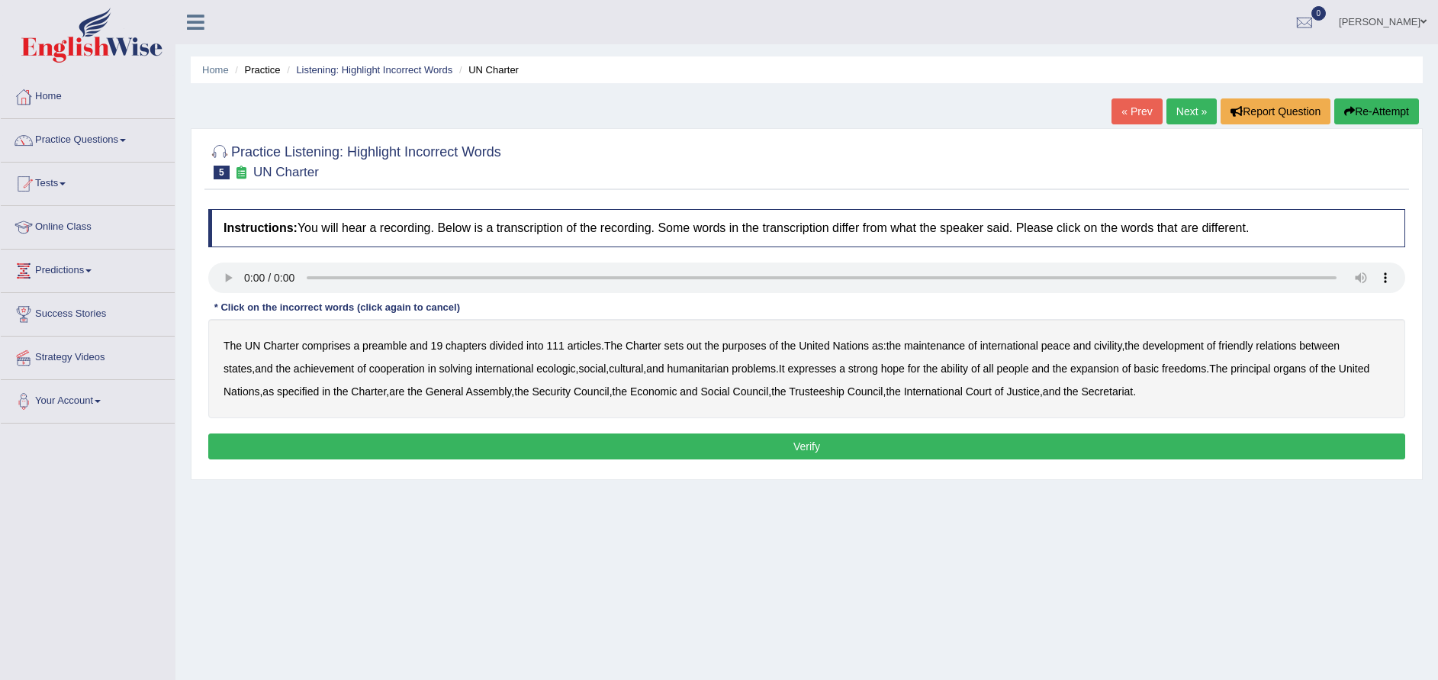
click at [1114, 348] on b "civility" at bounding box center [1107, 345] width 27 height 12
click at [536, 367] on b "ecologic" at bounding box center [555, 368] width 39 height 12
click at [947, 370] on b "ability" at bounding box center [953, 368] width 27 height 12
click at [821, 448] on button "Verify" at bounding box center [806, 446] width 1197 height 26
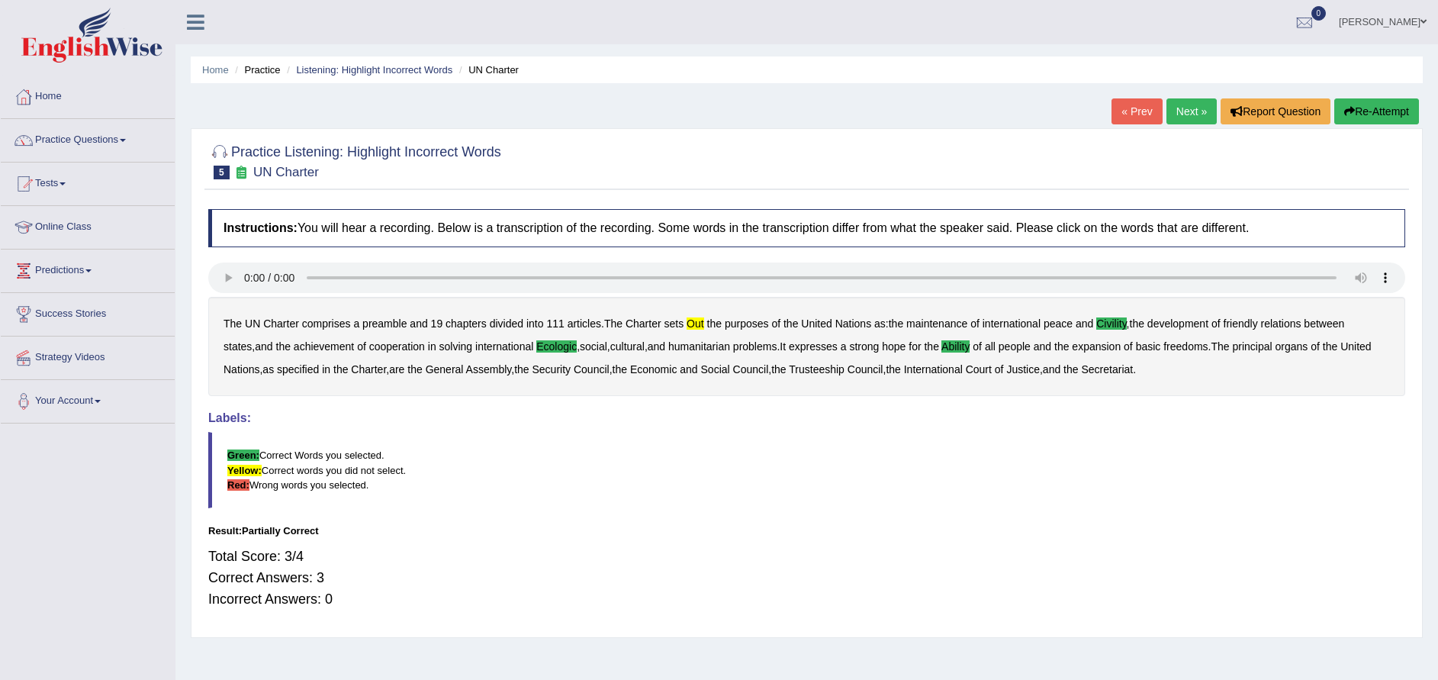
click at [1181, 106] on link "Next »" at bounding box center [1191, 111] width 50 height 26
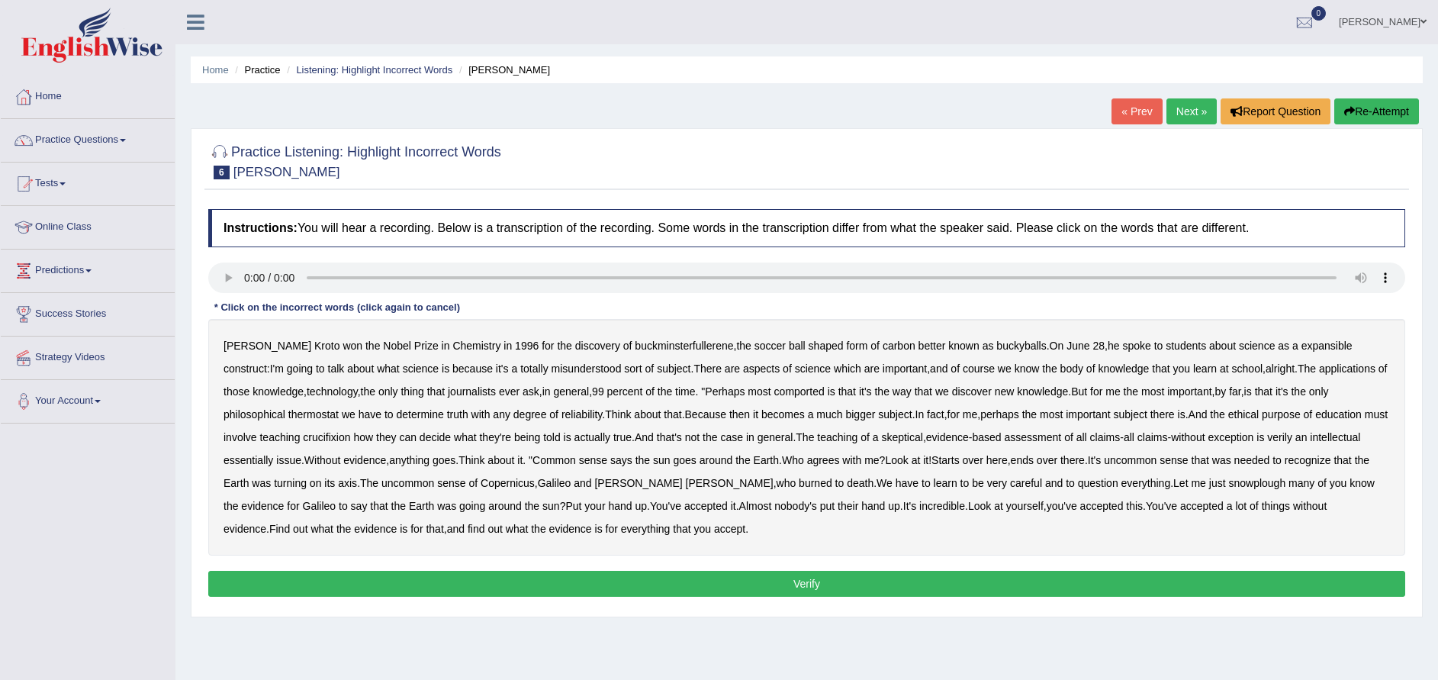
click at [1301, 345] on b "expansible" at bounding box center [1326, 345] width 51 height 12
click at [777, 391] on b "comported" at bounding box center [799, 391] width 50 height 12
click at [288, 416] on b "thermostat" at bounding box center [313, 414] width 50 height 12
click at [303, 437] on b "crucifixion" at bounding box center [326, 437] width 47 height 12
click at [1267, 438] on b "verily" at bounding box center [1279, 437] width 25 height 12
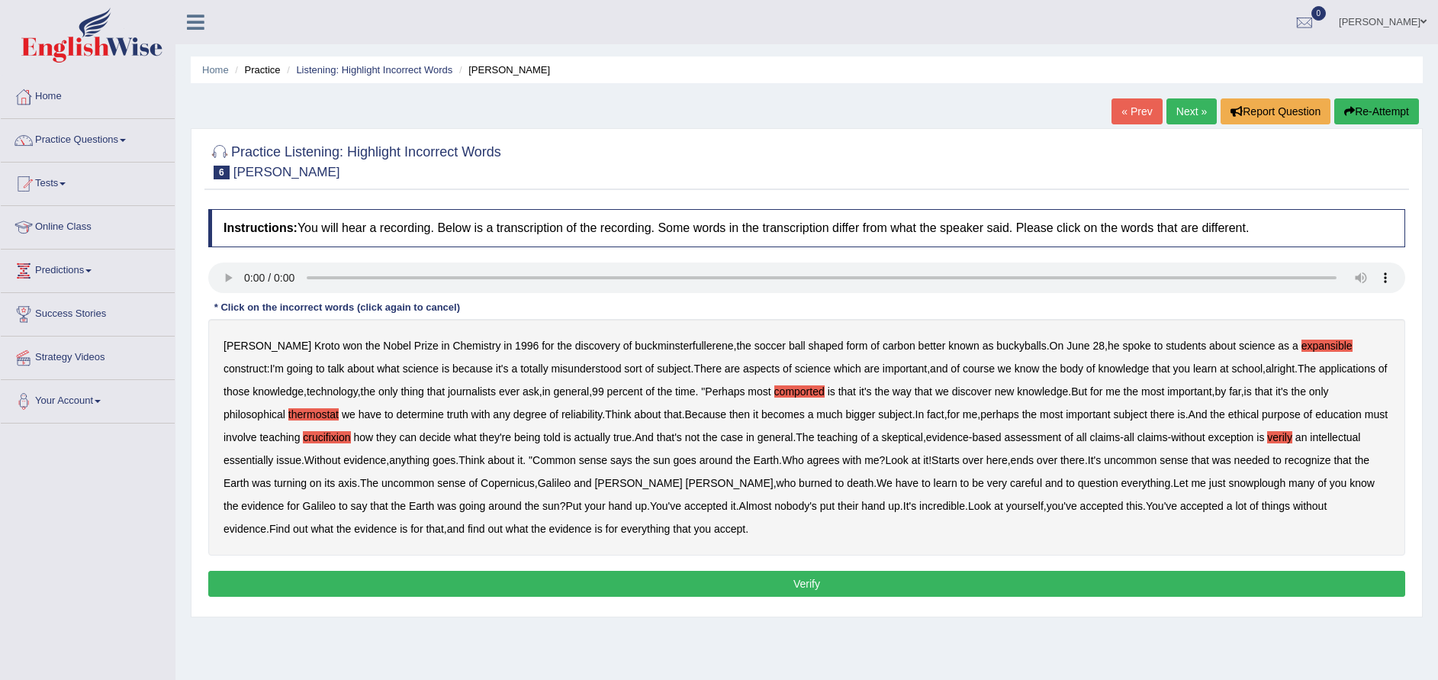
click at [273, 454] on b "essentially" at bounding box center [248, 460] width 50 height 12
click at [1099, 474] on div "Harold Kroto won the Nobel Prize in Chemistry in 1996 for the discovery of buck…" at bounding box center [806, 437] width 1197 height 236
click at [1228, 485] on b "snowplough" at bounding box center [1256, 483] width 57 height 12
click at [742, 587] on button "Verify" at bounding box center [806, 583] width 1197 height 26
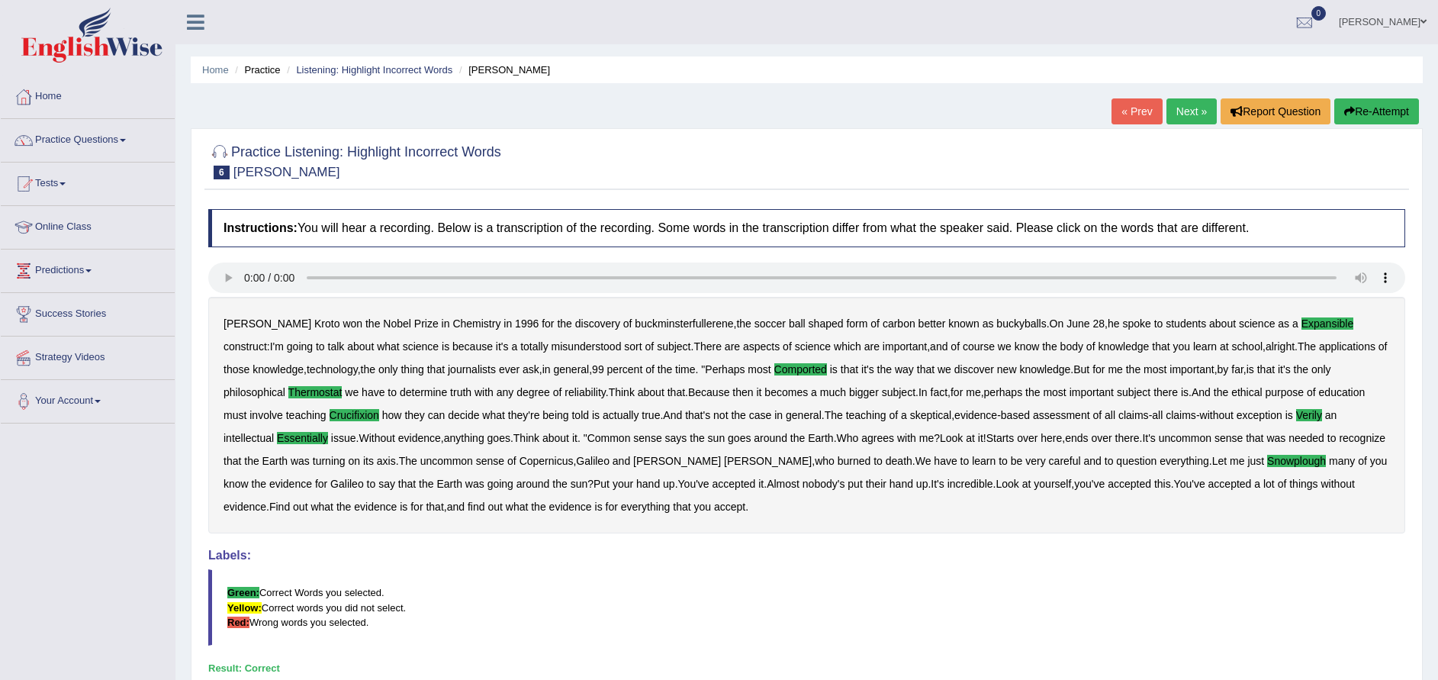
click at [1188, 104] on link "Next »" at bounding box center [1191, 111] width 50 height 26
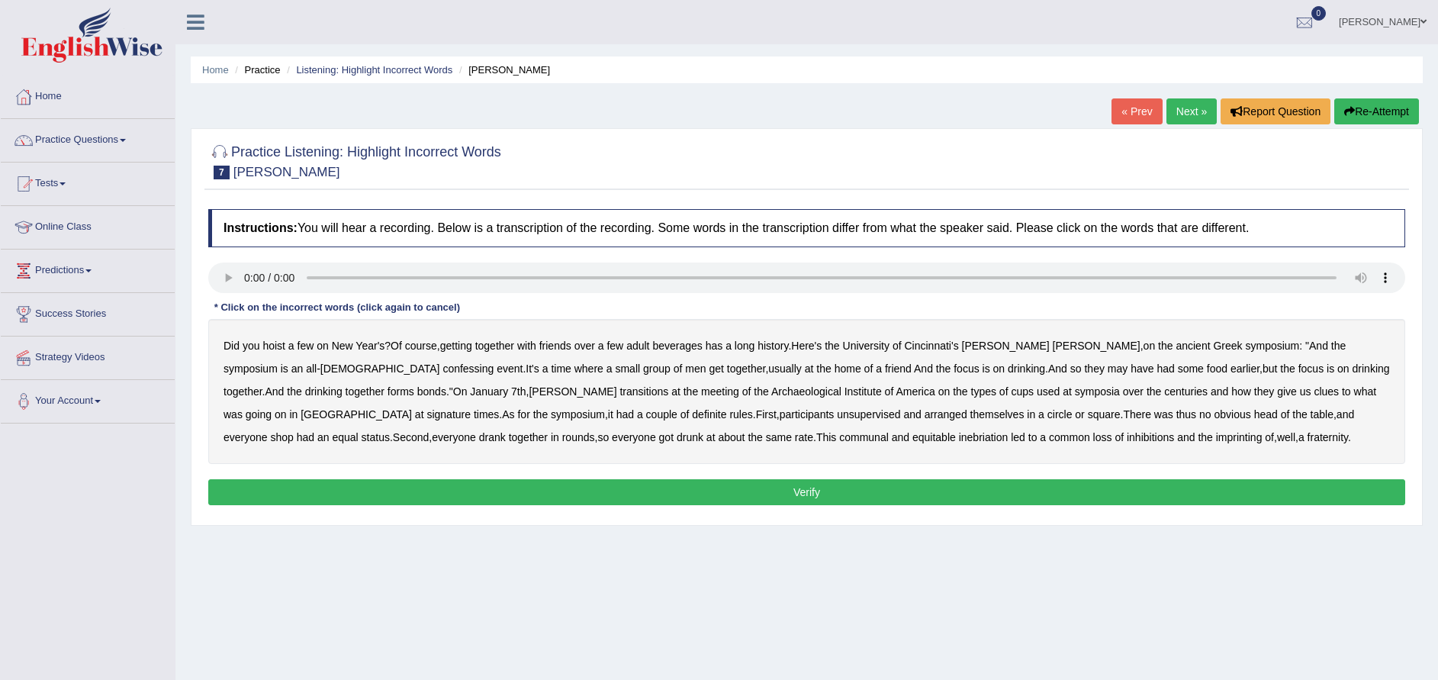
click at [442, 371] on b "confessing" at bounding box center [467, 368] width 51 height 12
click at [471, 408] on b "signature" at bounding box center [448, 414] width 44 height 12
click at [837, 416] on b "unsupervised" at bounding box center [868, 414] width 63 height 12
click at [1216, 440] on b "imprinting" at bounding box center [1239, 437] width 47 height 12
click at [815, 489] on button "Verify" at bounding box center [806, 492] width 1197 height 26
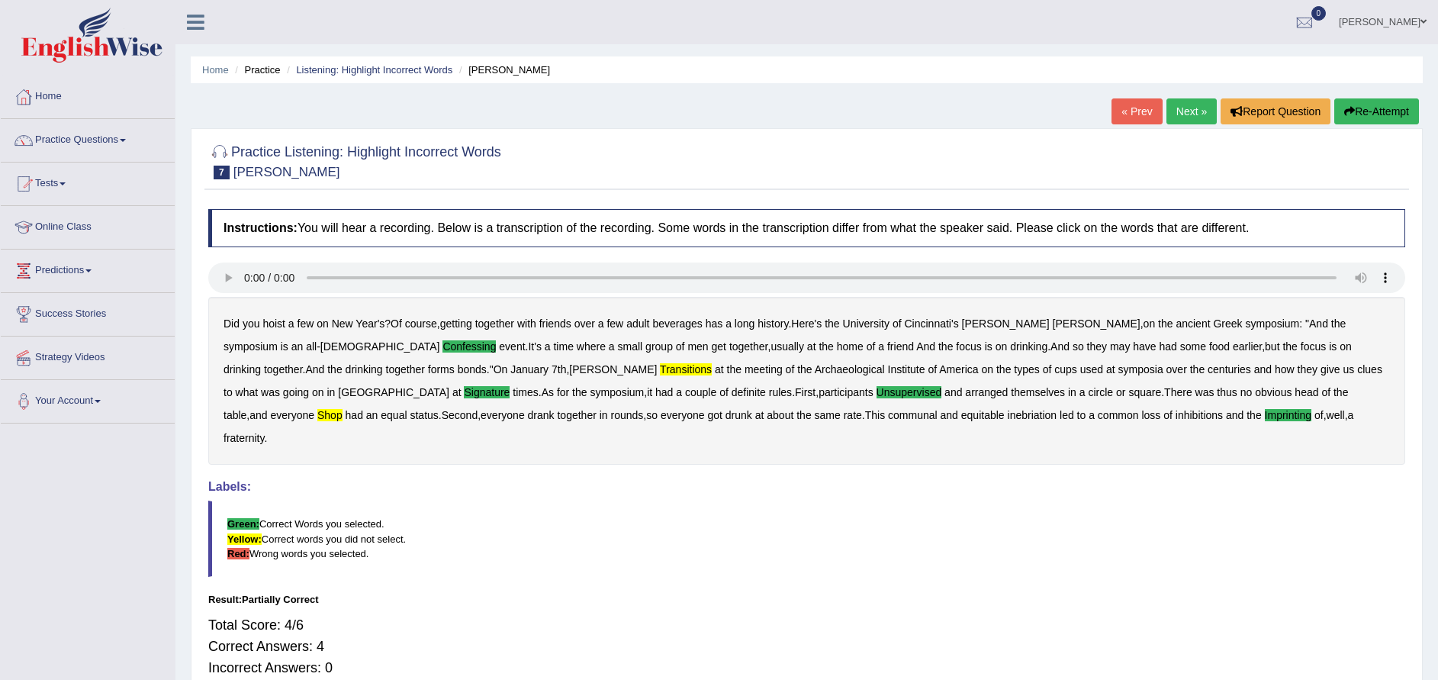
click at [1368, 109] on button "Re-Attempt" at bounding box center [1376, 111] width 85 height 26
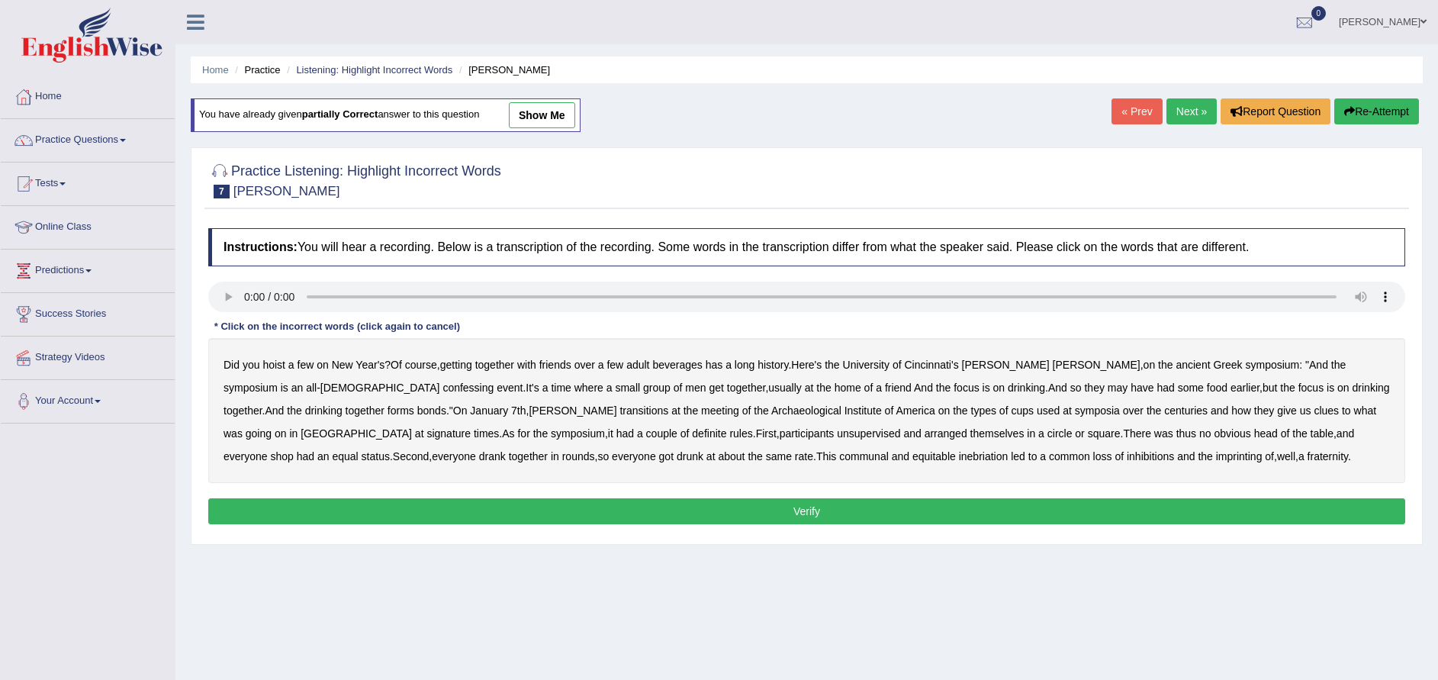
click at [442, 388] on b "confessing" at bounding box center [467, 387] width 51 height 12
click at [471, 427] on b "signature" at bounding box center [448, 433] width 44 height 12
click at [837, 434] on b "unsupervised" at bounding box center [868, 433] width 63 height 12
click at [293, 450] on b "shop" at bounding box center [281, 456] width 23 height 12
click at [1216, 455] on b "imprinting" at bounding box center [1239, 456] width 47 height 12
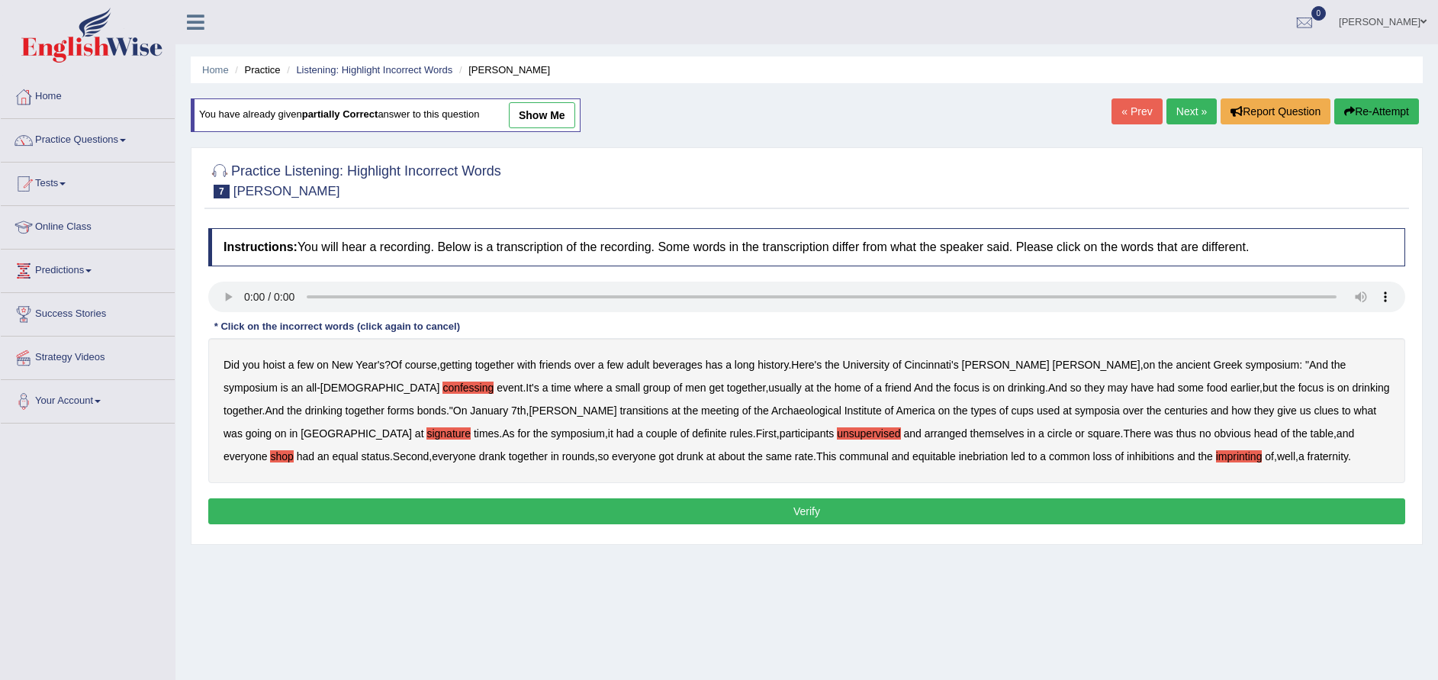
click at [835, 504] on button "Verify" at bounding box center [806, 511] width 1197 height 26
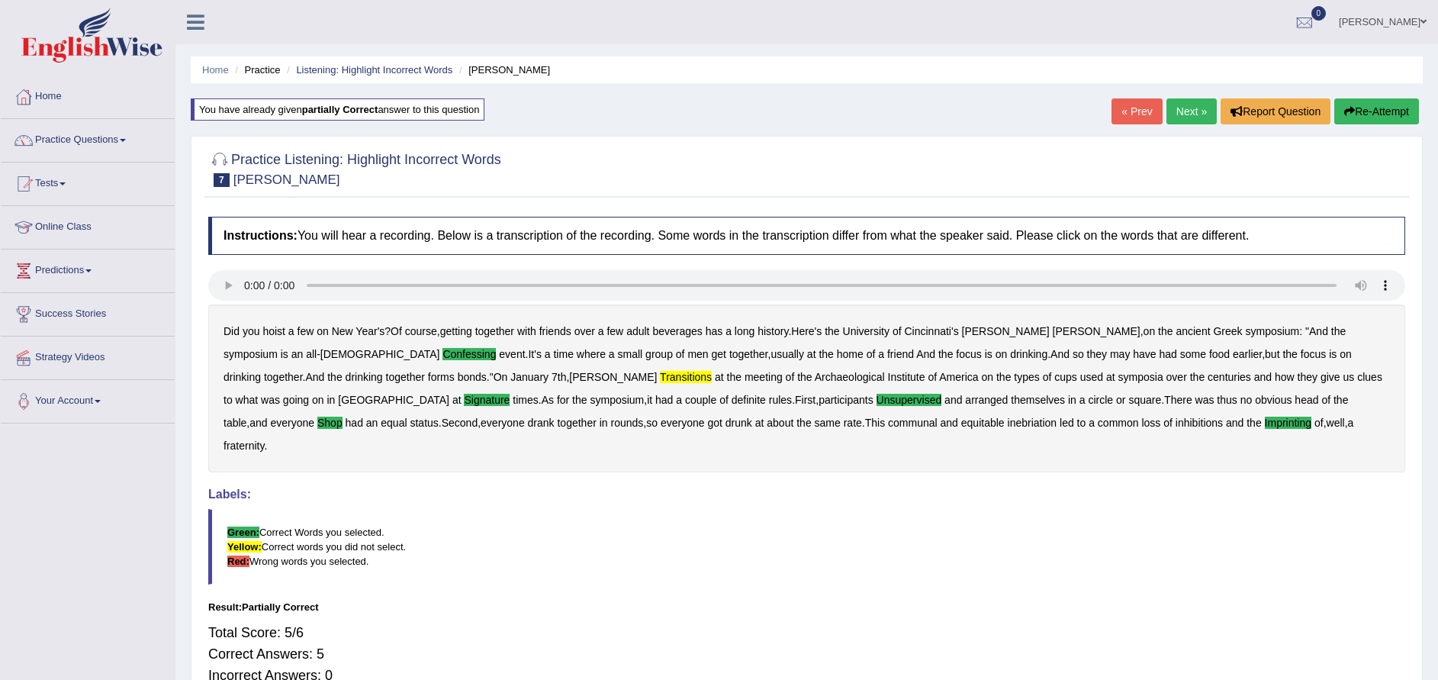
click at [1188, 111] on link "Next »" at bounding box center [1191, 111] width 50 height 26
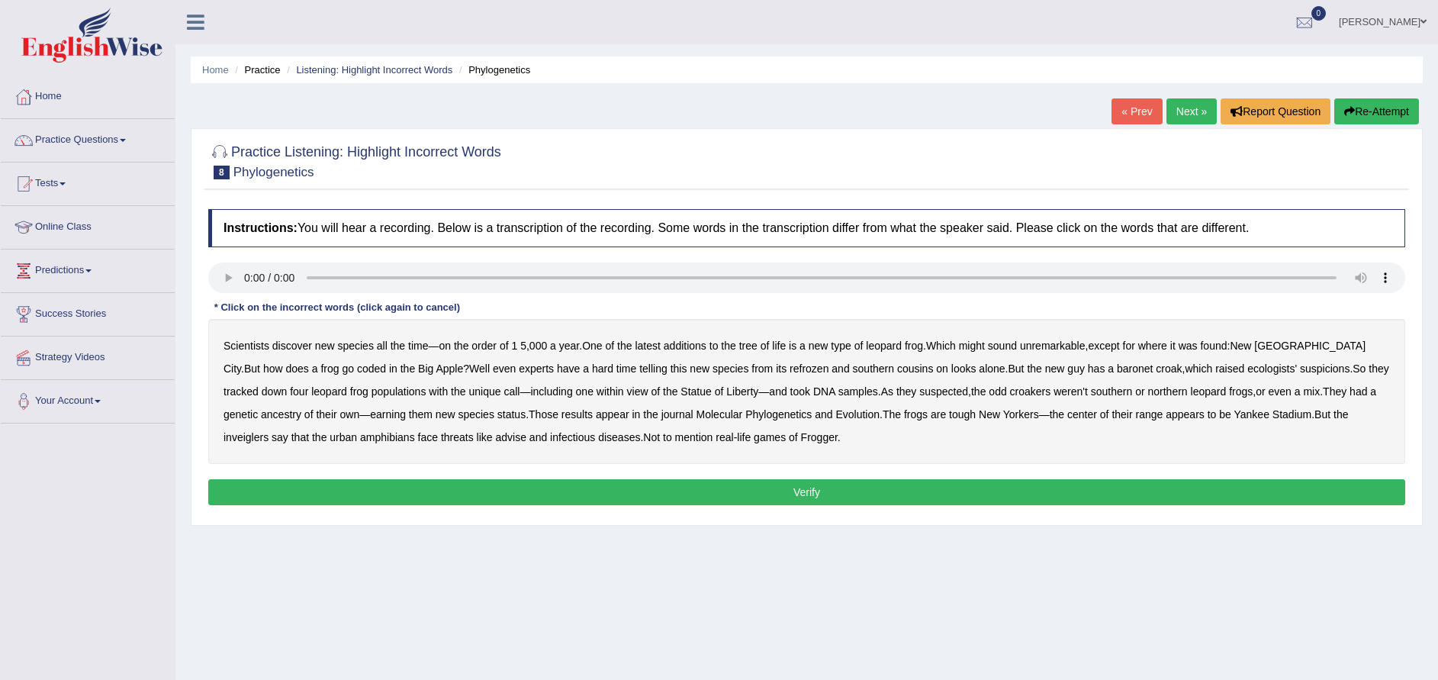
click at [308, 362] on b "does" at bounding box center [296, 368] width 23 height 12
click at [789, 369] on b "refrozen" at bounding box center [808, 368] width 39 height 12
click at [268, 431] on b "inveiglers" at bounding box center [245, 437] width 45 height 12
click at [441, 442] on b "threats" at bounding box center [457, 437] width 33 height 12
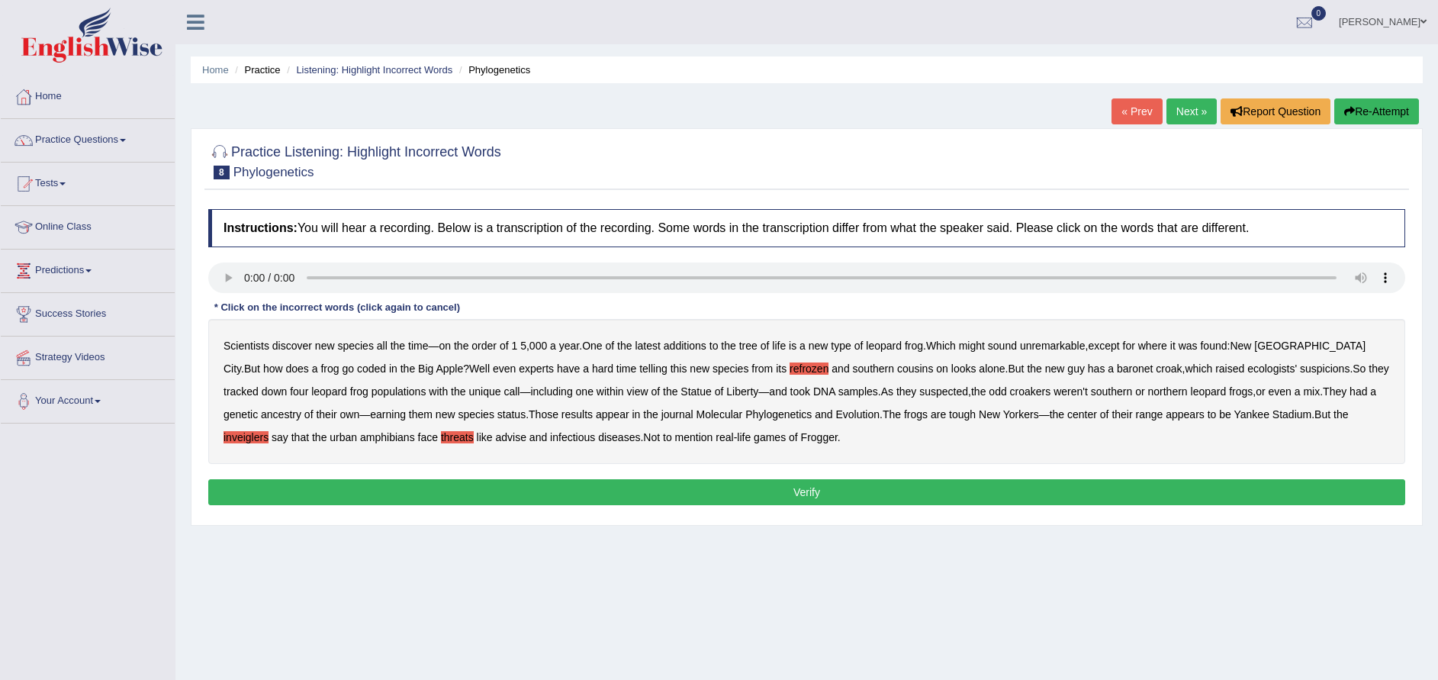
click at [441, 435] on b "threats" at bounding box center [457, 437] width 33 height 12
click at [718, 492] on button "Verify" at bounding box center [806, 492] width 1197 height 26
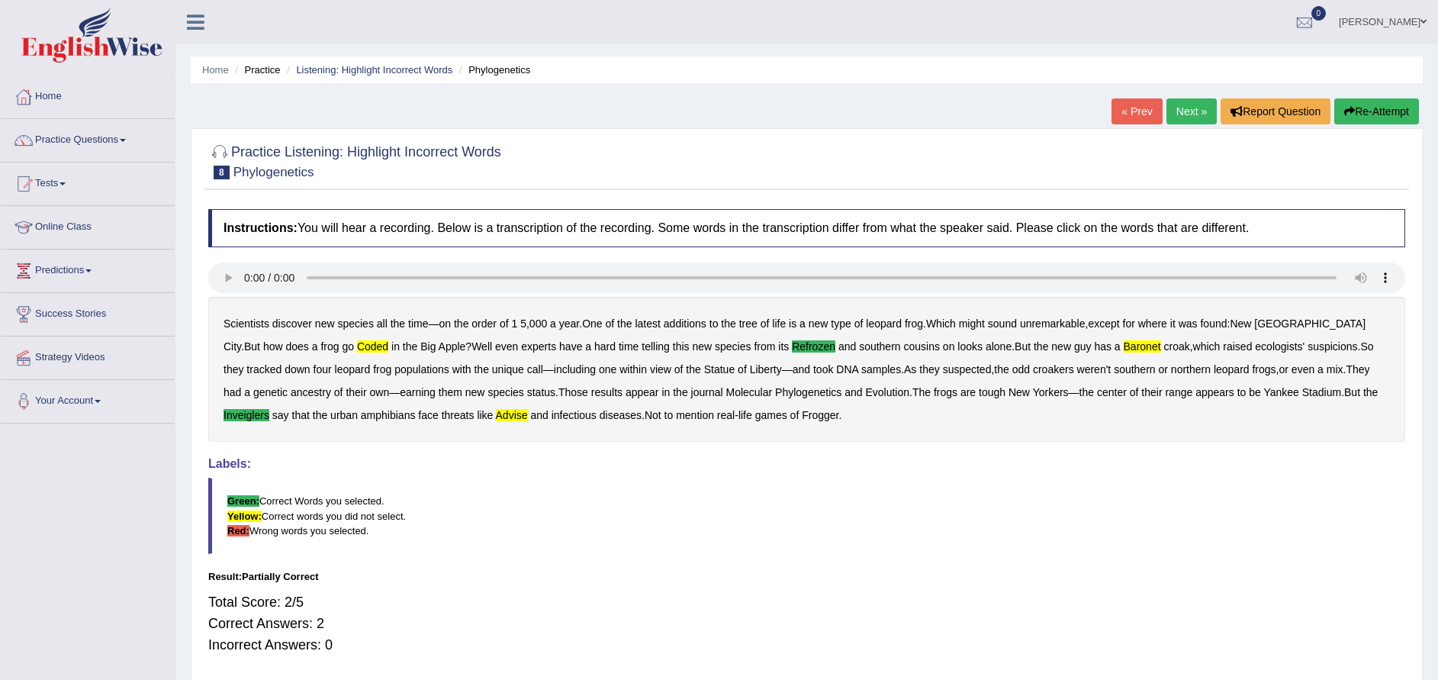
click at [1363, 102] on button "Re-Attempt" at bounding box center [1376, 111] width 85 height 26
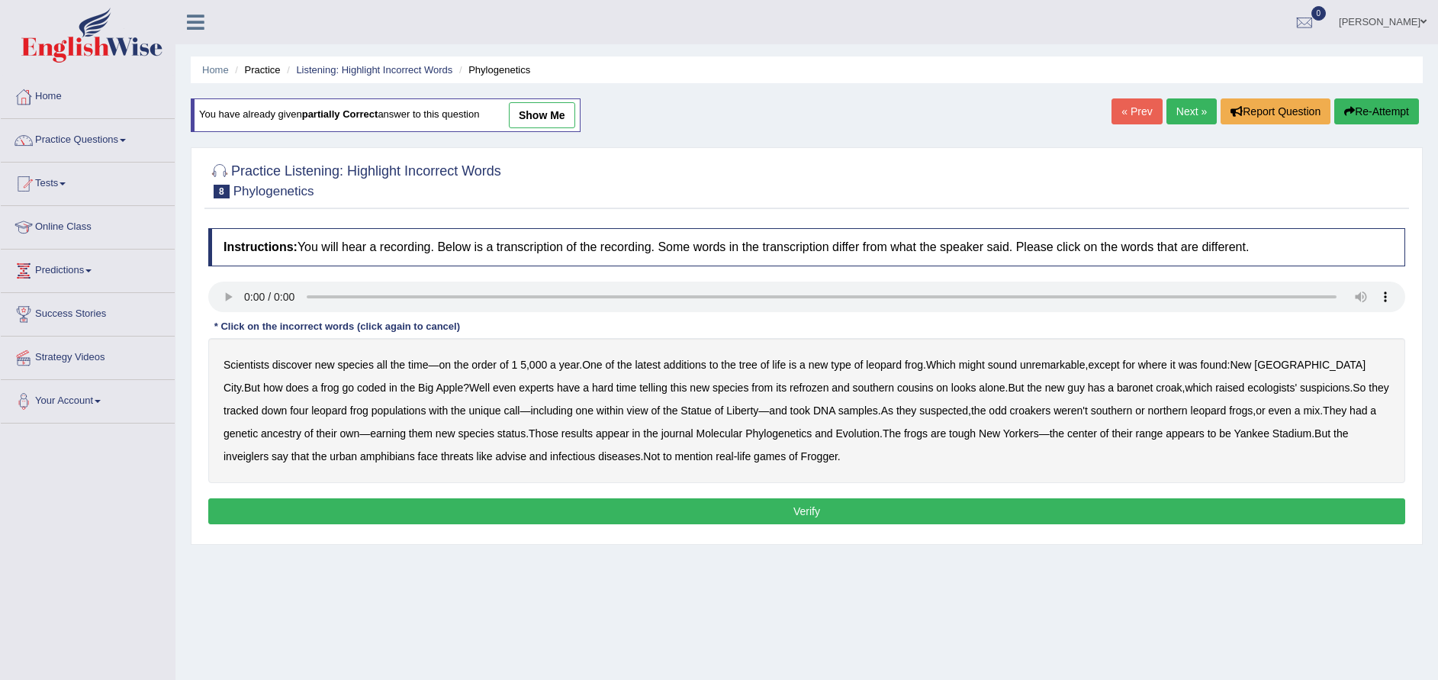
click at [357, 384] on b "coded" at bounding box center [371, 387] width 29 height 12
click at [789, 385] on b "refrozen" at bounding box center [808, 387] width 39 height 12
click at [1117, 387] on b "baronet" at bounding box center [1135, 387] width 36 height 12
click at [268, 450] on b "inveiglers" at bounding box center [245, 456] width 45 height 12
click at [496, 452] on b "advise" at bounding box center [511, 456] width 31 height 12
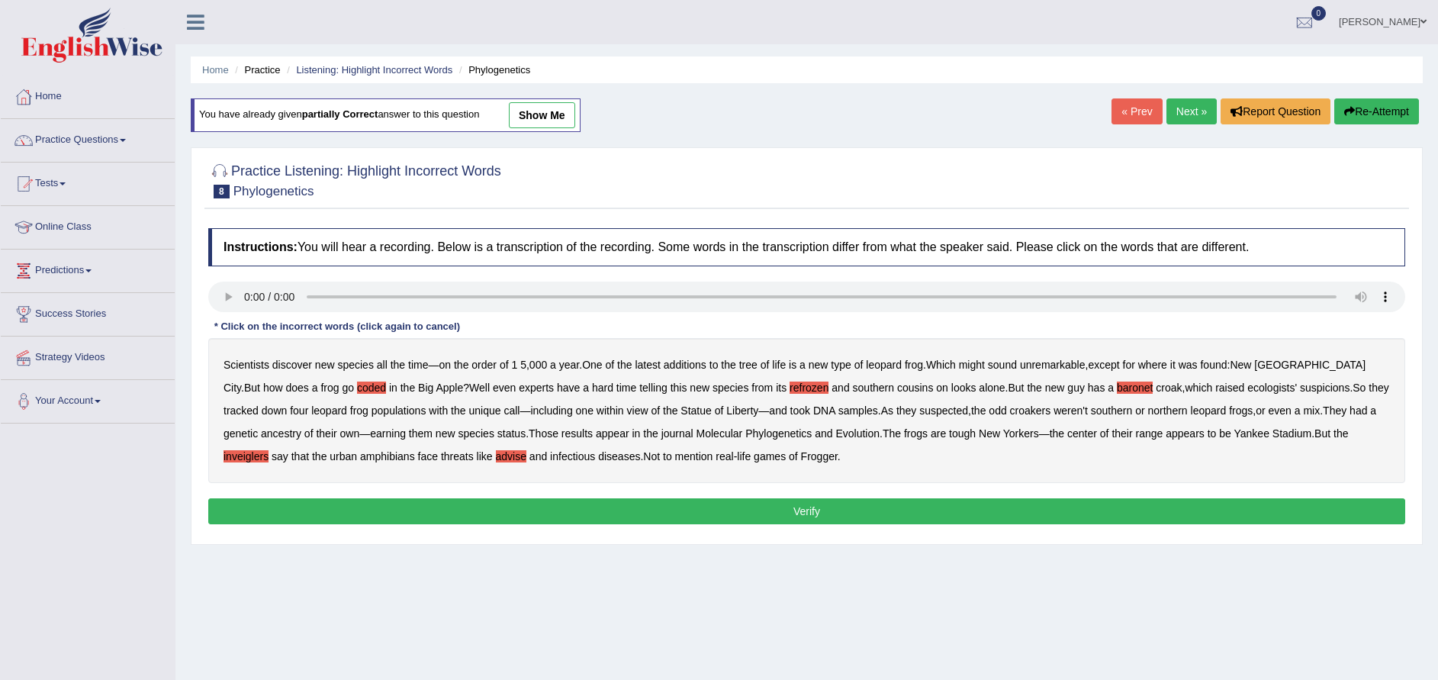
click at [690, 512] on button "Verify" at bounding box center [806, 511] width 1197 height 26
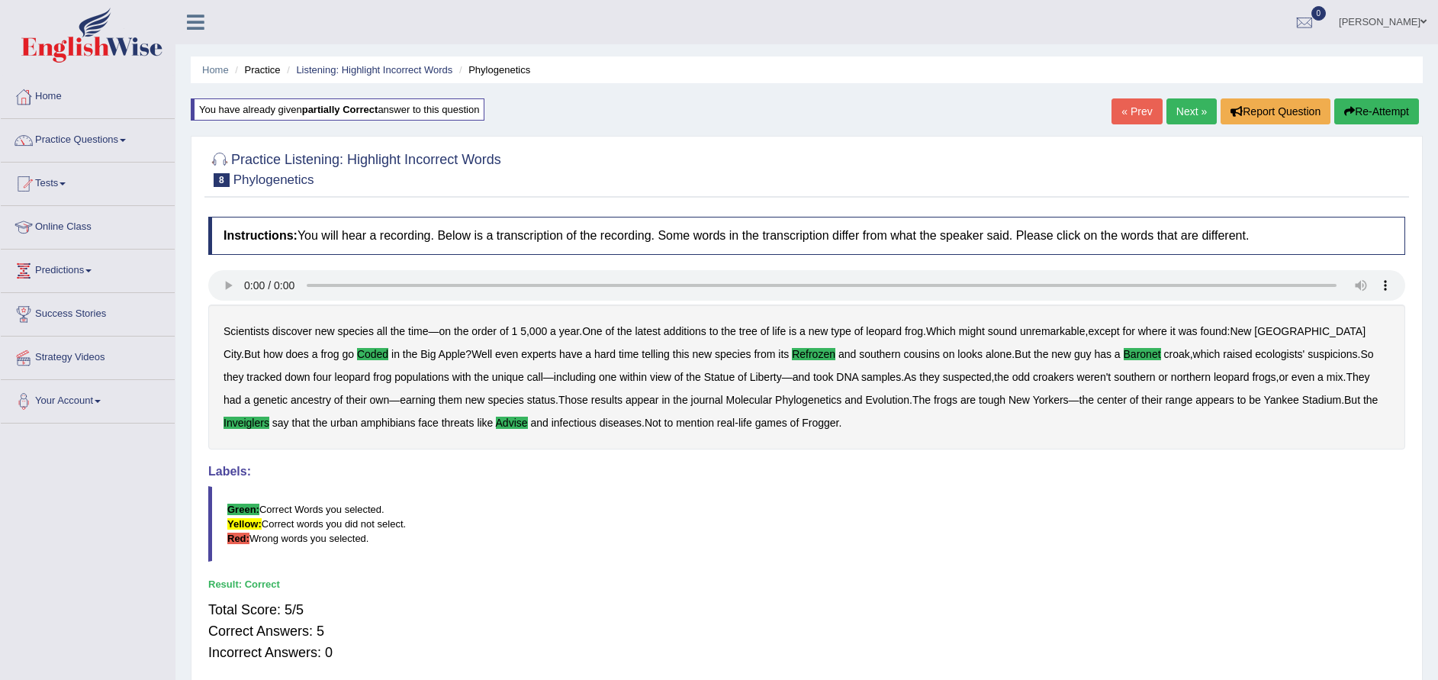
click at [1188, 111] on link "Next »" at bounding box center [1191, 111] width 50 height 26
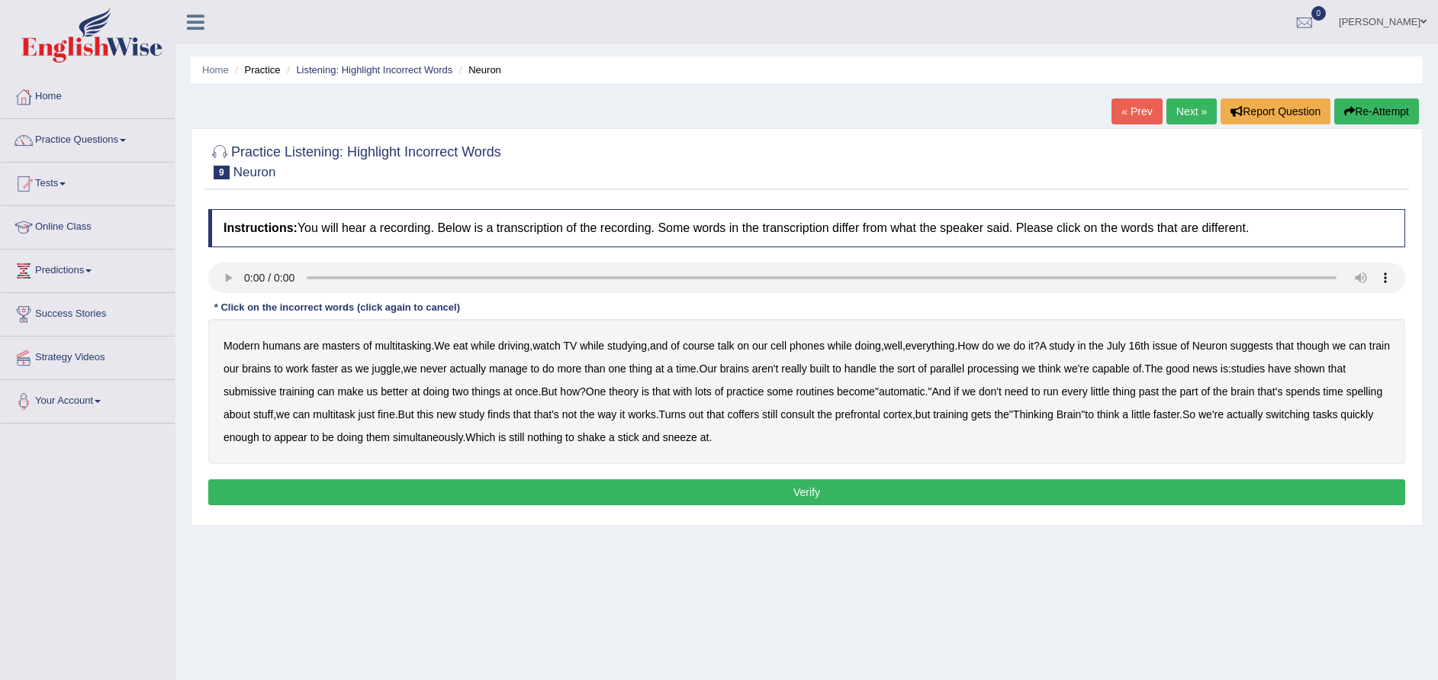
click at [1329, 343] on b "though" at bounding box center [1313, 345] width 33 height 12
click at [1329, 340] on b "though" at bounding box center [1313, 345] width 33 height 12
click at [266, 391] on b "submissive" at bounding box center [249, 391] width 53 height 12
click at [1319, 392] on b "spends" at bounding box center [1302, 391] width 34 height 12
click at [1319, 383] on div "Modern humans are masters of multitasking . We eat while driving , watch TV whi…" at bounding box center [806, 391] width 1197 height 145
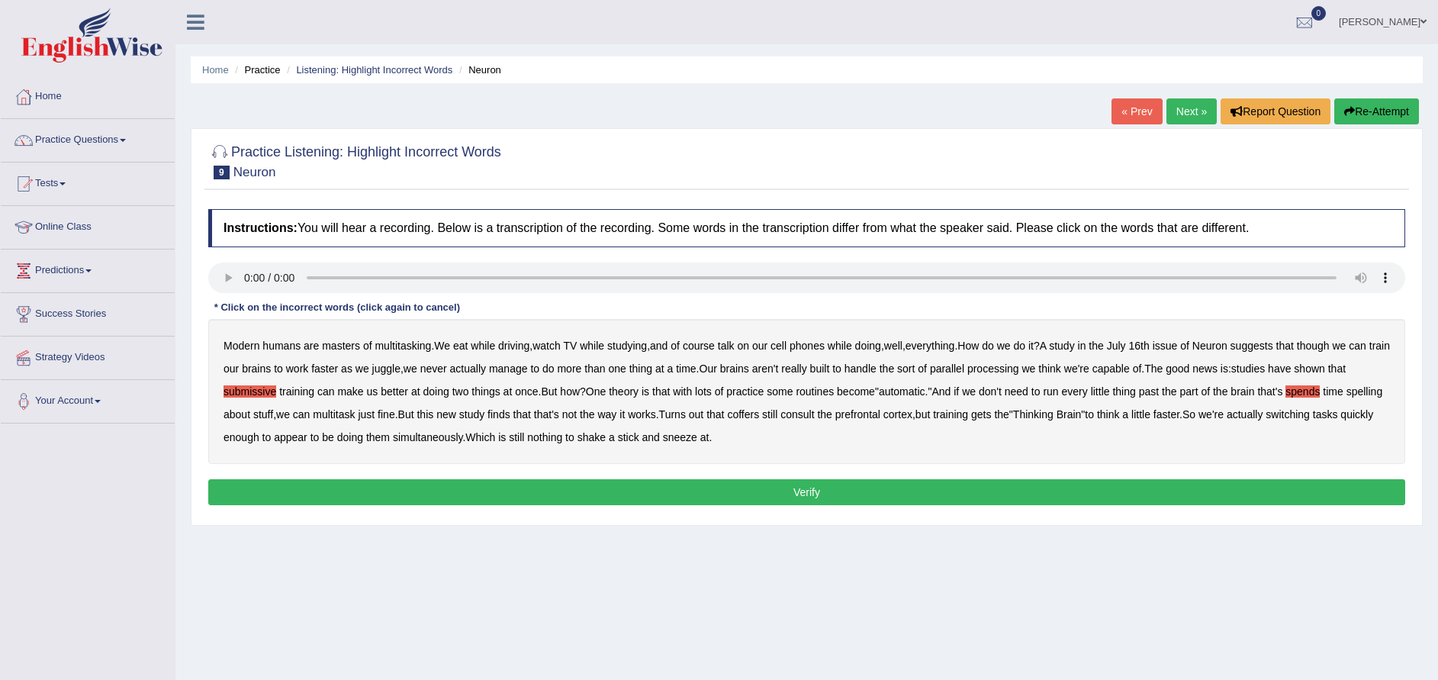
click at [1319, 385] on b "spends" at bounding box center [1302, 391] width 34 height 12
click at [1346, 397] on b "spelling" at bounding box center [1364, 391] width 36 height 12
click at [759, 411] on b "coffers" at bounding box center [743, 414] width 32 height 12
click at [789, 487] on button "Verify" at bounding box center [806, 492] width 1197 height 26
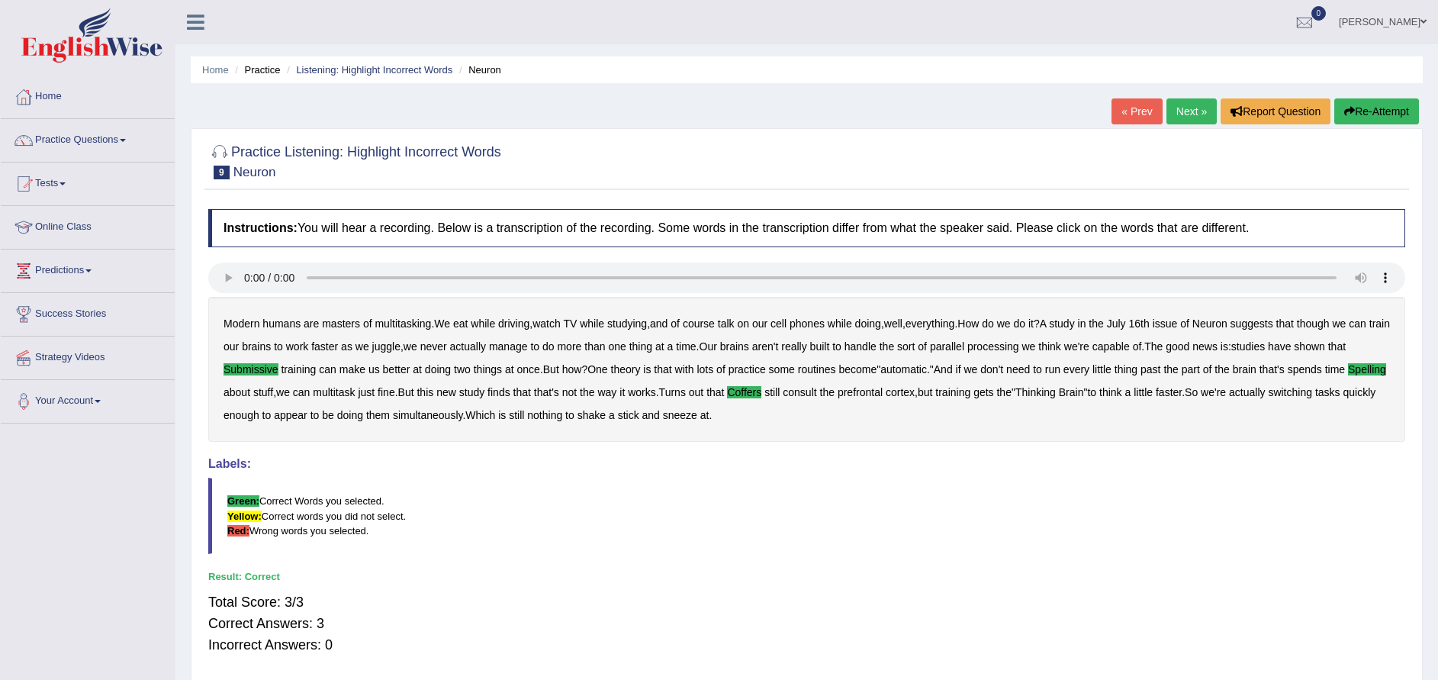
click at [1197, 115] on link "Next »" at bounding box center [1191, 111] width 50 height 26
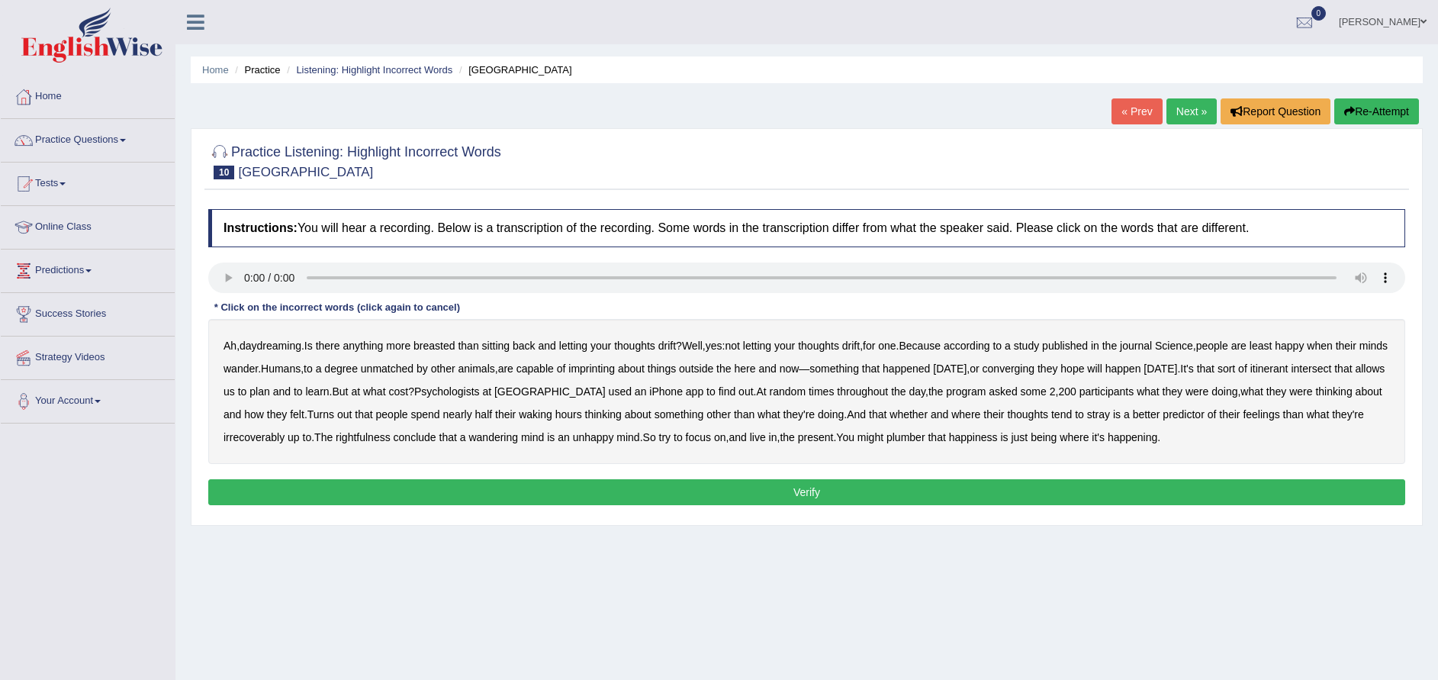
click at [440, 342] on b "breasted" at bounding box center [433, 345] width 41 height 12
click at [615, 368] on b "imprinting" at bounding box center [591, 368] width 47 height 12
click at [1035, 367] on b "converging" at bounding box center [1008, 368] width 53 height 12
click at [284, 439] on b "irrecoverably" at bounding box center [253, 437] width 61 height 12
click at [292, 429] on div "Ah , daydreaming . Is there anything more breasted than sitting back and lettin…" at bounding box center [806, 391] width 1197 height 145
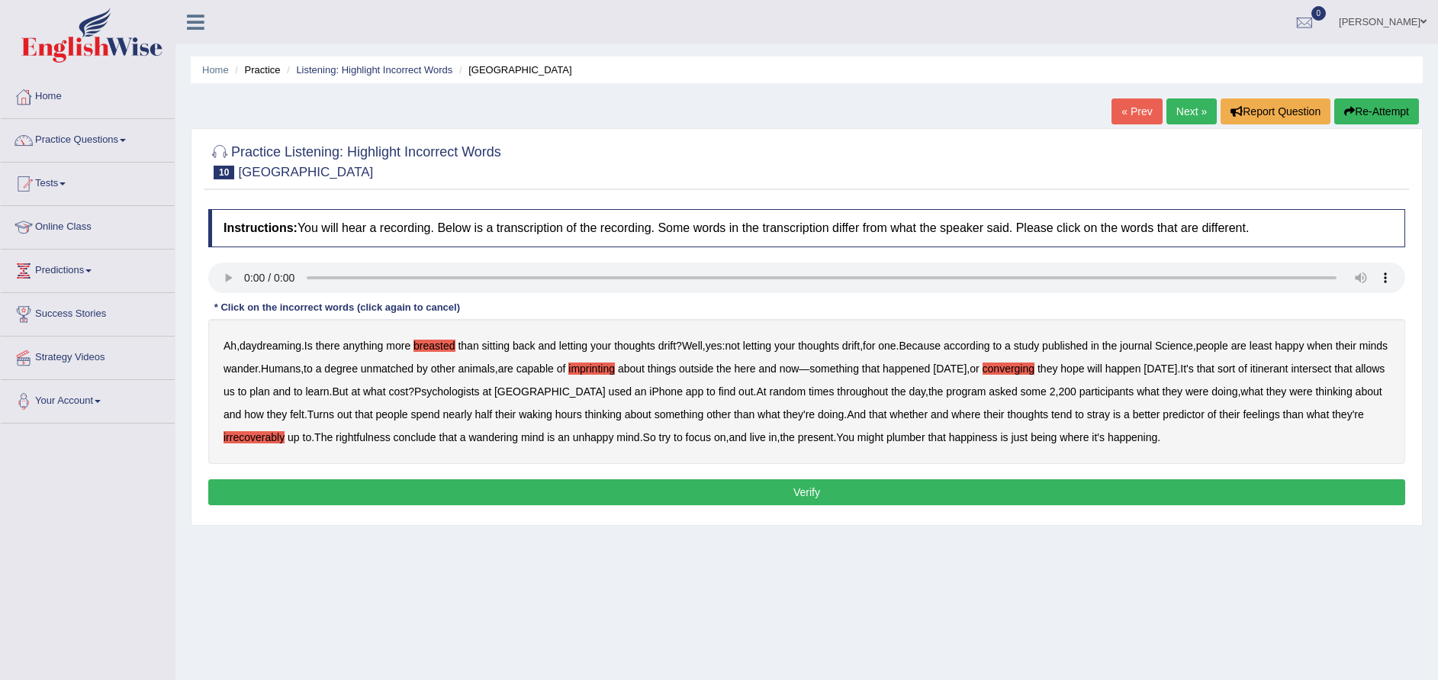
click at [925, 439] on b "plumber" at bounding box center [905, 437] width 39 height 12
click at [834, 491] on button "Verify" at bounding box center [806, 492] width 1197 height 26
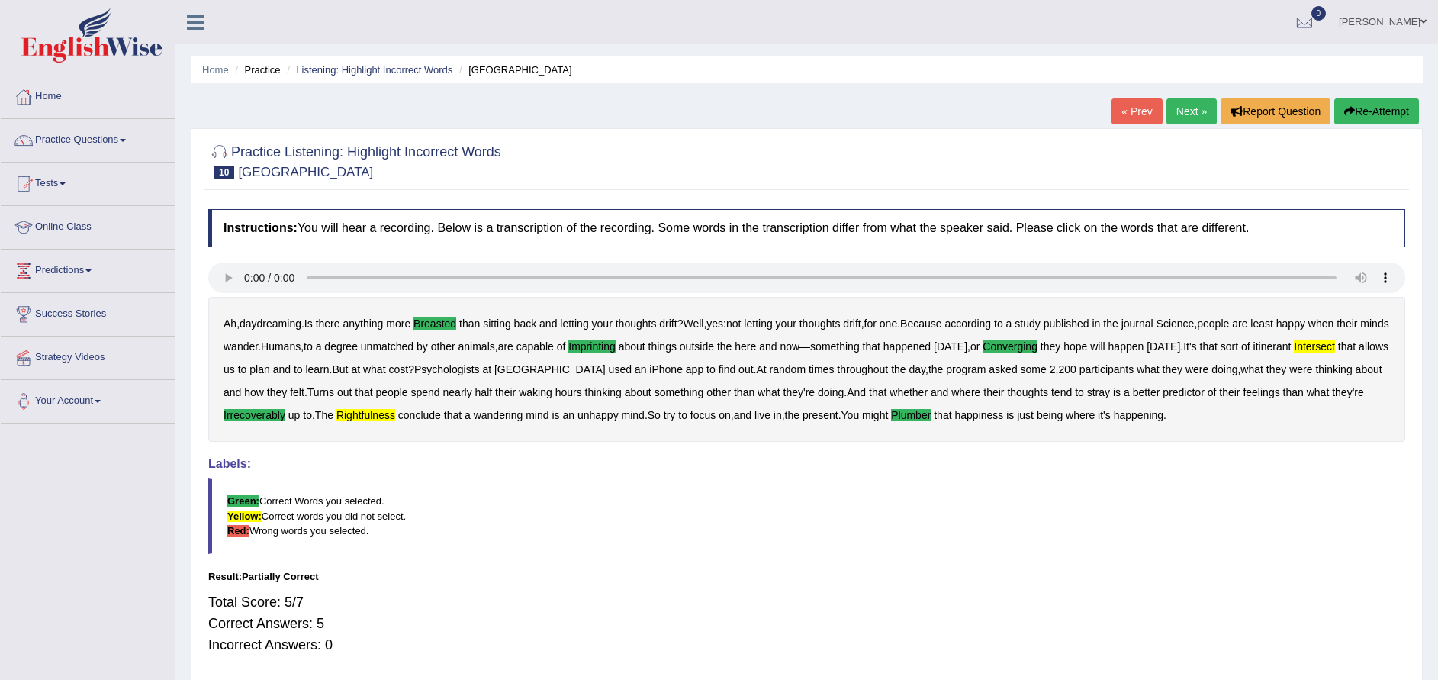
click at [1187, 116] on link "Next »" at bounding box center [1191, 111] width 50 height 26
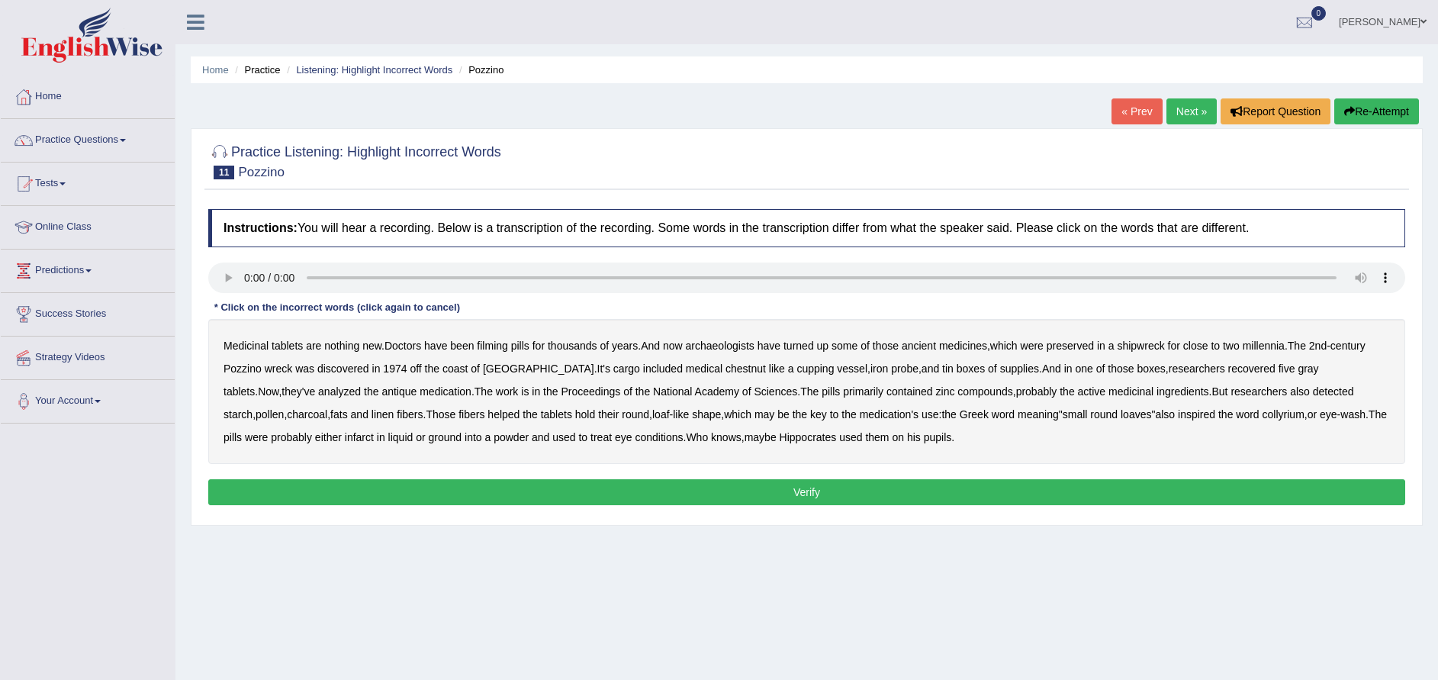
click at [725, 366] on b "chestnut" at bounding box center [745, 368] width 40 height 12
click at [345, 436] on b "infarct" at bounding box center [359, 437] width 29 height 12
click at [507, 345] on b "filming" at bounding box center [492, 345] width 31 height 12
click at [1133, 384] on div "Medicinal tablets are nothing new . Doctors have been filming pills for thousan…" at bounding box center [806, 391] width 1197 height 145
click at [1230, 388] on b "researchers" at bounding box center [1258, 391] width 56 height 12
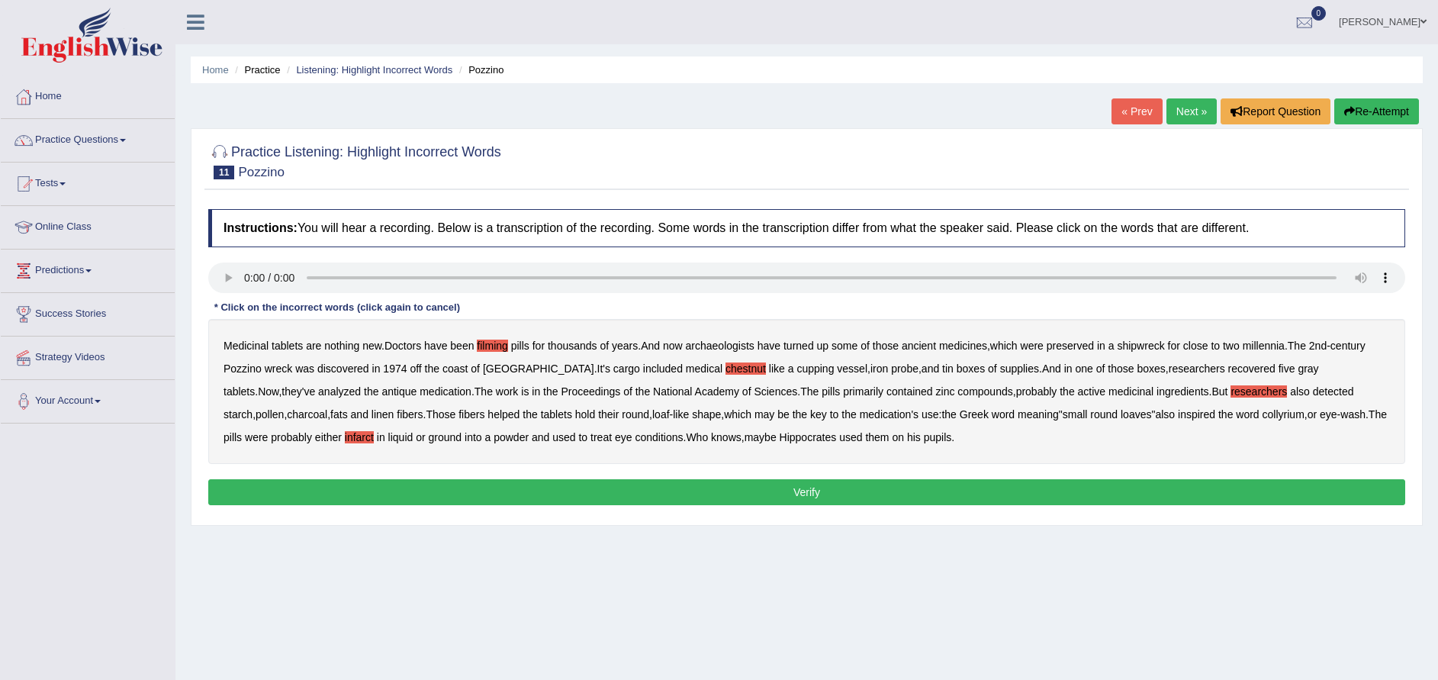
click at [815, 486] on button "Verify" at bounding box center [806, 492] width 1197 height 26
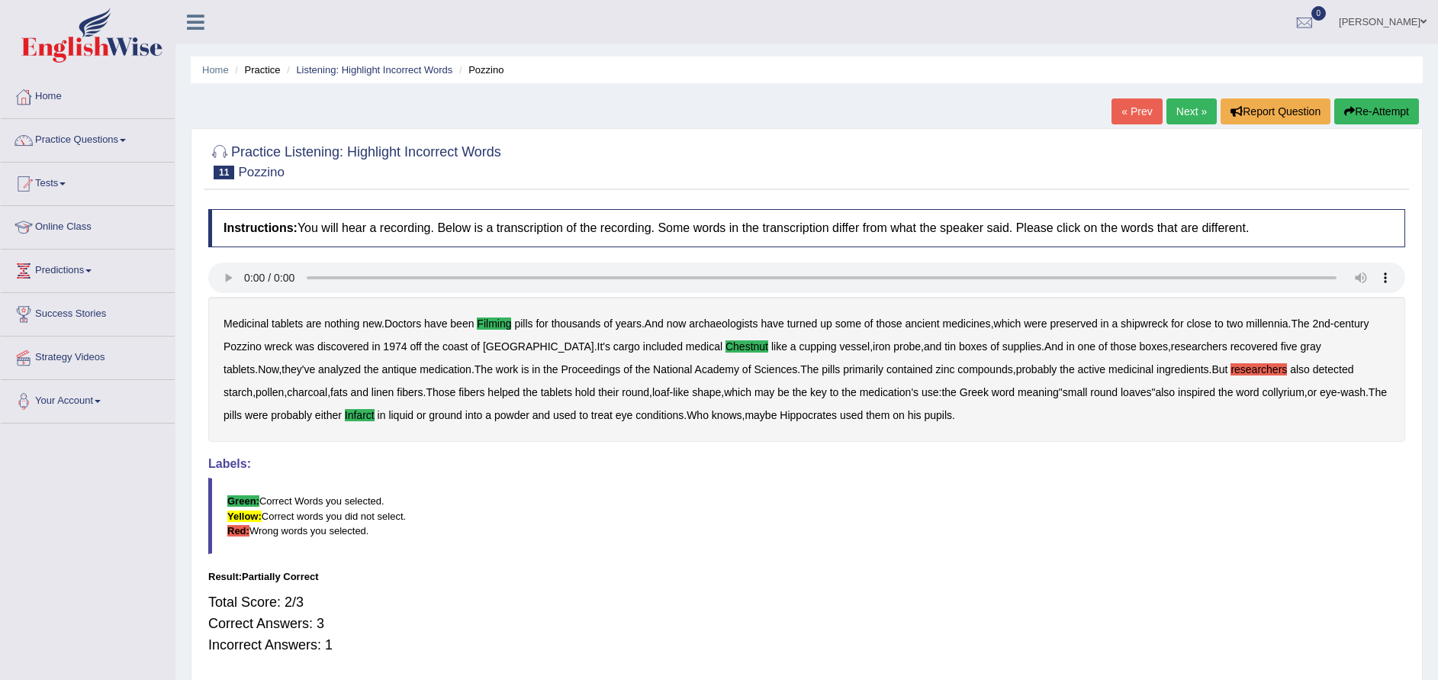
click at [1355, 115] on button "Re-Attempt" at bounding box center [1376, 111] width 85 height 26
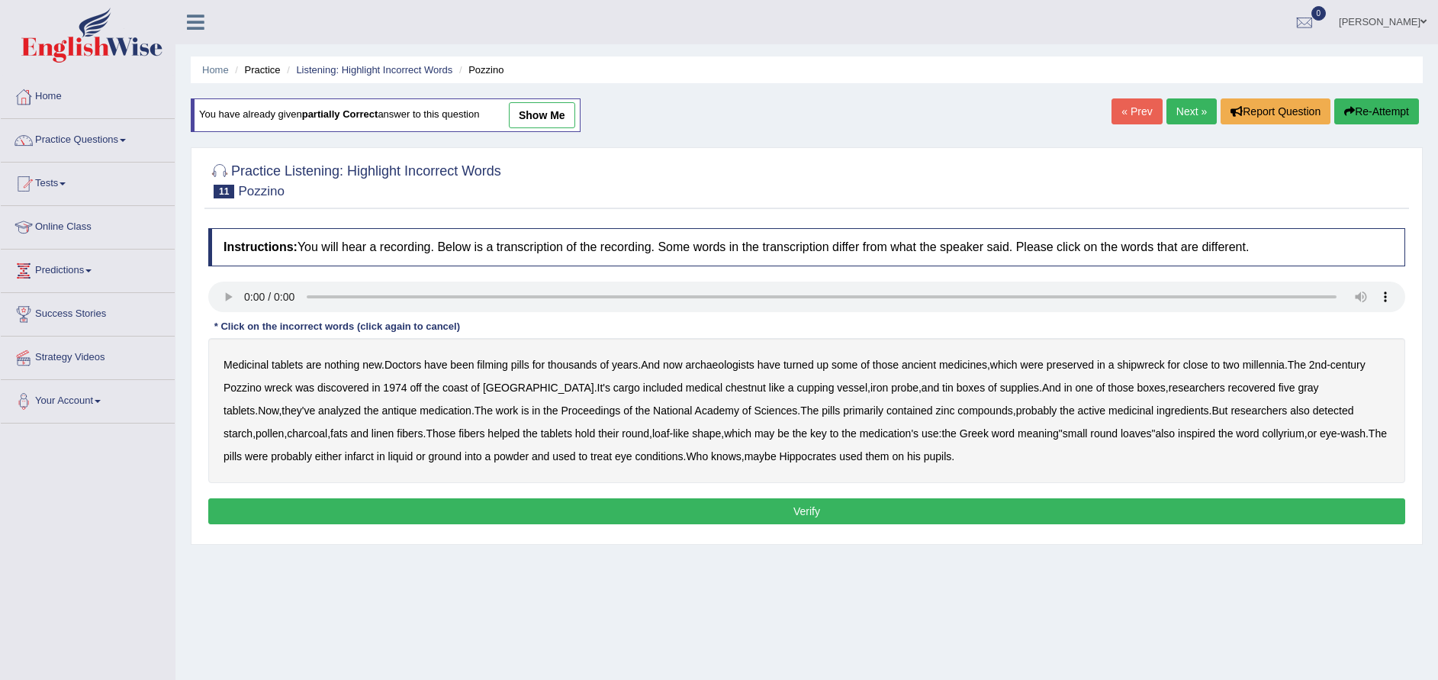
click at [489, 361] on b "filming" at bounding box center [492, 364] width 31 height 12
click at [686, 386] on b "medical" at bounding box center [704, 387] width 37 height 12
click at [345, 455] on b "infarct" at bounding box center [359, 456] width 29 height 12
click at [707, 521] on button "Verify" at bounding box center [806, 511] width 1197 height 26
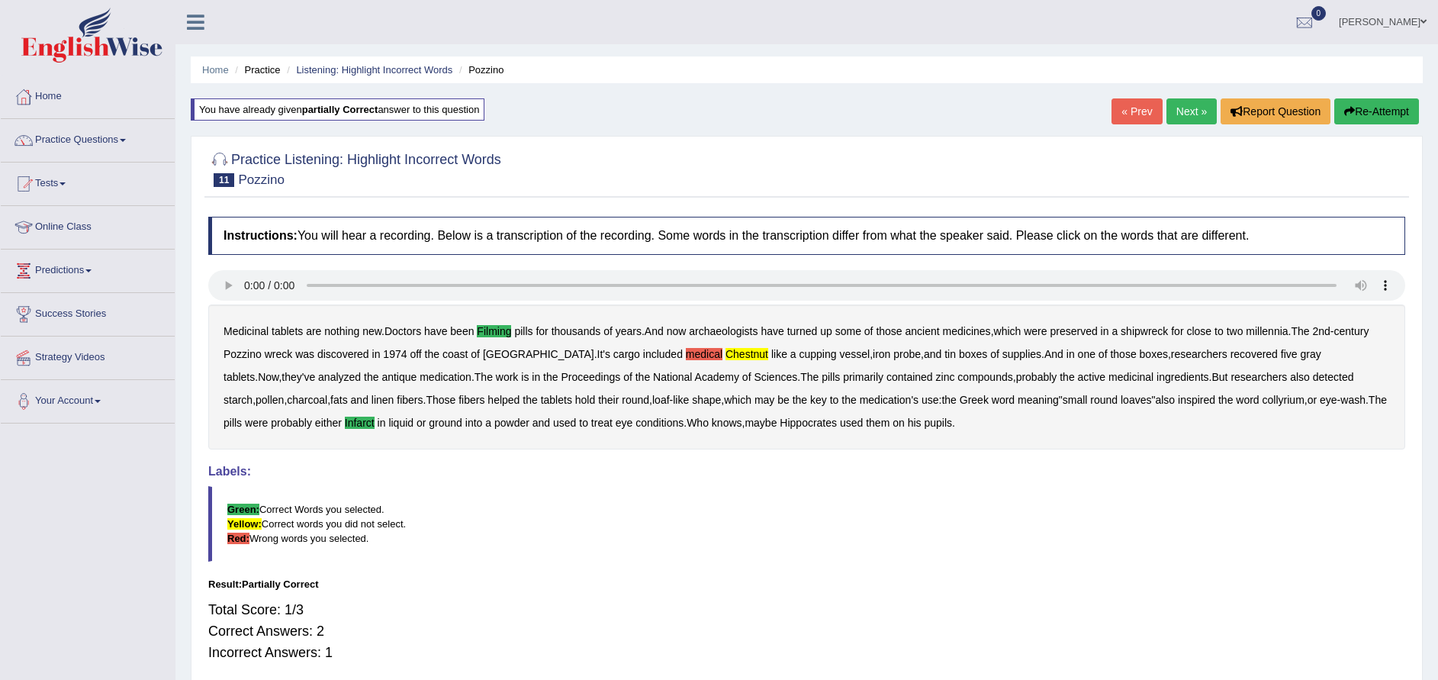
click at [1188, 116] on link "Next »" at bounding box center [1191, 111] width 50 height 26
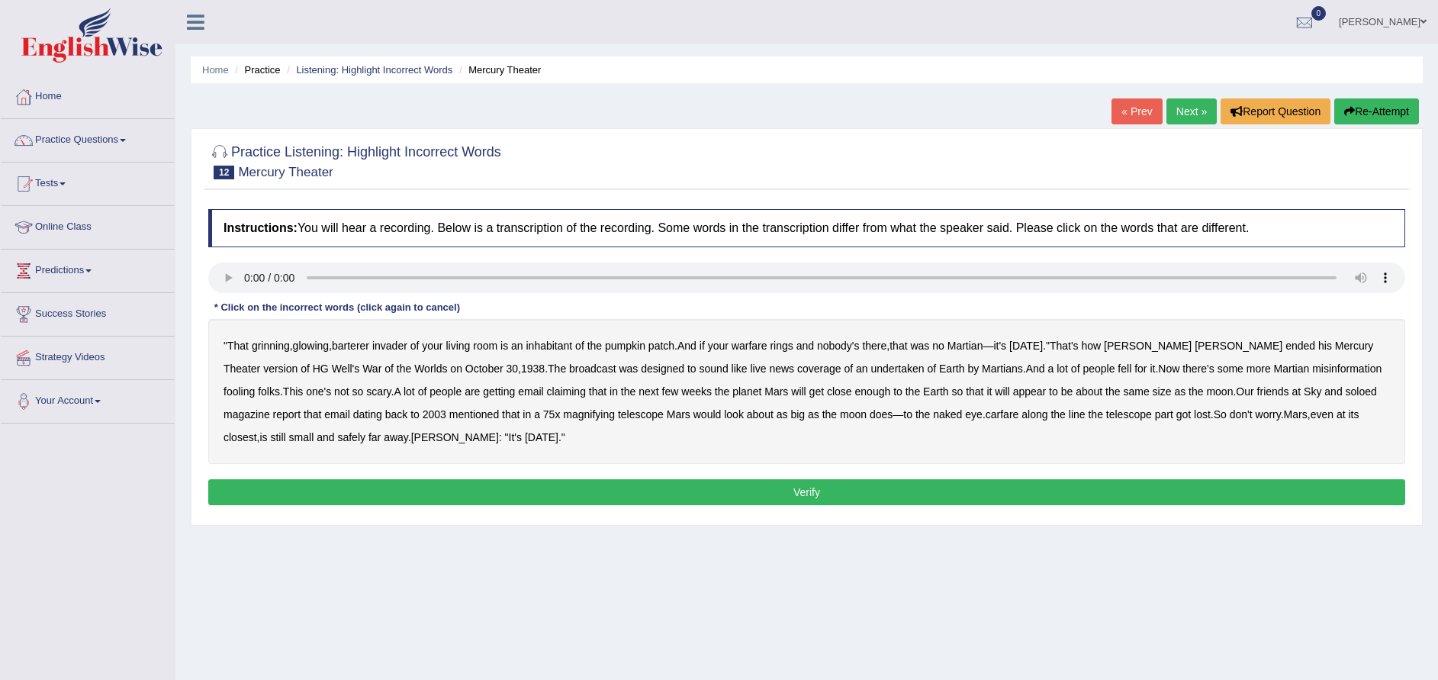
click at [179, 308] on div "Home Practice Listening: Highlight Incorrect Words Mercury Theater « Prev Next …" at bounding box center [806, 381] width 1262 height 763
click at [357, 348] on b "barterer" at bounding box center [350, 345] width 37 height 12
click at [767, 345] on b "warfare" at bounding box center [749, 345] width 36 height 12
click at [1345, 391] on b "soloed" at bounding box center [1360, 391] width 31 height 12
click at [985, 416] on b "carfare" at bounding box center [1002, 414] width 34 height 12
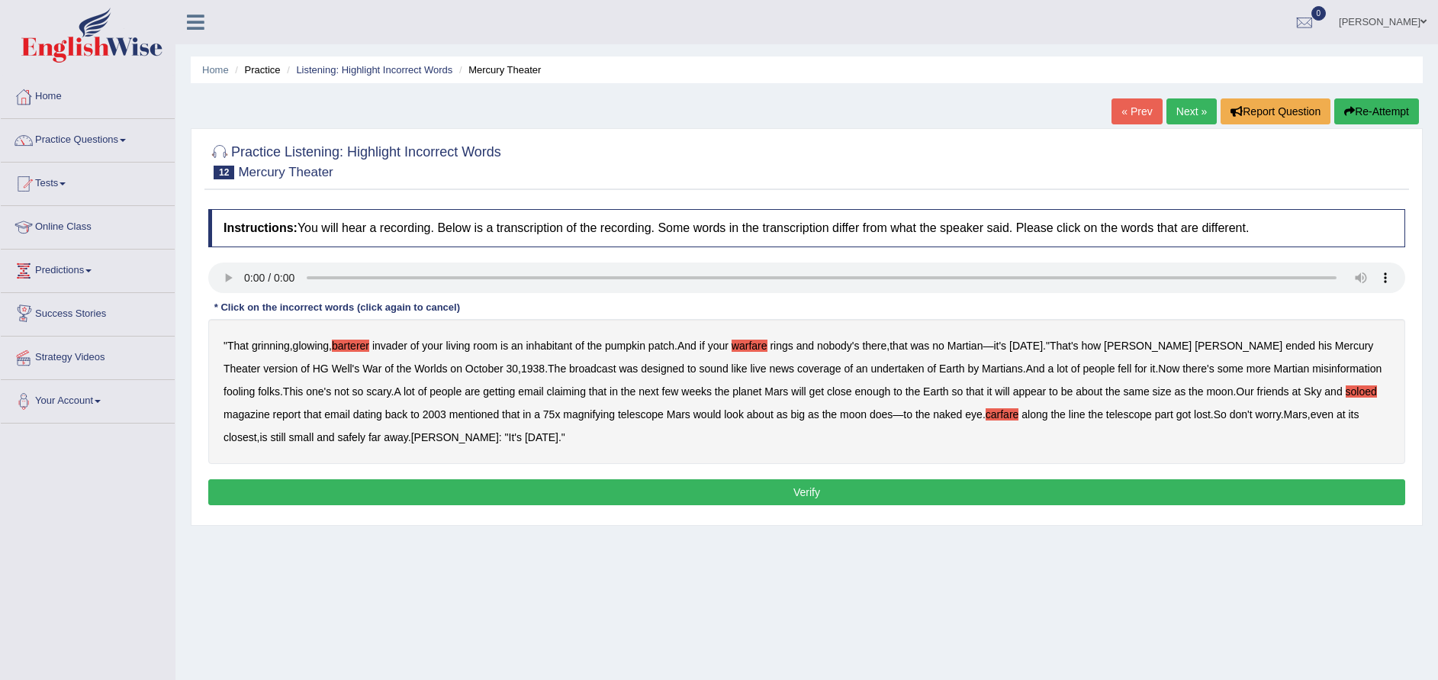
click at [622, 492] on button "Verify" at bounding box center [806, 492] width 1197 height 26
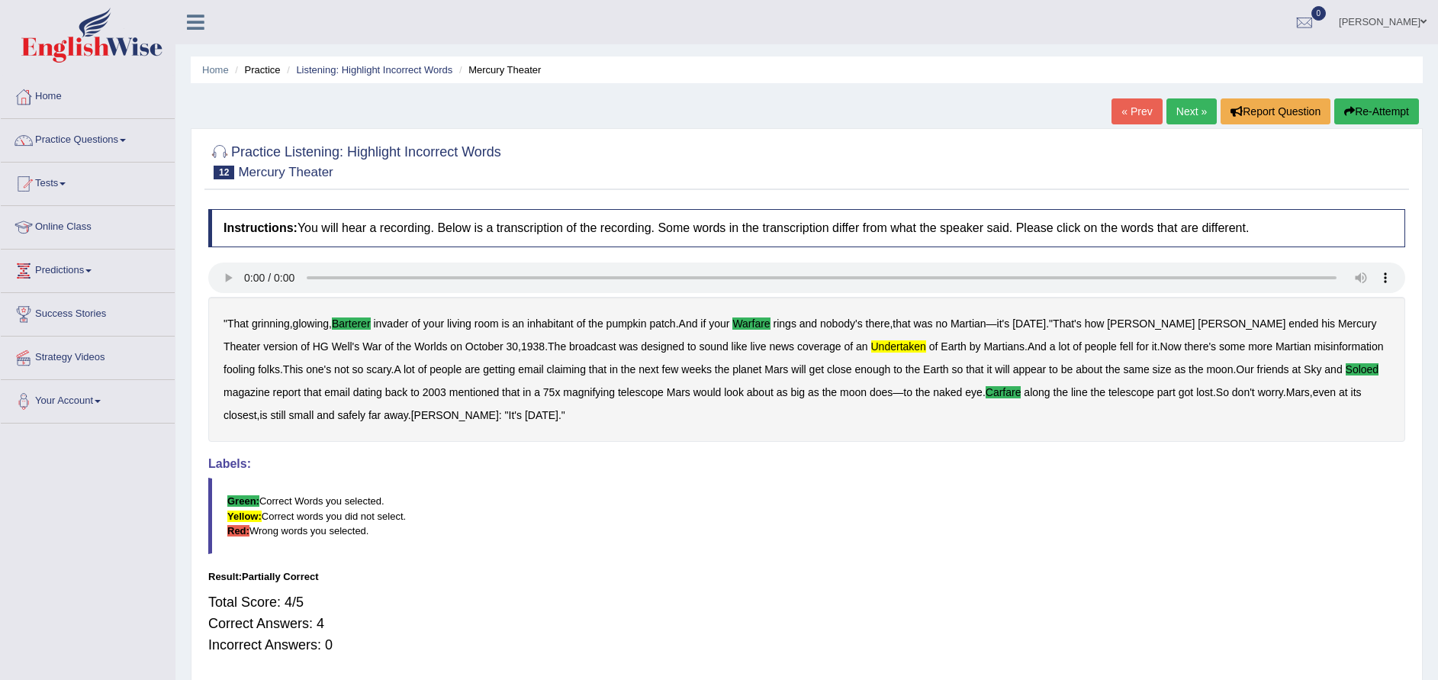
click at [1178, 121] on link "Next »" at bounding box center [1191, 111] width 50 height 26
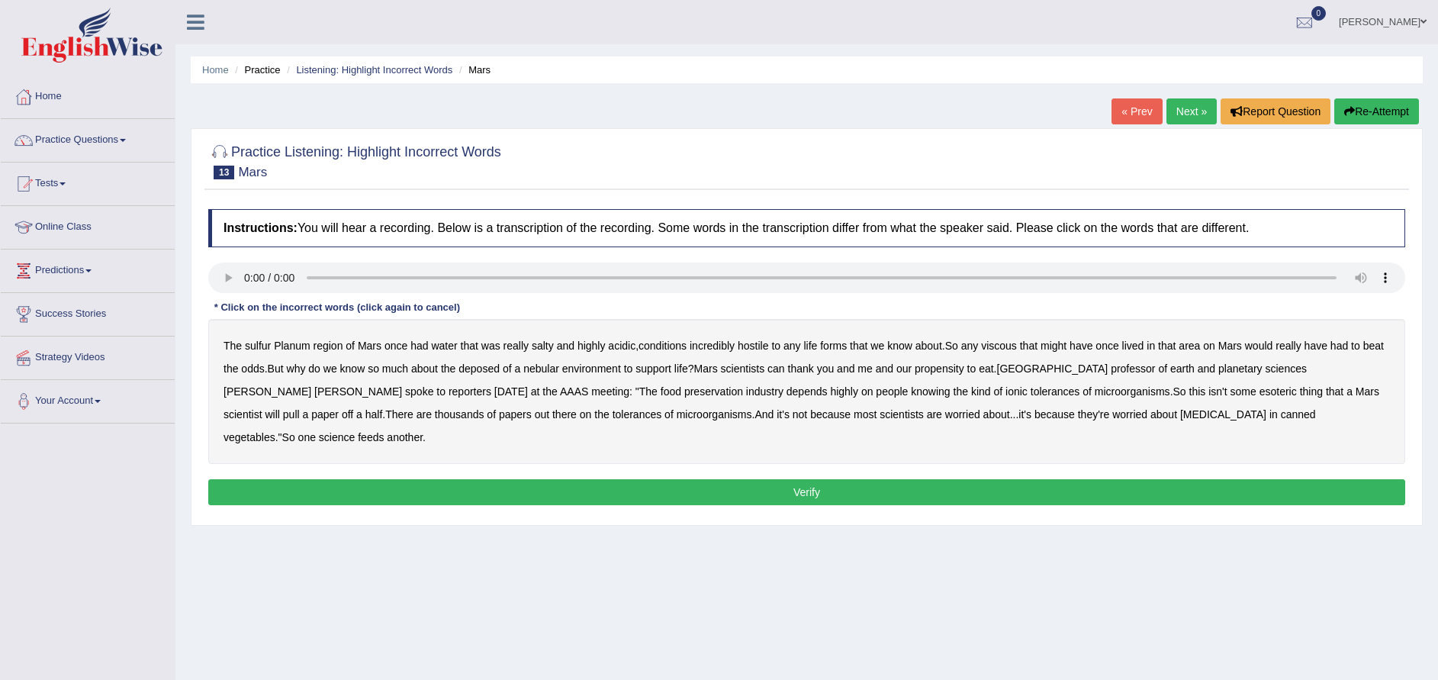
click at [257, 348] on b "sulfur" at bounding box center [258, 345] width 26 height 12
click at [1005, 348] on b "viscous" at bounding box center [999, 345] width 36 height 12
click at [486, 371] on b "deposed" at bounding box center [478, 368] width 41 height 12
click at [383, 408] on b "half" at bounding box center [374, 414] width 18 height 12
click at [830, 479] on button "Verify" at bounding box center [806, 492] width 1197 height 26
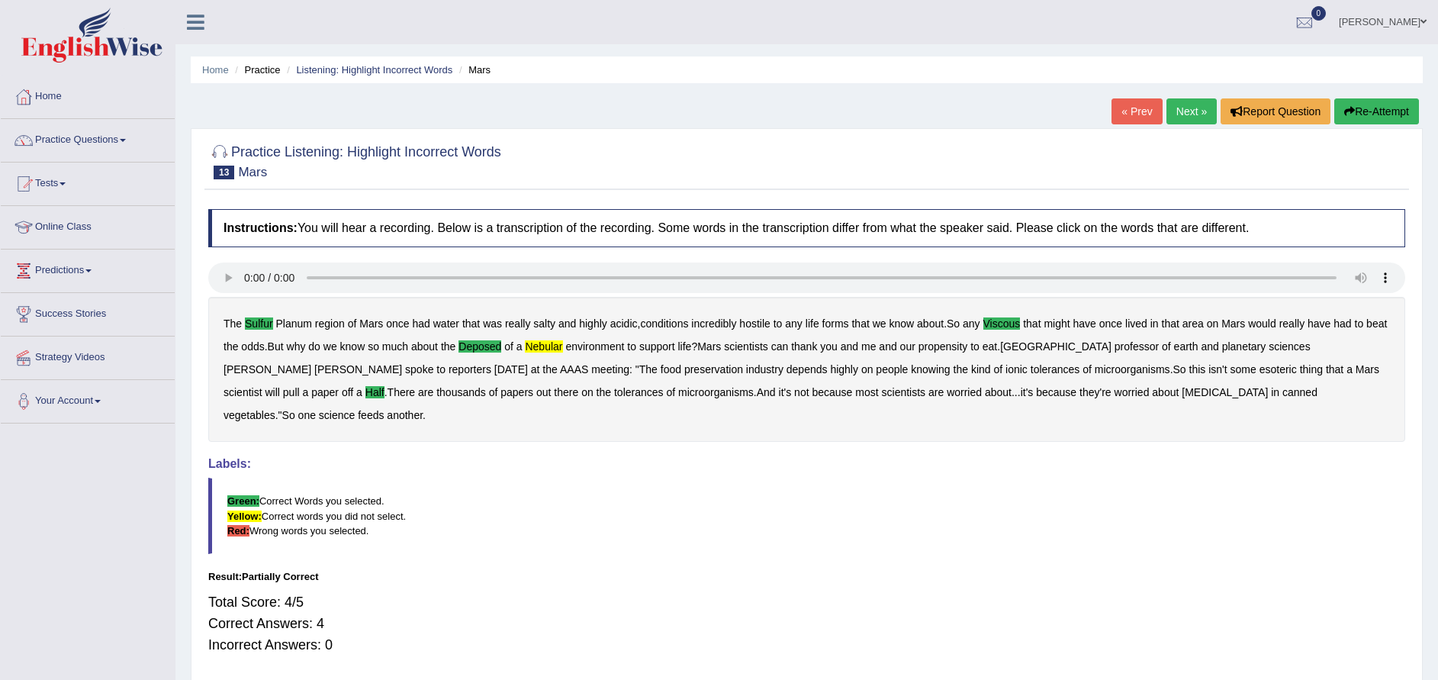
click at [1190, 112] on link "Next »" at bounding box center [1191, 111] width 50 height 26
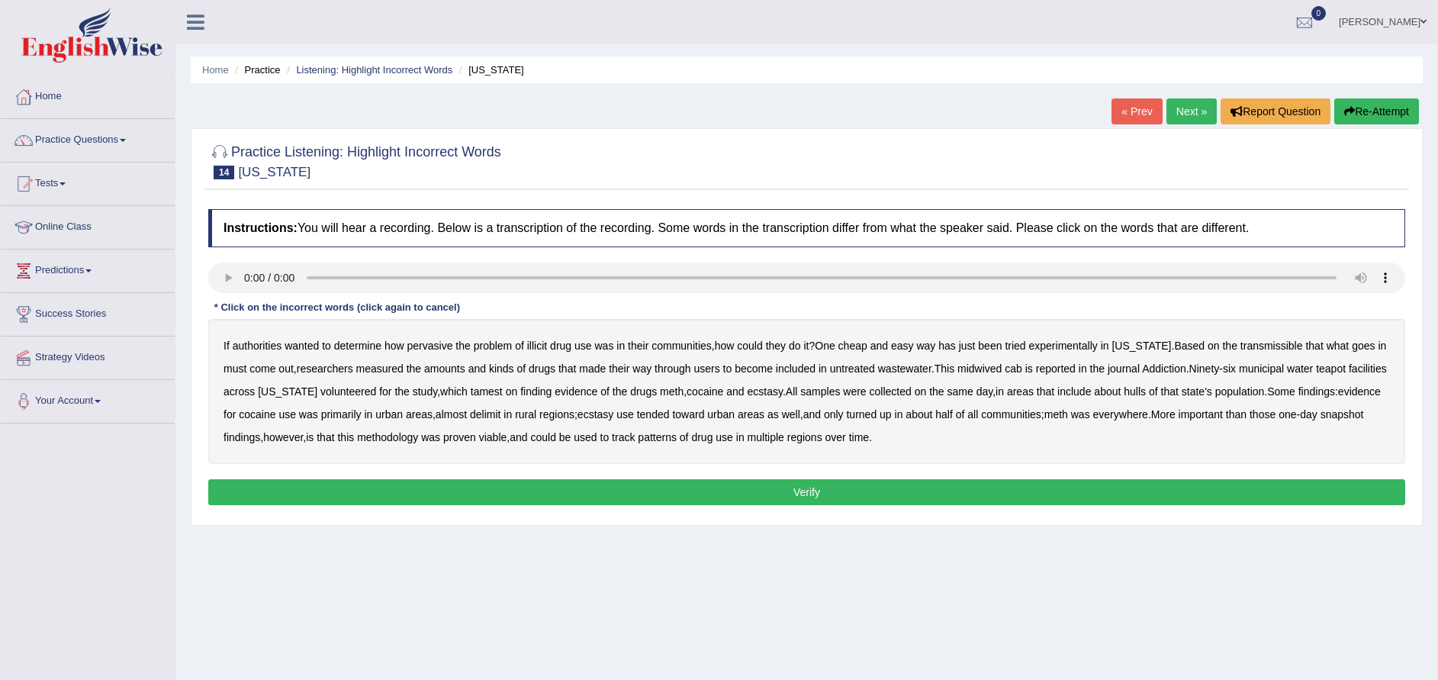
click at [1251, 349] on b "transmissible" at bounding box center [1271, 345] width 63 height 12
click at [995, 367] on b "midwived" at bounding box center [979, 368] width 44 height 12
click at [1072, 368] on b "reported" at bounding box center [1056, 368] width 40 height 12
click at [1074, 369] on b "reported" at bounding box center [1056, 368] width 40 height 12
click at [503, 390] on b "tamest" at bounding box center [487, 391] width 32 height 12
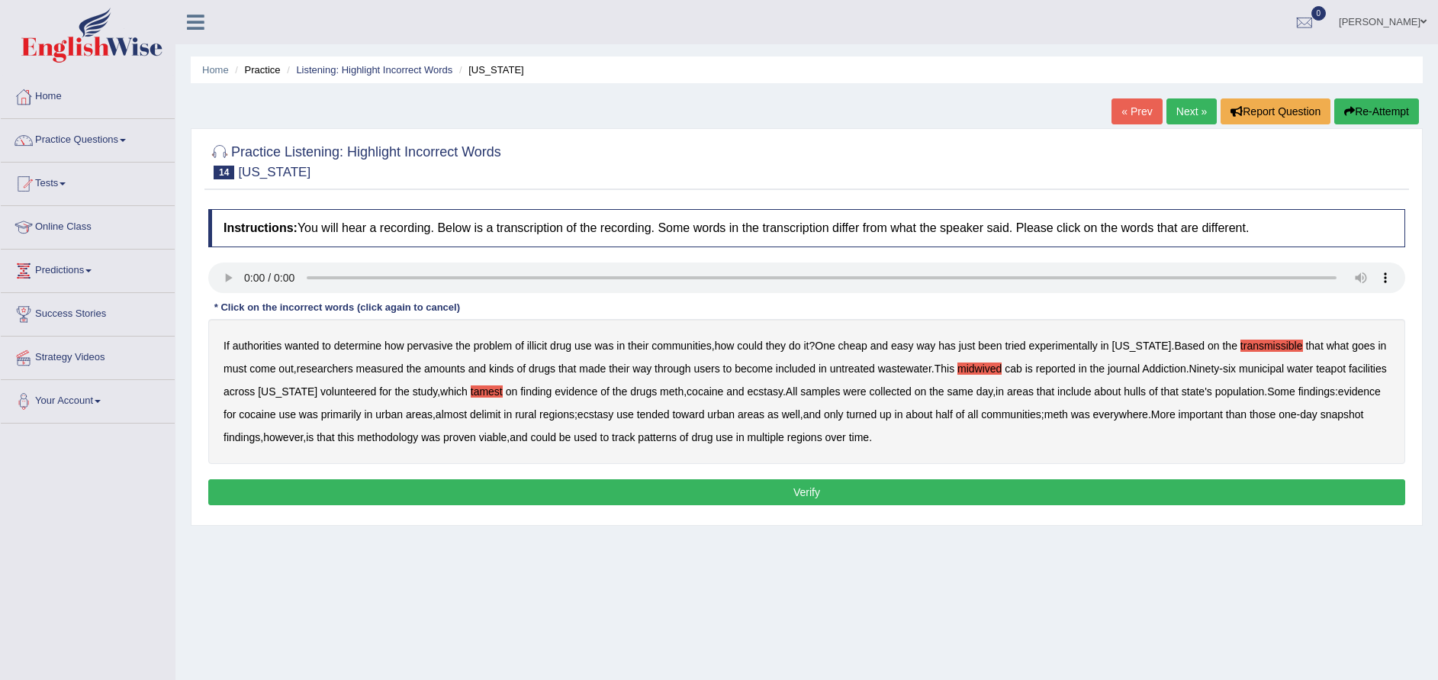
click at [1146, 390] on b "hulls" at bounding box center [1134, 391] width 22 height 12
click at [500, 411] on b "delimit" at bounding box center [485, 414] width 31 height 12
click at [858, 496] on button "Verify" at bounding box center [806, 492] width 1197 height 26
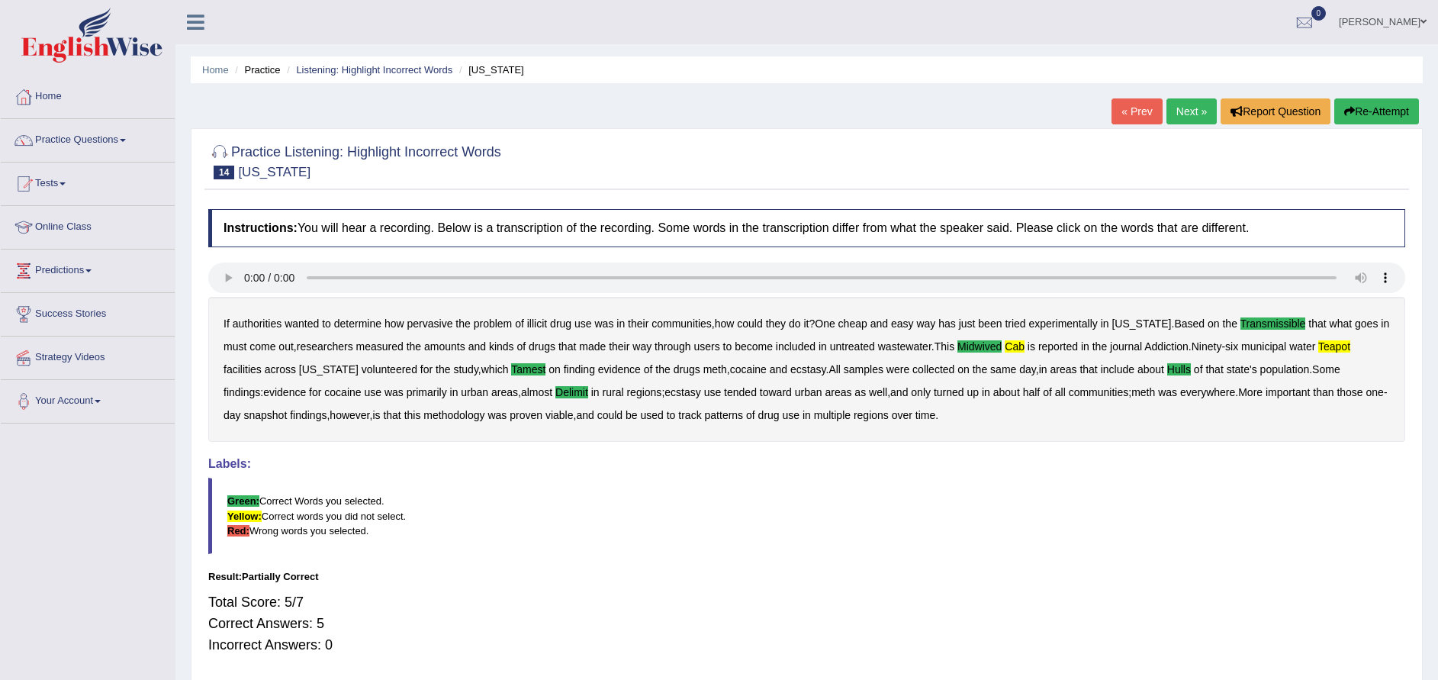
click at [1194, 109] on link "Next »" at bounding box center [1191, 111] width 50 height 26
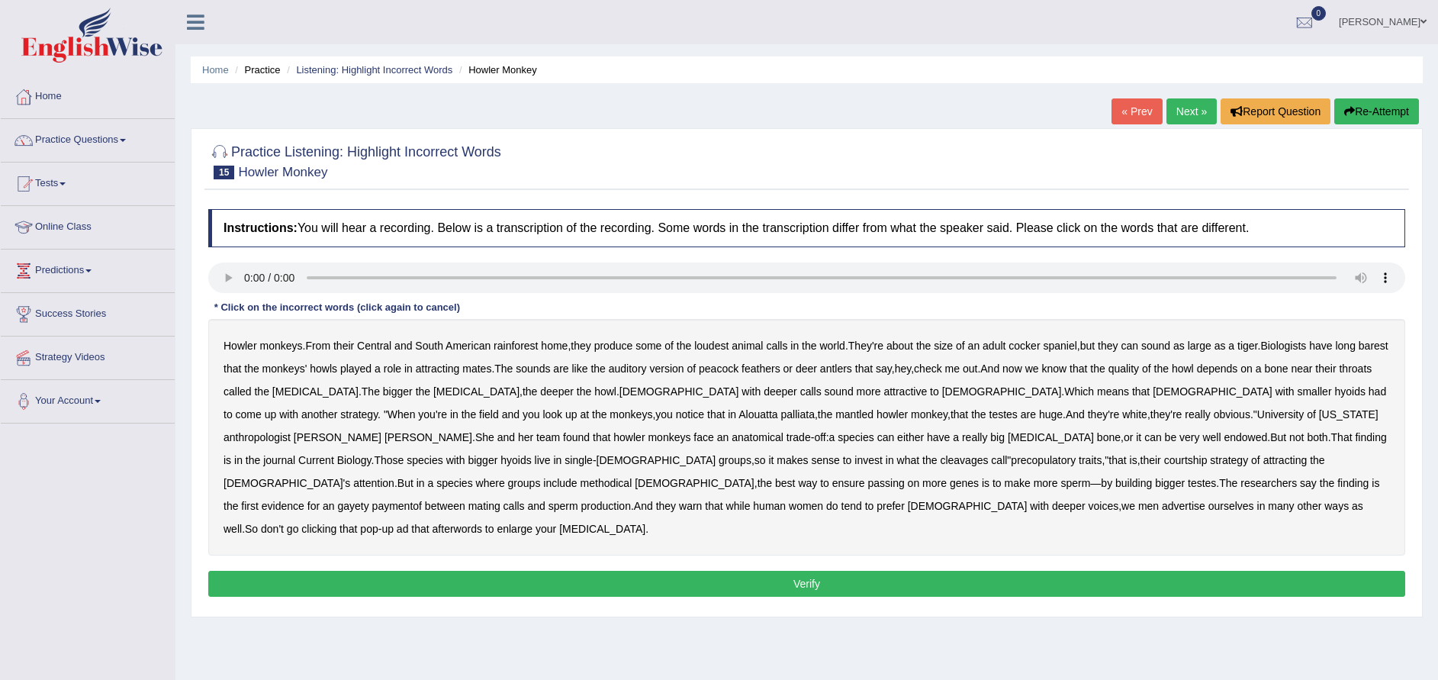
click at [940, 460] on b "cleavages" at bounding box center [964, 460] width 48 height 12
click at [632, 477] on b "methodical" at bounding box center [606, 483] width 52 height 12
click at [1155, 482] on b "bigger" at bounding box center [1170, 483] width 30 height 12
click at [368, 500] on b "gayety" at bounding box center [352, 506] width 31 height 12
click at [776, 570] on button "Verify" at bounding box center [806, 583] width 1197 height 26
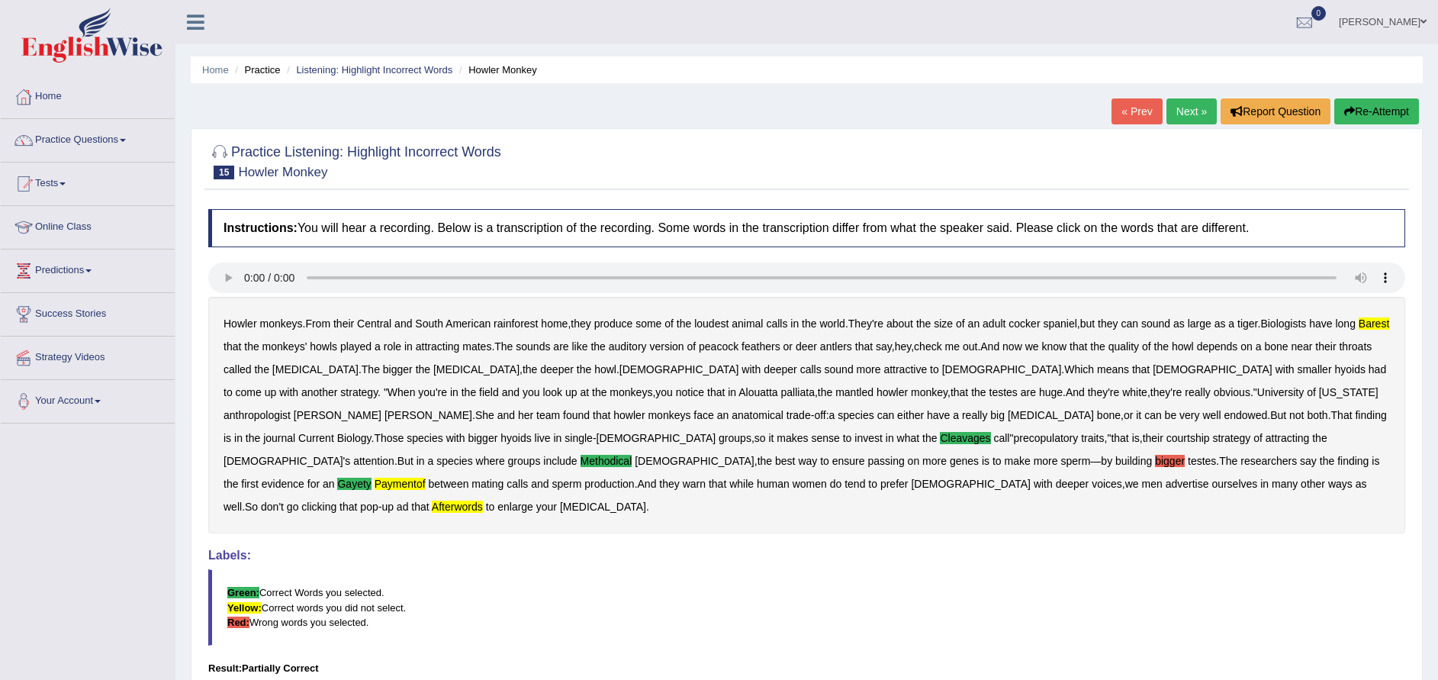
click at [776, 569] on blockquote "Green: Correct Words you selected. Yellow: Correct words you did not select. Re…" at bounding box center [806, 607] width 1197 height 76
click at [483, 500] on b "afterwords" at bounding box center [457, 506] width 51 height 12
click at [426, 477] on b "paymentof" at bounding box center [399, 483] width 51 height 12
click at [1155, 460] on b "bigger" at bounding box center [1170, 461] width 30 height 12
click at [1358, 329] on b "barest" at bounding box center [1373, 323] width 31 height 12
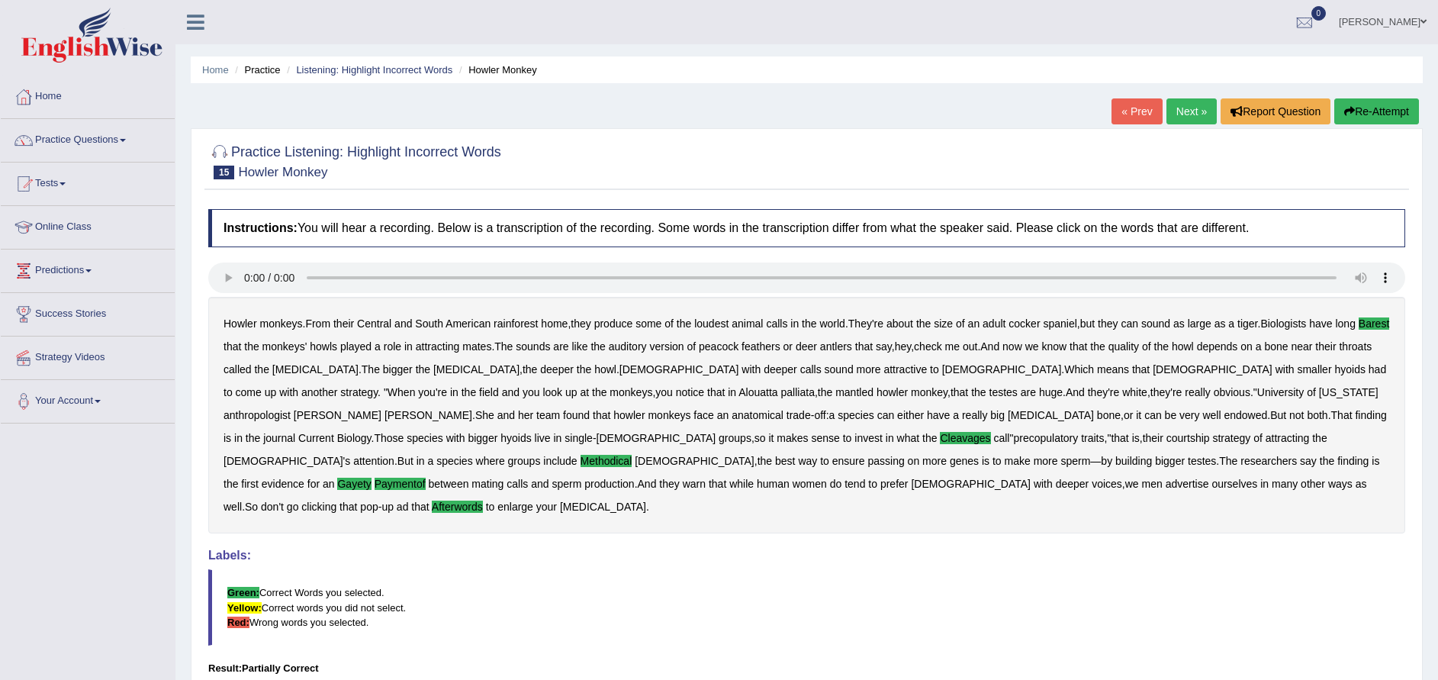
click at [1383, 111] on button "Re-Attempt" at bounding box center [1376, 111] width 85 height 26
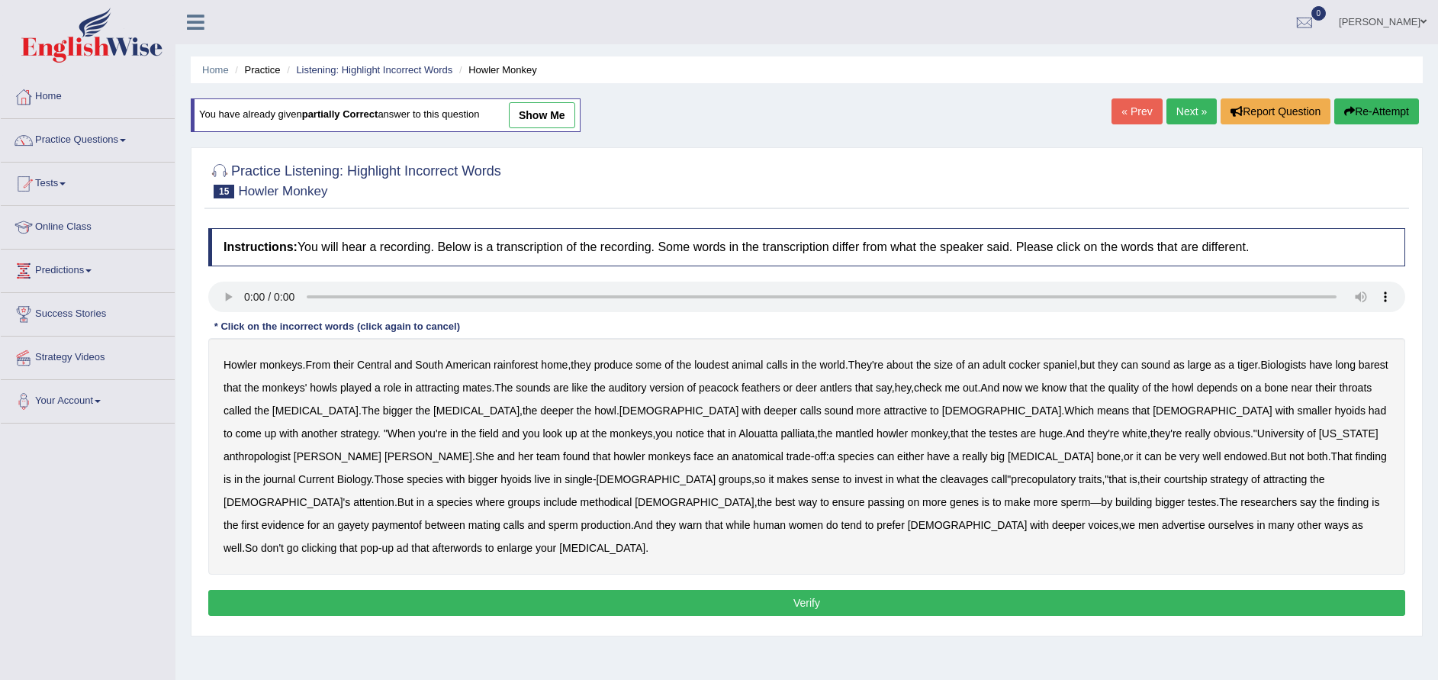
click at [1358, 371] on b "barest" at bounding box center [1373, 364] width 30 height 12
click at [940, 478] on b "cleavages" at bounding box center [964, 479] width 48 height 12
click at [1005, 471] on div "Howler monkeys . From their Central and South American rainforest home , they p…" at bounding box center [806, 456] width 1197 height 236
click at [632, 496] on b "methodical" at bounding box center [606, 502] width 52 height 12
click at [1155, 499] on b "bigger" at bounding box center [1170, 502] width 30 height 12
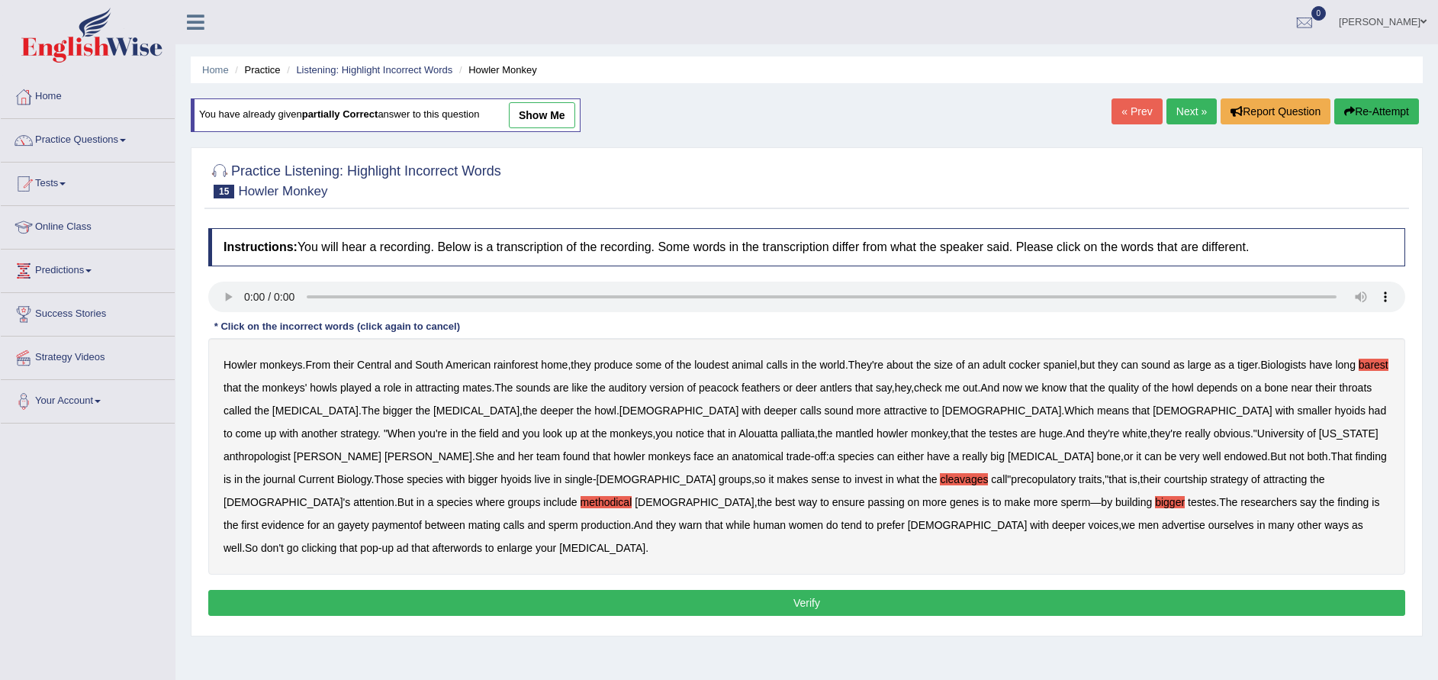
click at [368, 519] on b "gayety" at bounding box center [352, 525] width 31 height 12
click at [482, 542] on b "afterwords" at bounding box center [457, 548] width 50 height 12
click at [719, 590] on button "Verify" at bounding box center [806, 603] width 1197 height 26
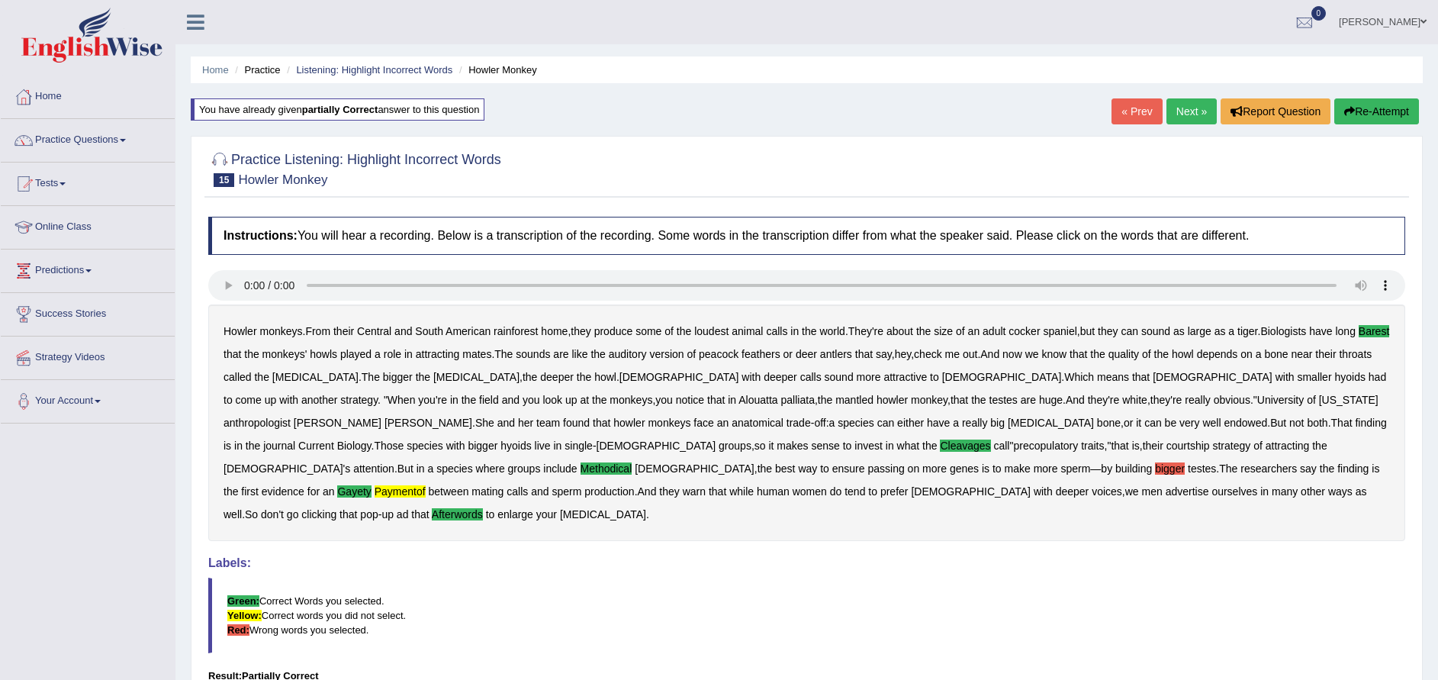
click at [1427, 15] on link "Paramjeet kaur Mann" at bounding box center [1382, 20] width 111 height 40
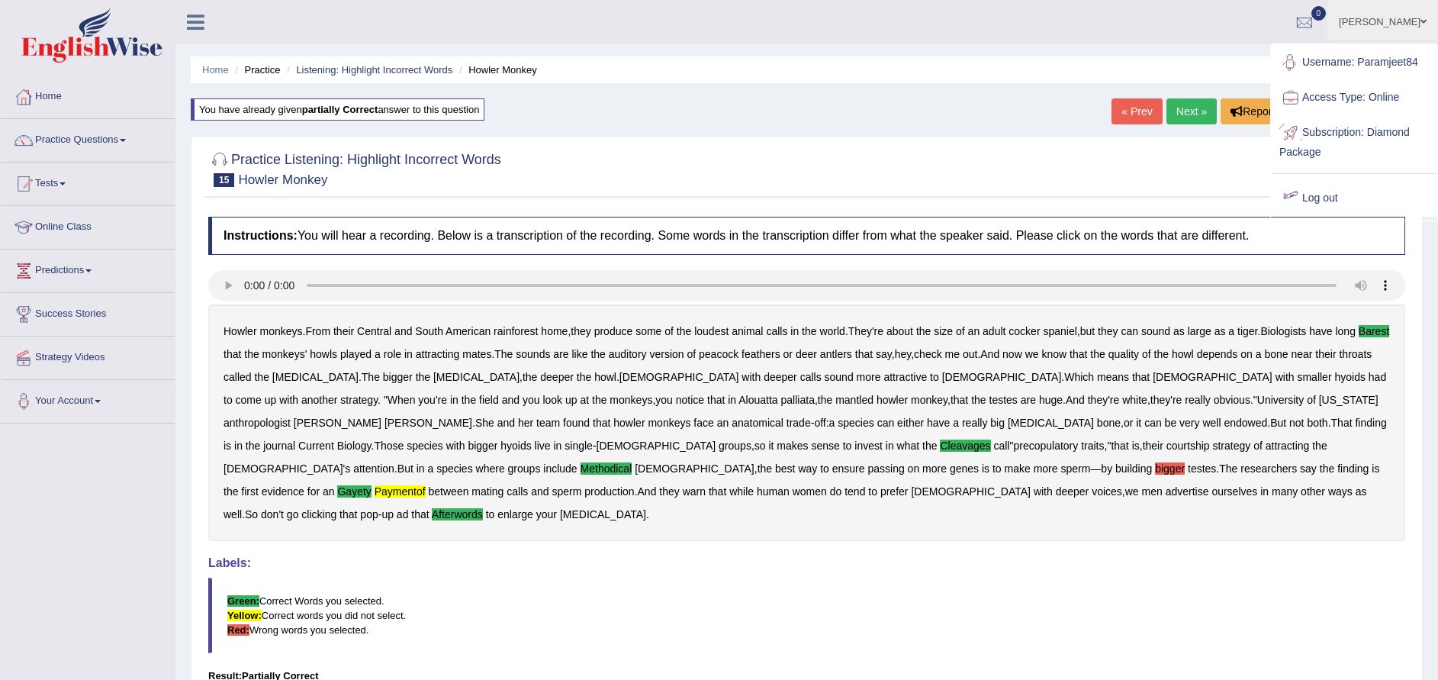
click at [1310, 200] on link "Log out" at bounding box center [1353, 198] width 165 height 35
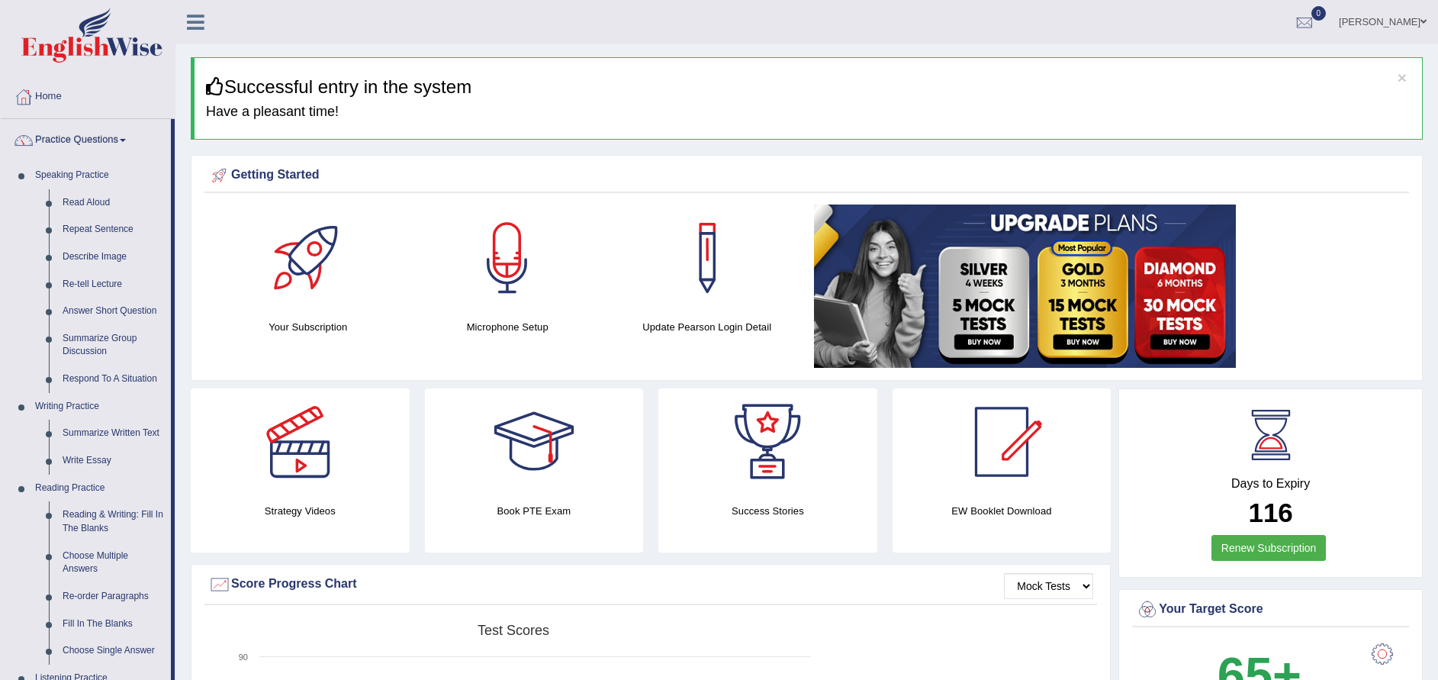
click at [1409, 14] on link "Paramjeet kaur Mann" at bounding box center [1382, 20] width 111 height 40
click at [1322, 194] on link "Log out" at bounding box center [1353, 198] width 165 height 35
